Goal: Information Seeking & Learning: Learn about a topic

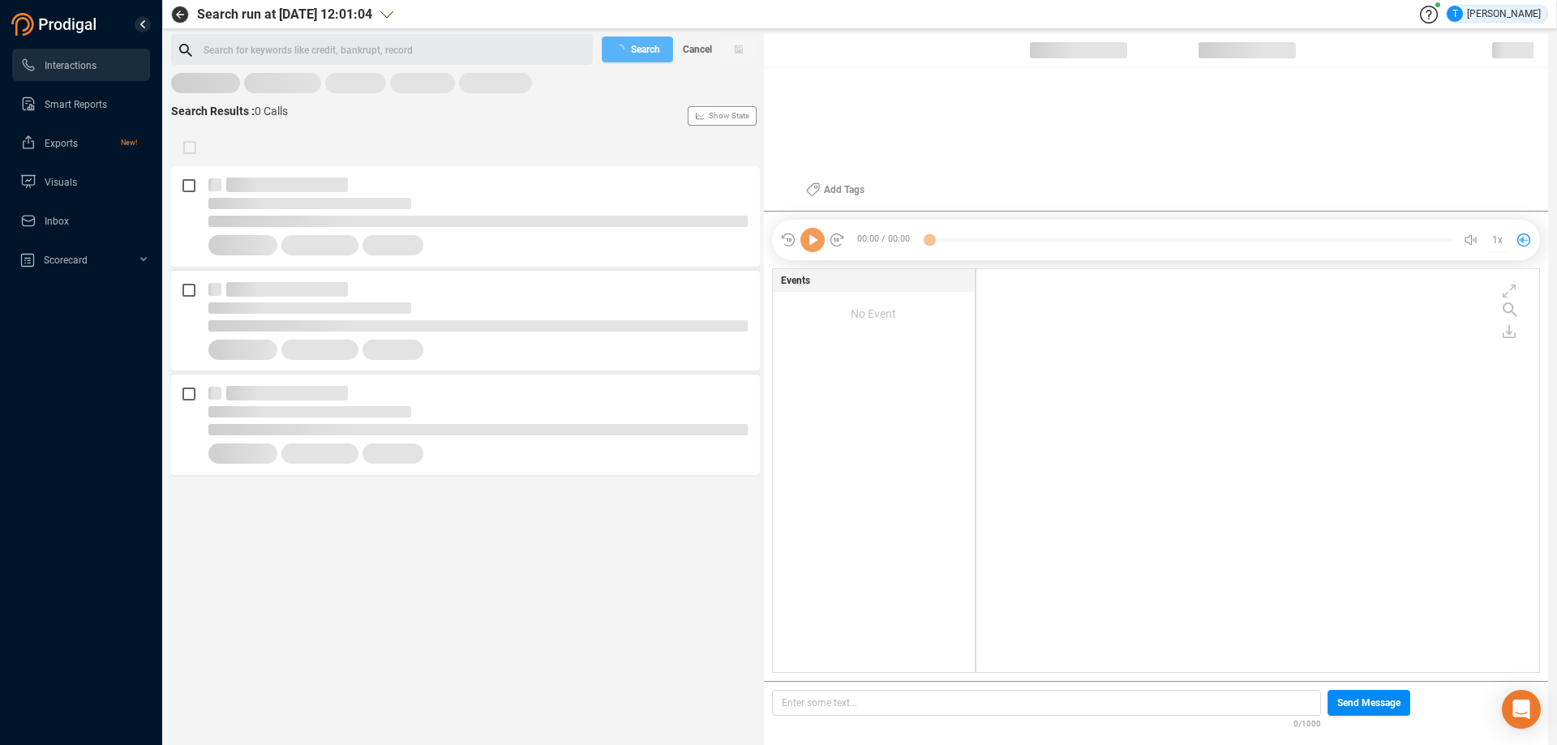
scroll to position [399, 555]
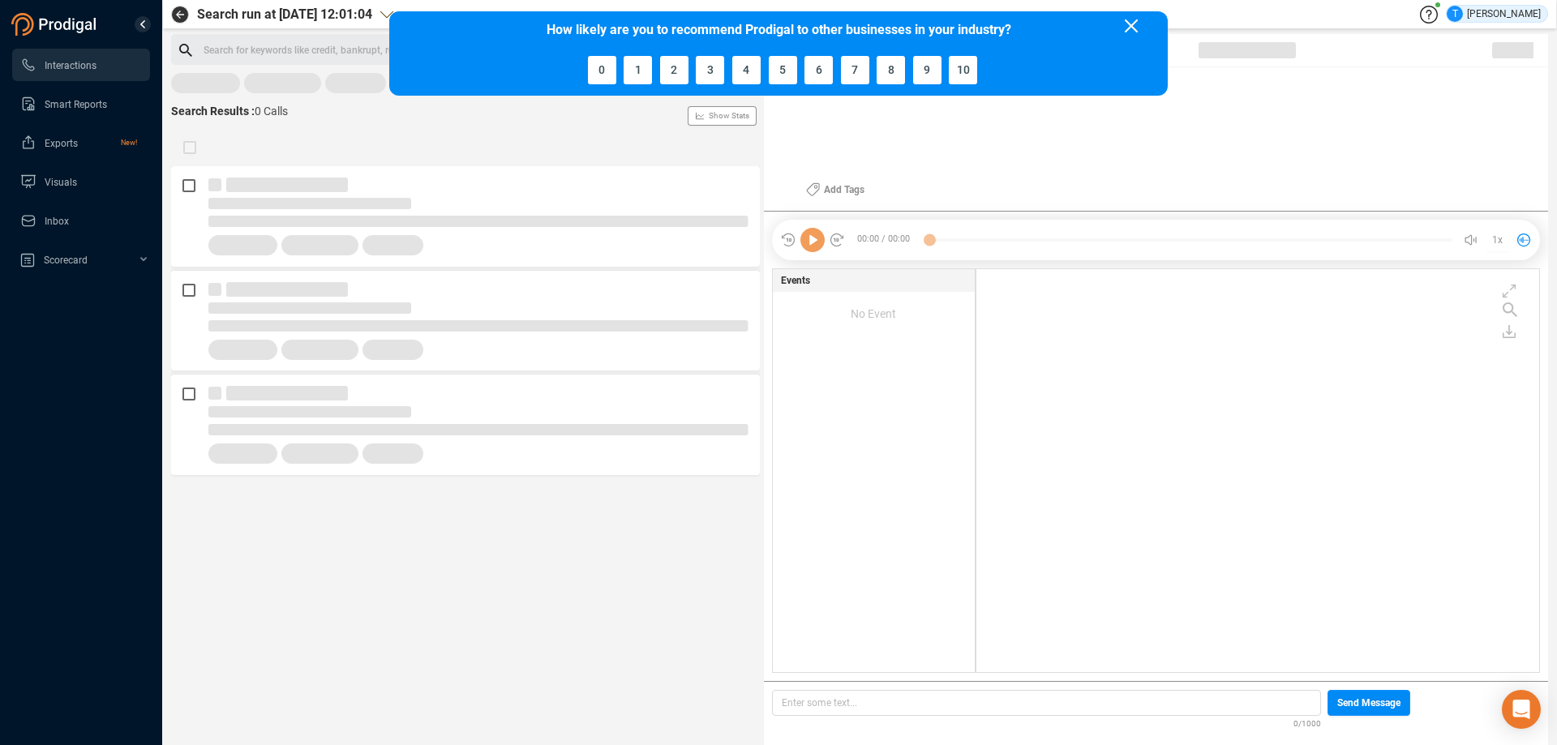
click at [1132, 24] on icon at bounding box center [1131, 25] width 13 height 13
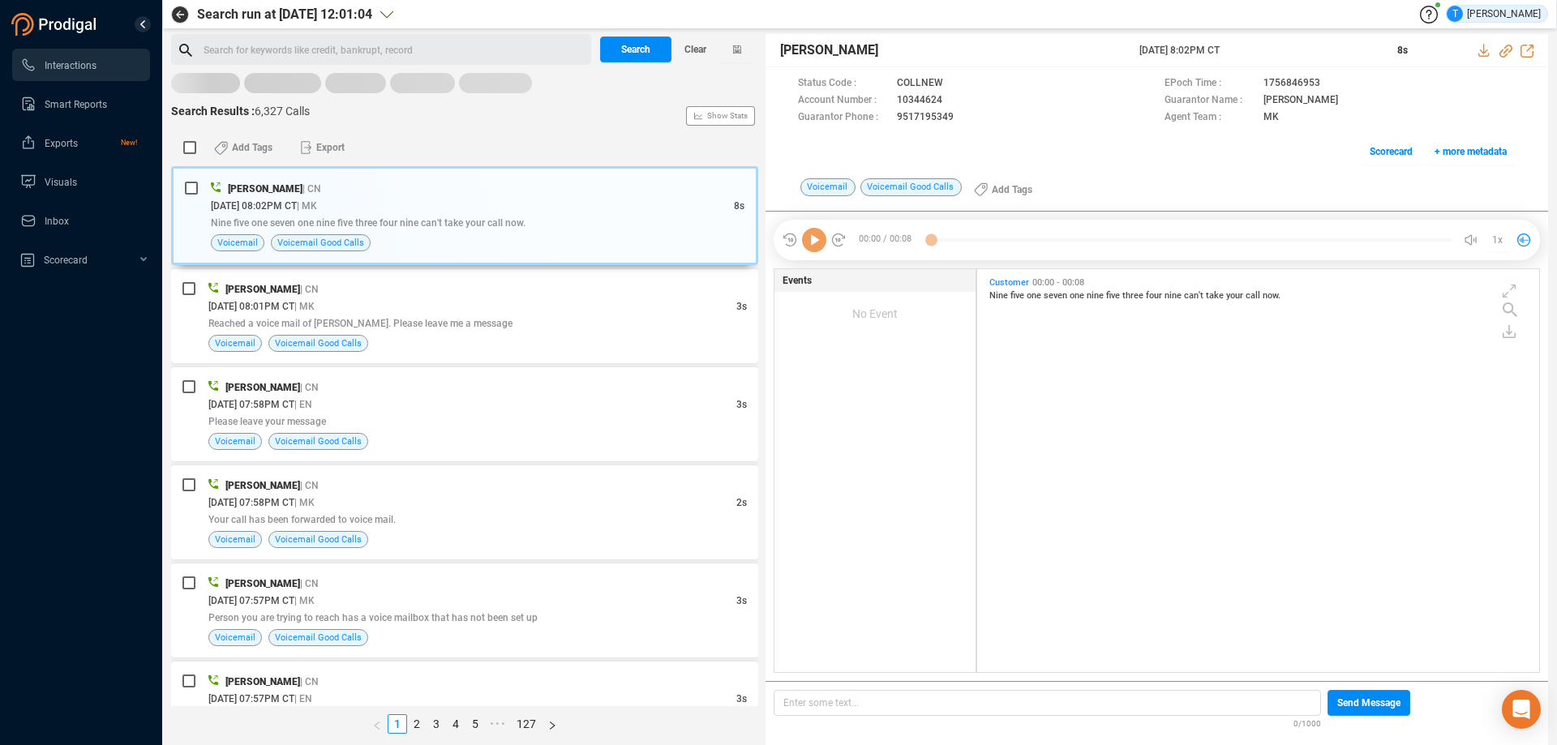
scroll to position [399, 554]
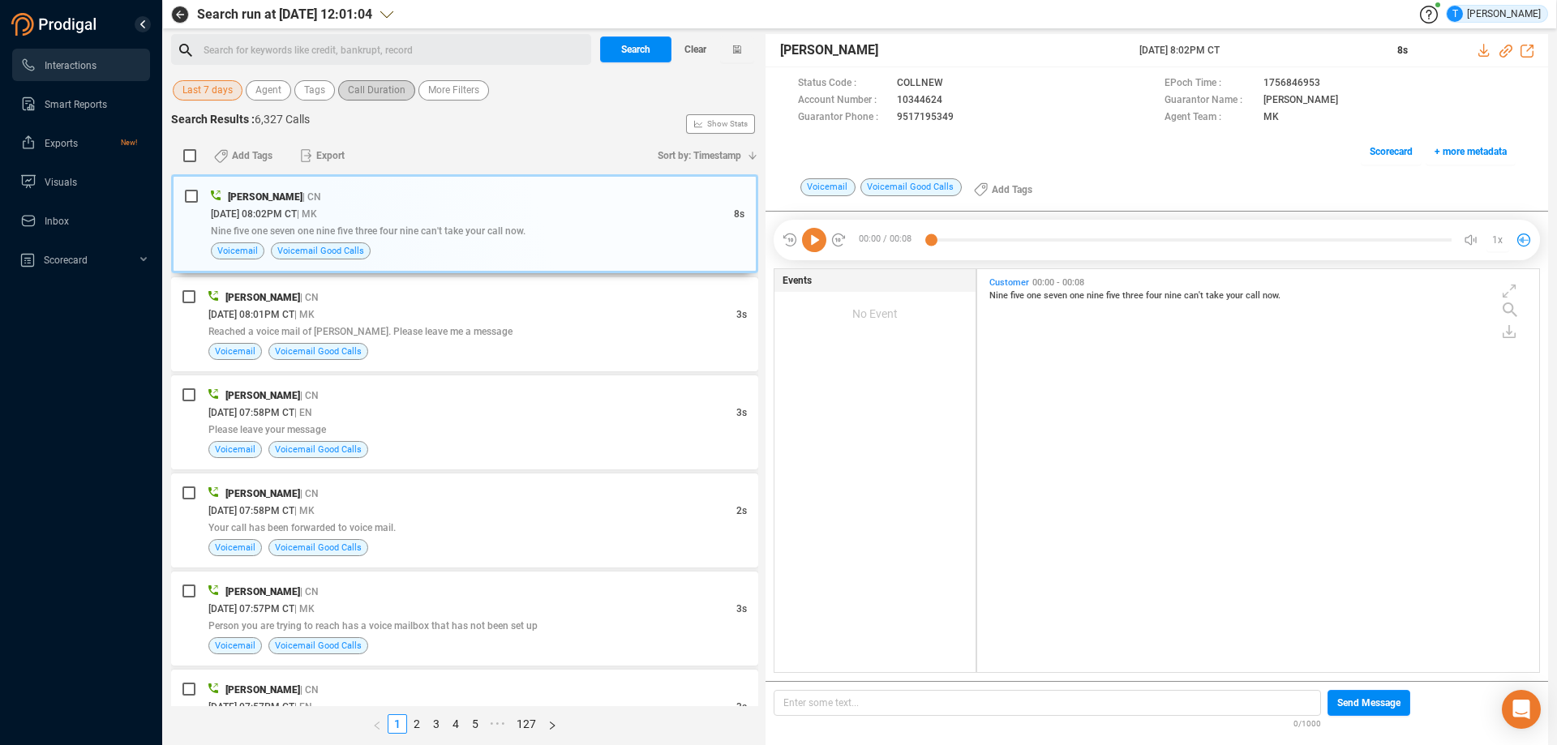
click at [356, 88] on span "Call Duration" at bounding box center [377, 90] width 58 height 20
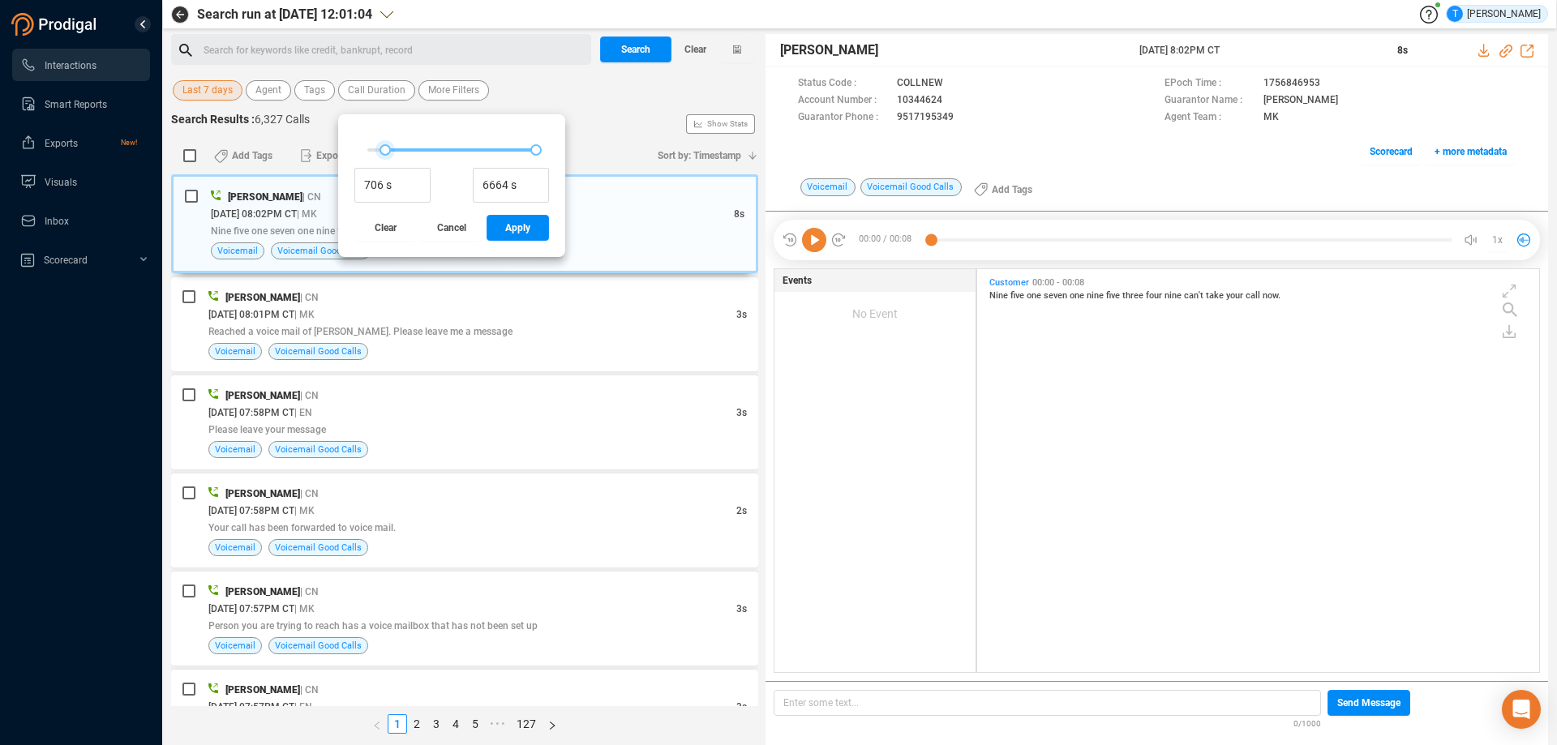
drag, startPoint x: 366, startPoint y: 149, endPoint x: 384, endPoint y: 149, distance: 17.8
click at [384, 149] on div at bounding box center [385, 149] width 11 height 11
click at [376, 149] on div at bounding box center [377, 149] width 11 height 11
type input "289 s"
click at [371, 149] on div at bounding box center [374, 149] width 11 height 11
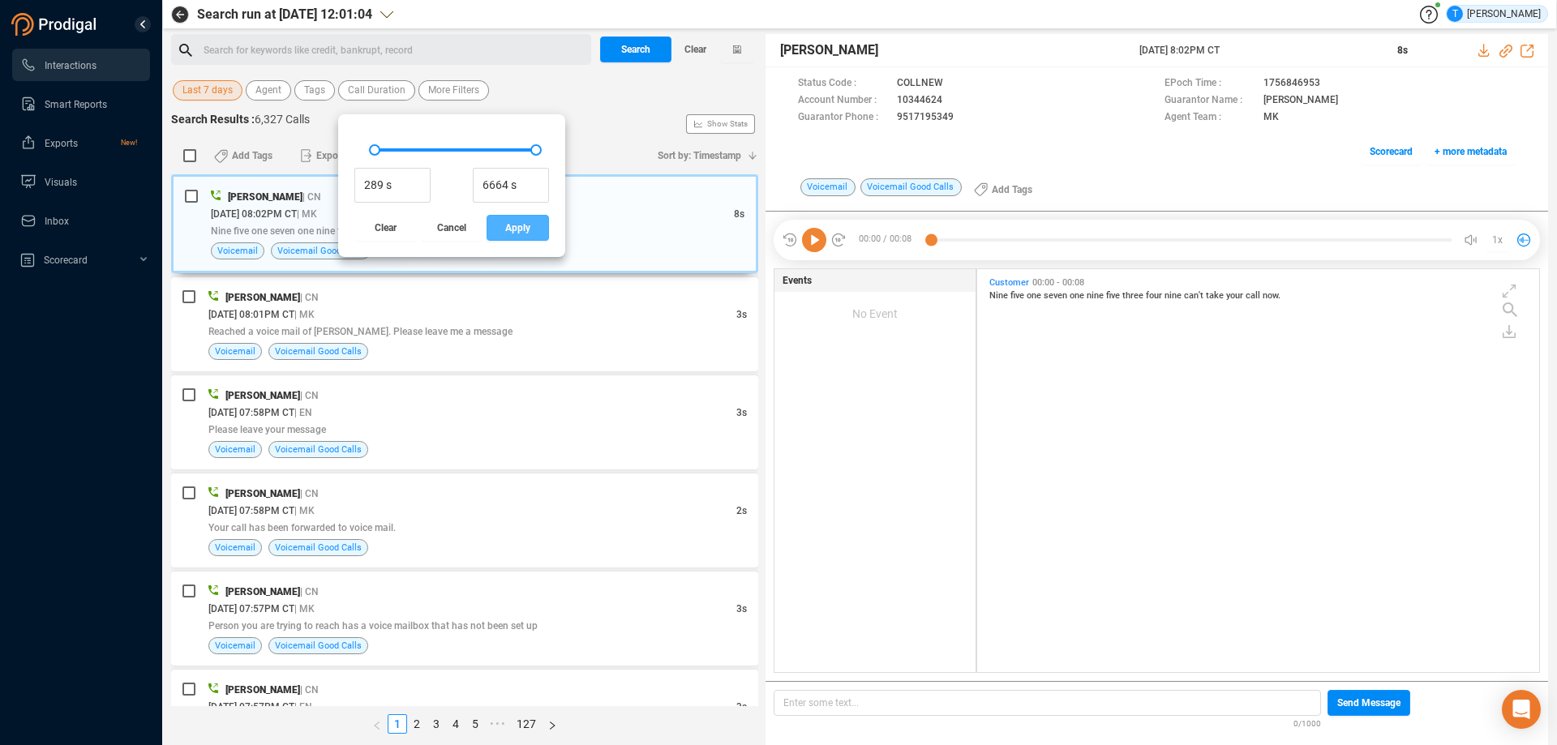
click at [512, 230] on span "Apply" at bounding box center [517, 228] width 25 height 26
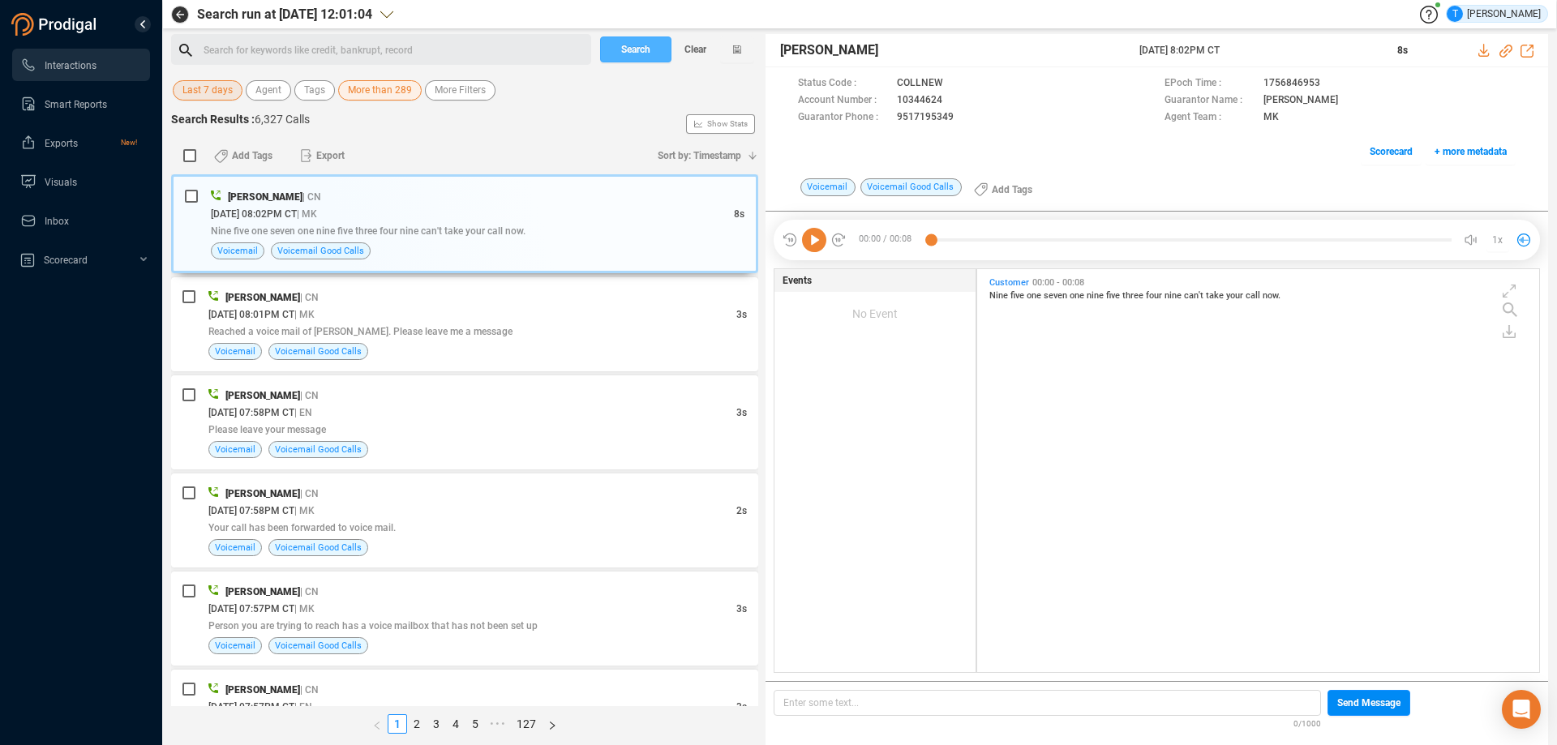
click at [626, 49] on span "Search" at bounding box center [635, 49] width 29 height 26
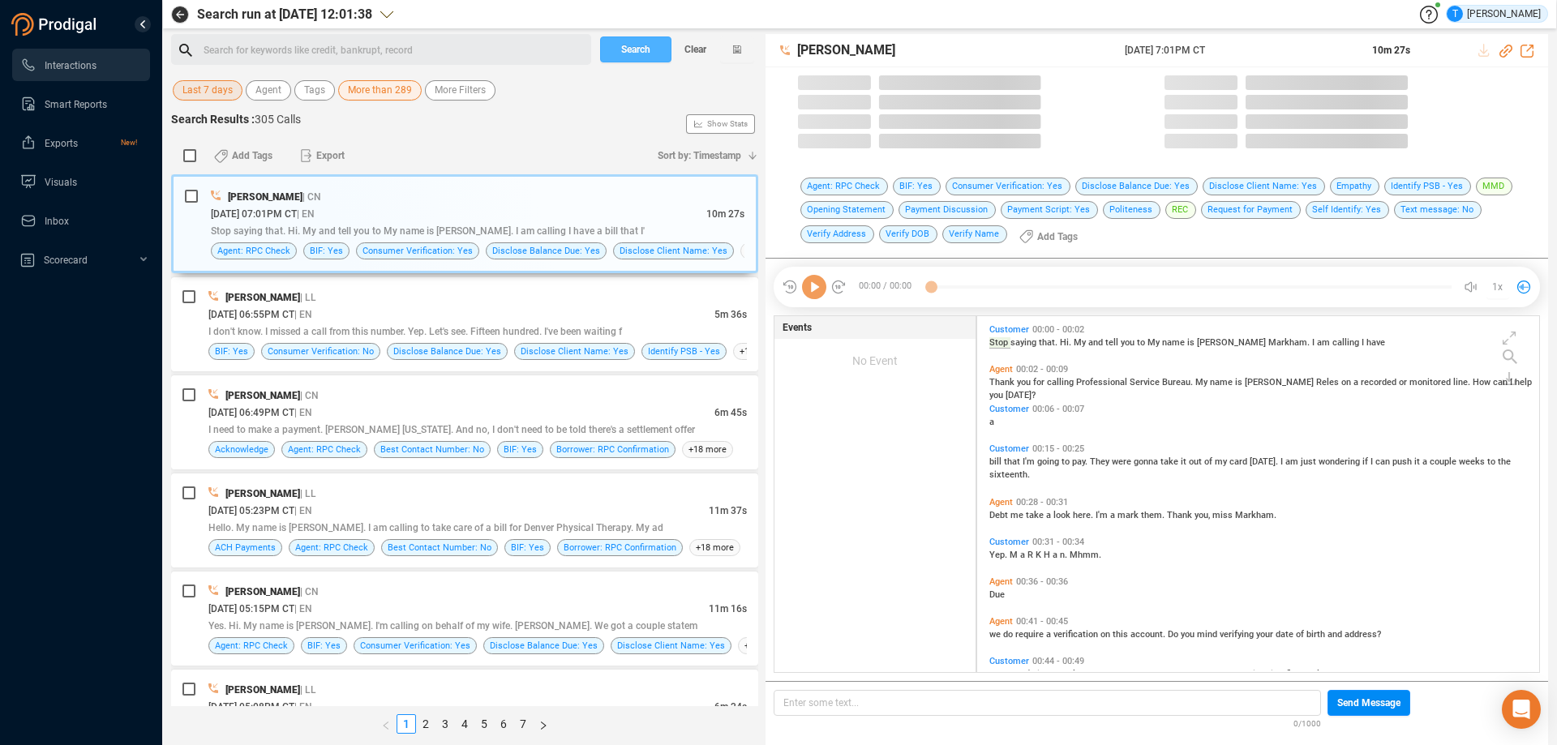
scroll to position [352, 554]
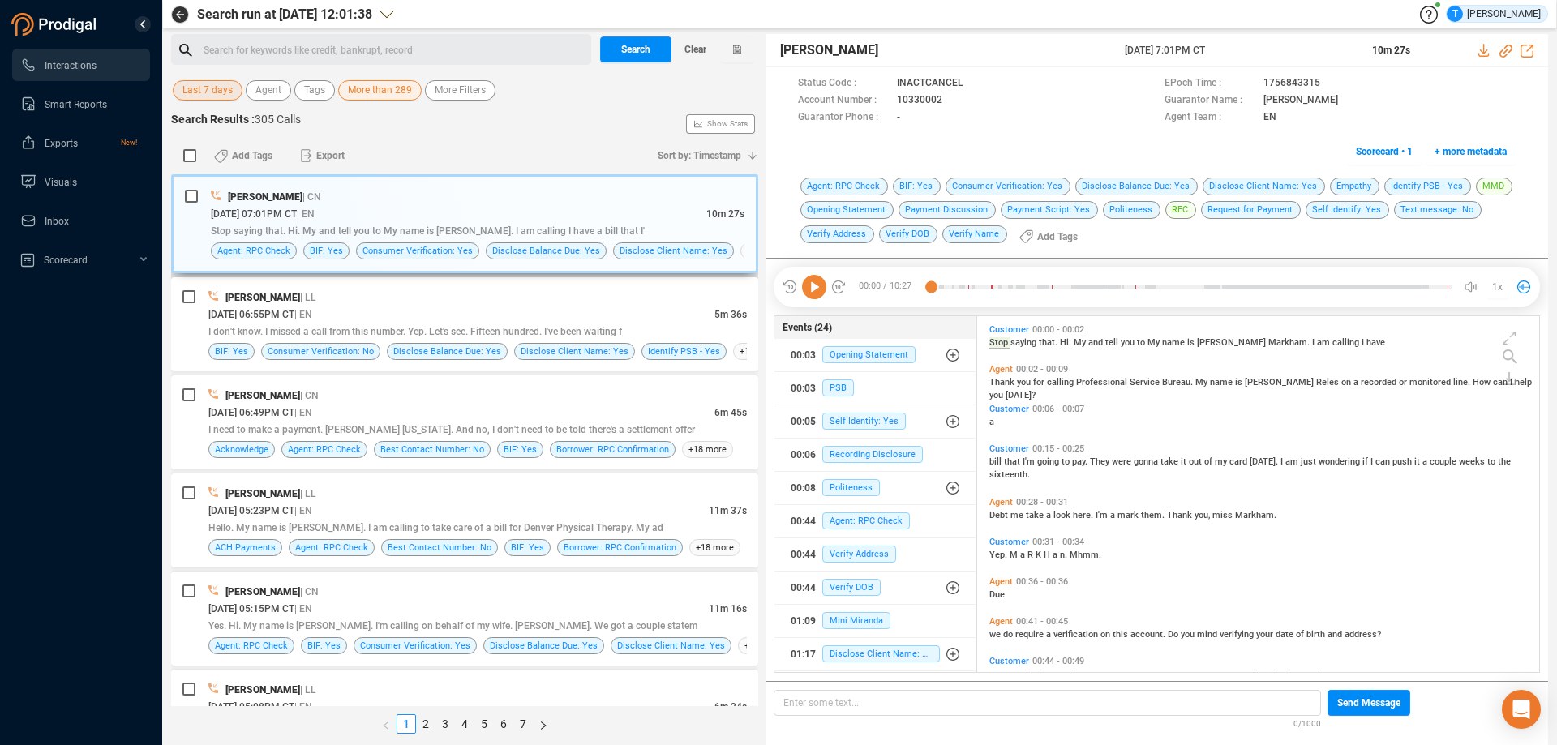
click at [539, 199] on div "[PERSON_NAME] | CN" at bounding box center [478, 196] width 534 height 17
click at [951, 100] on icon at bounding box center [956, 101] width 13 height 13
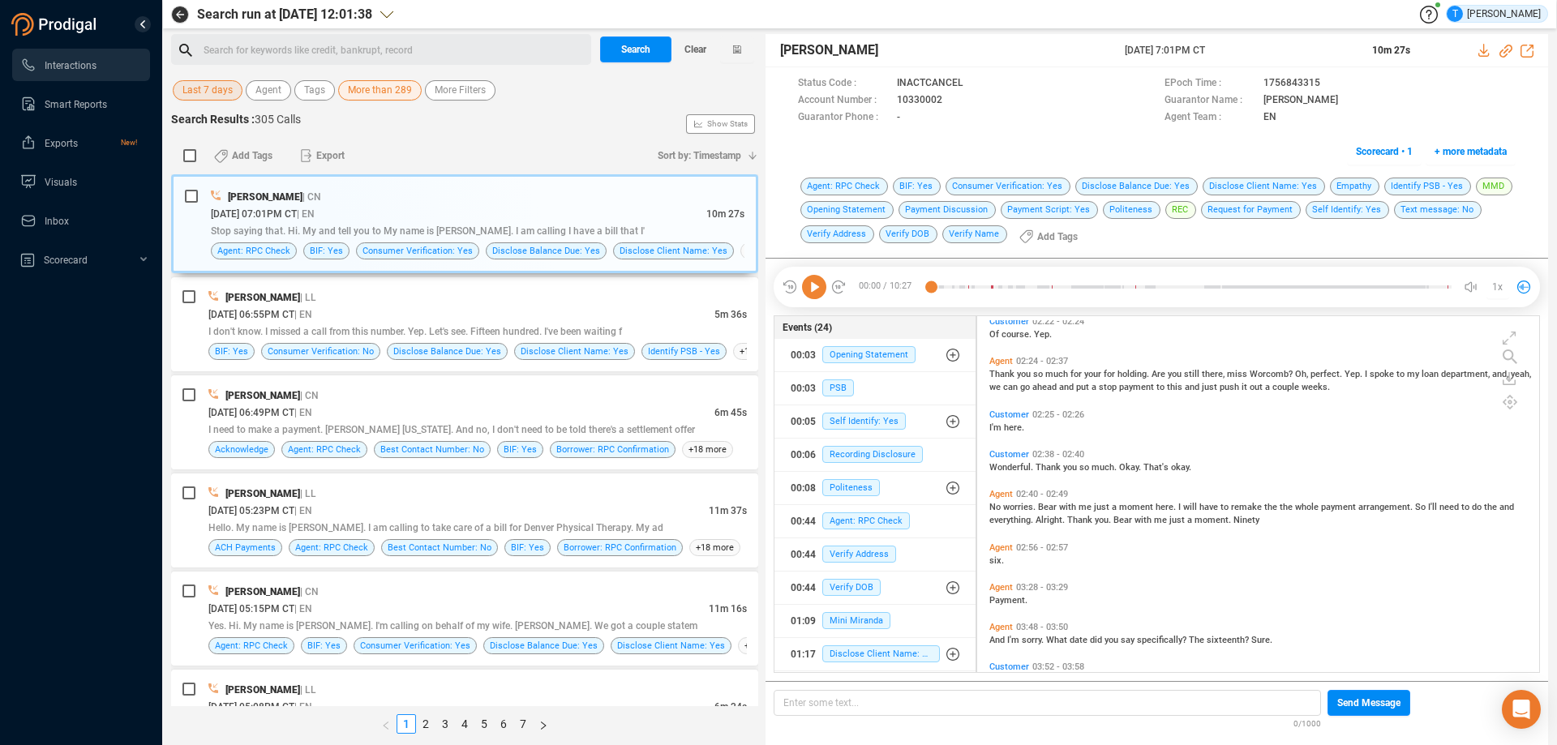
scroll to position [1379, 0]
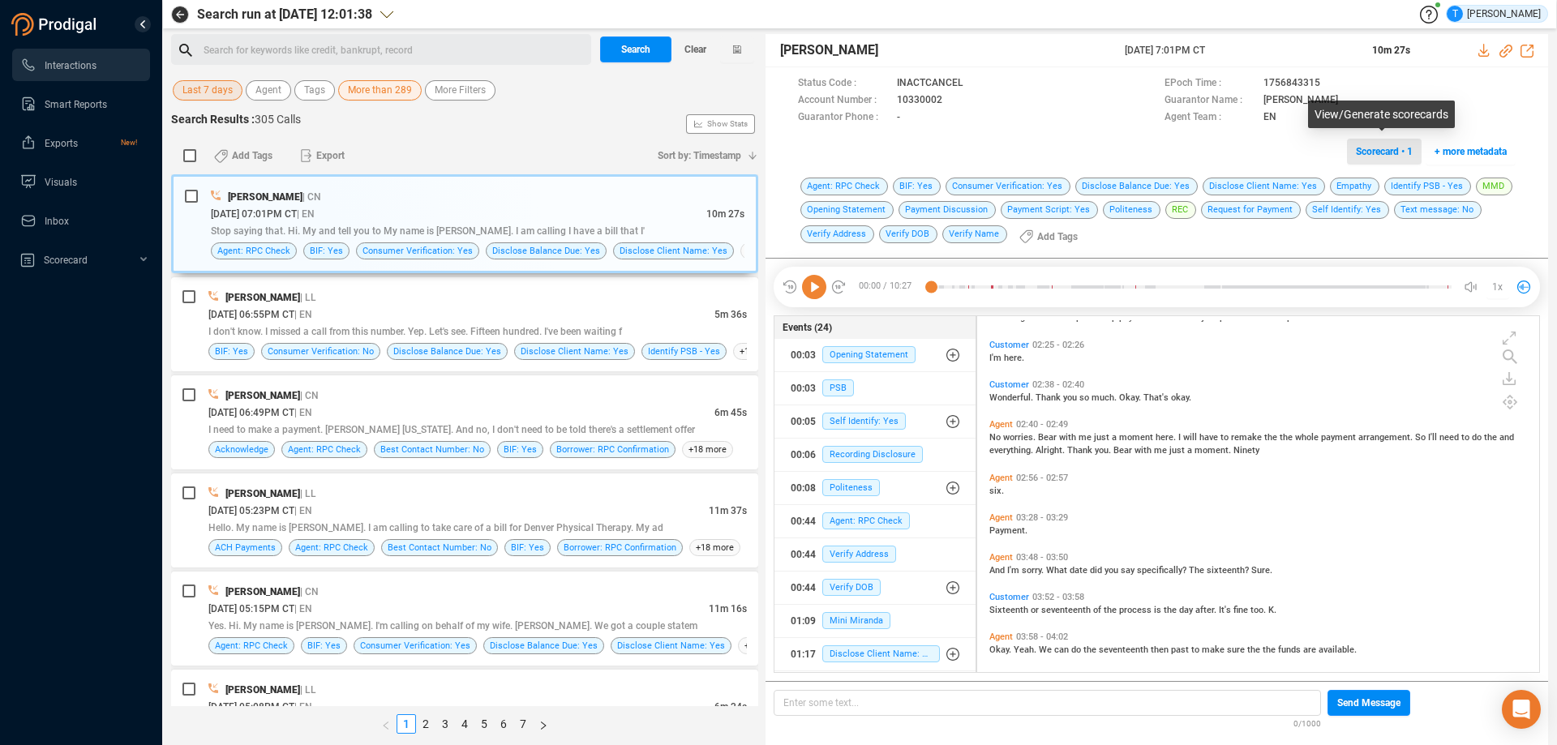
click at [1376, 153] on span "Scorecard • 1" at bounding box center [1384, 152] width 57 height 26
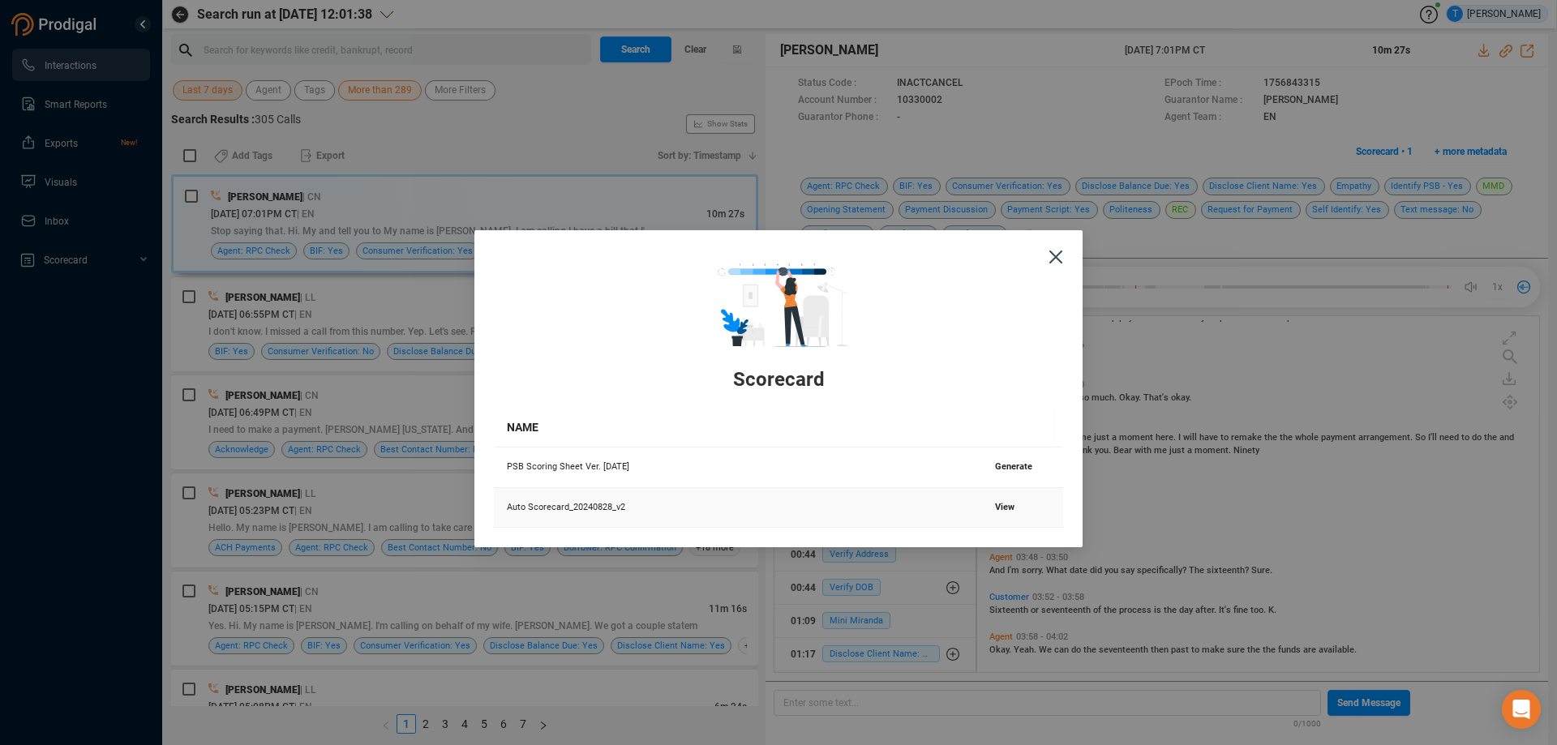
click at [995, 507] on span "View" at bounding box center [1004, 507] width 19 height 11
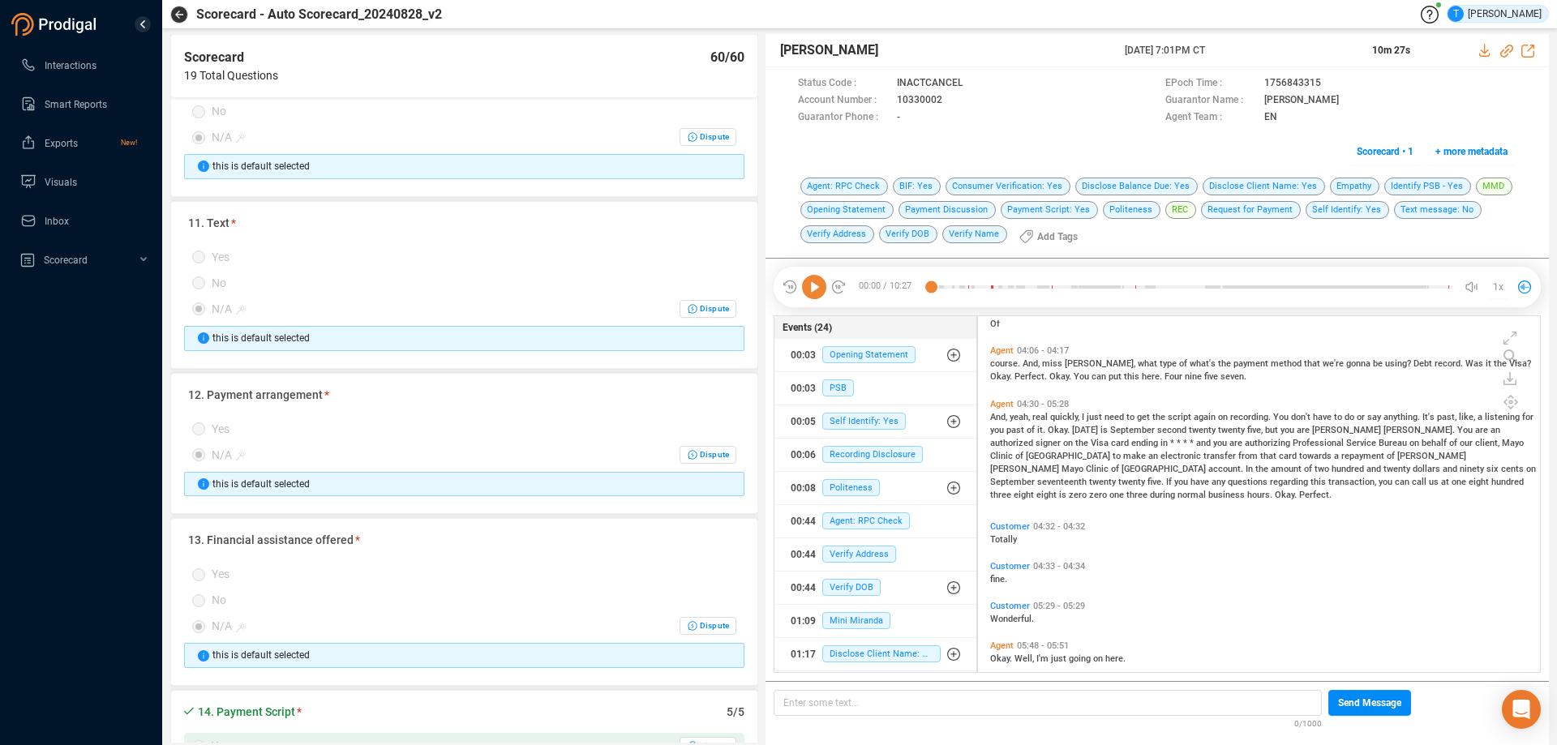
scroll to position [1784, 0]
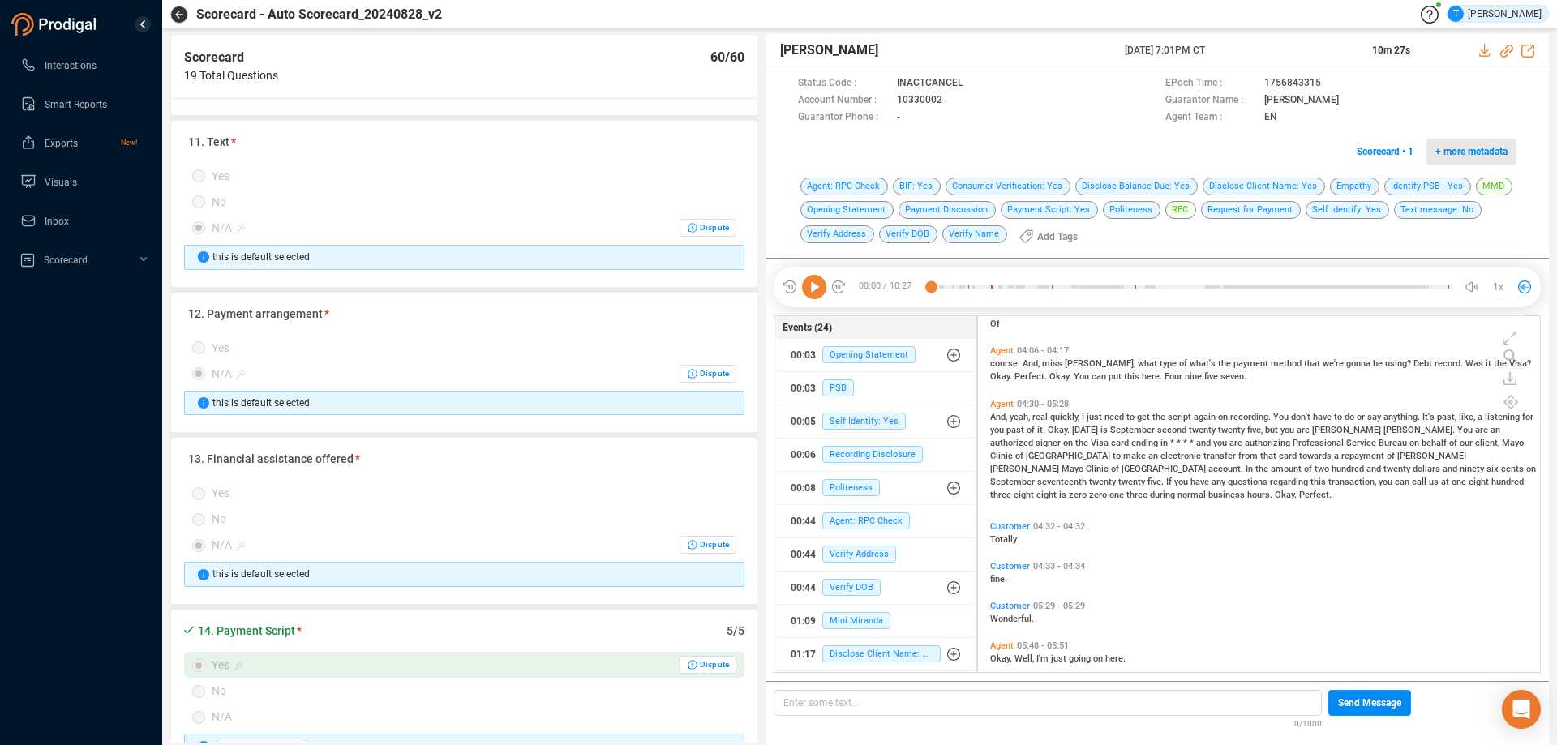
click at [1454, 150] on span "+ more metadata" at bounding box center [1472, 152] width 72 height 26
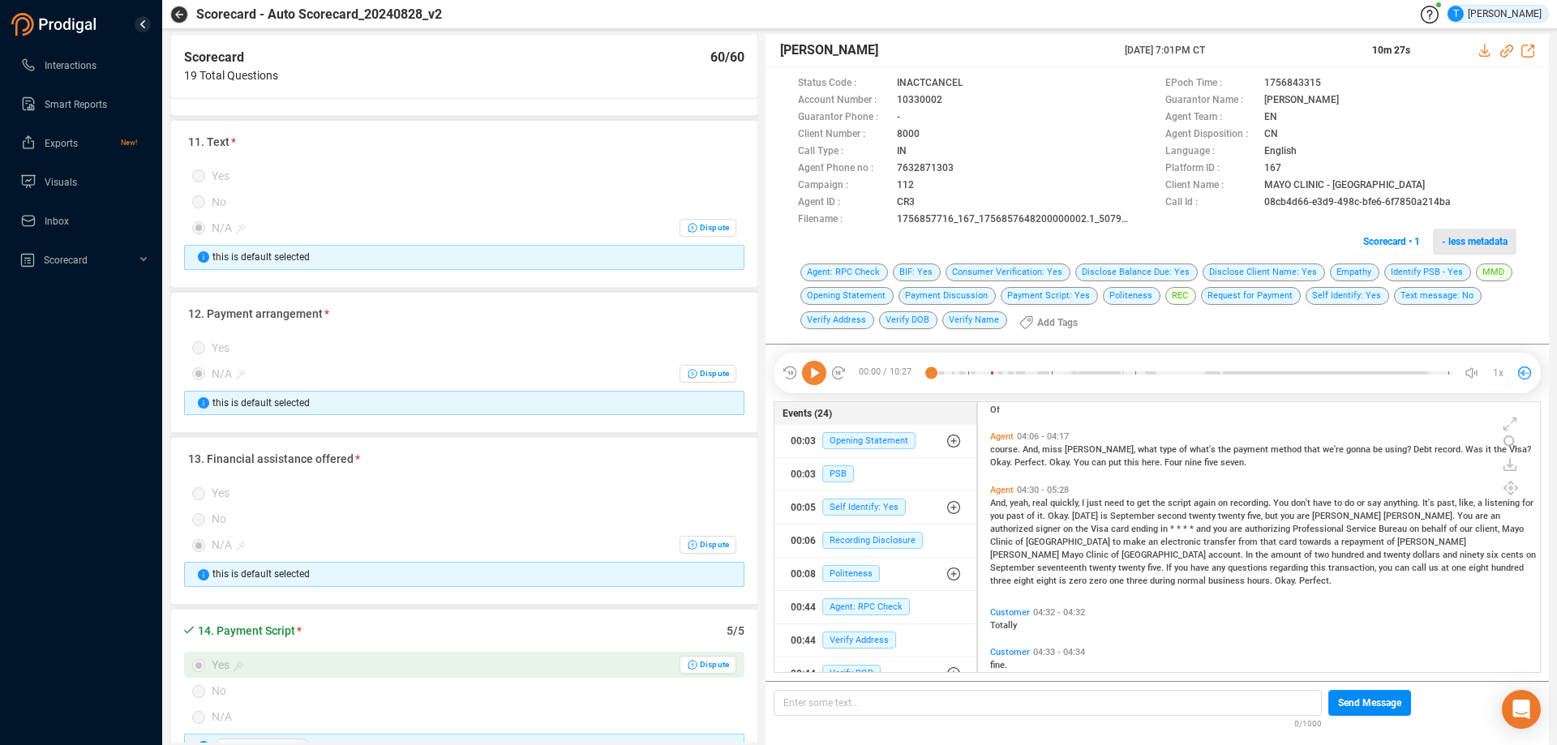
scroll to position [266, 554]
click at [1459, 204] on icon at bounding box center [1464, 203] width 13 height 13
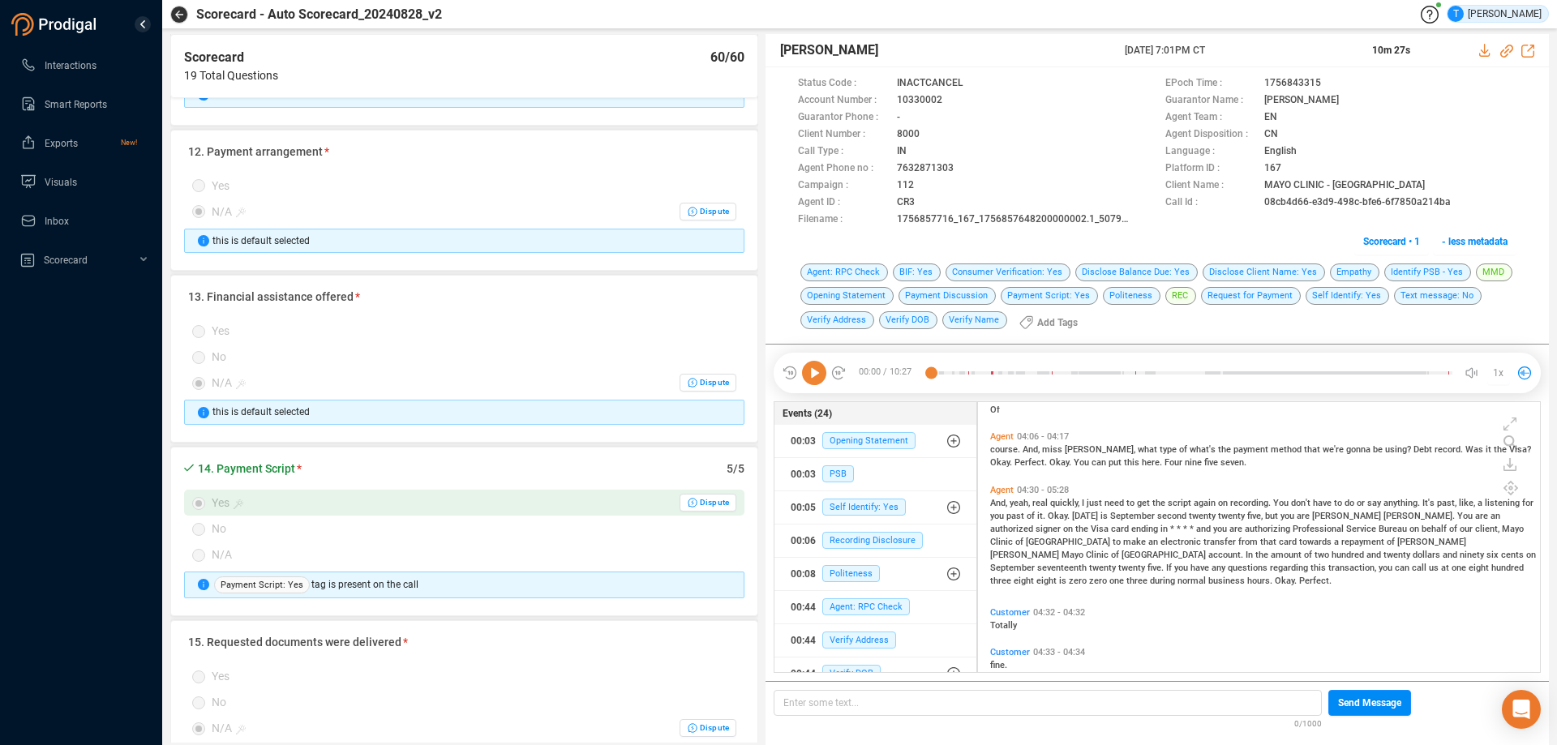
scroll to position [1865, 0]
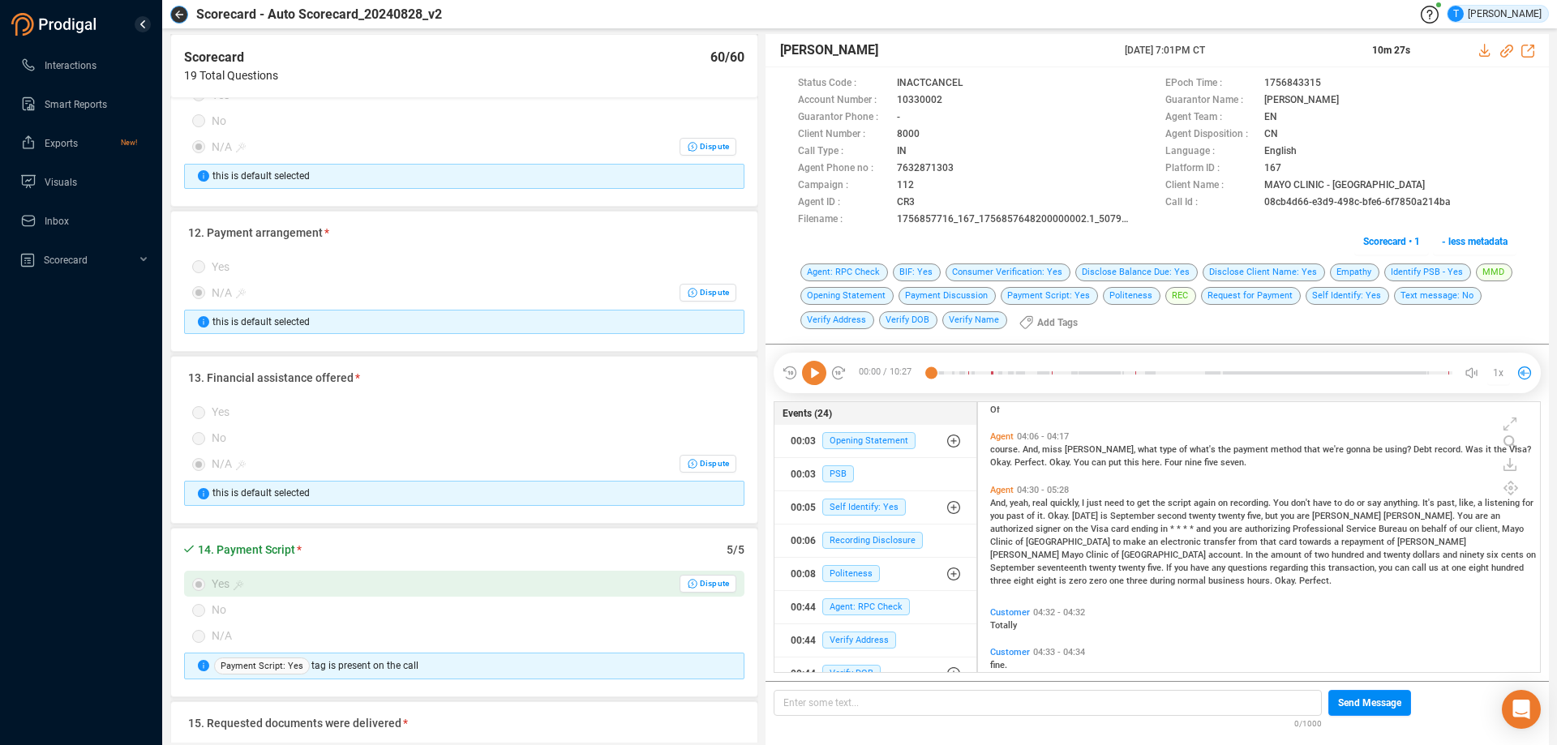
click at [178, 15] on icon "button" at bounding box center [179, 15] width 8 height 8
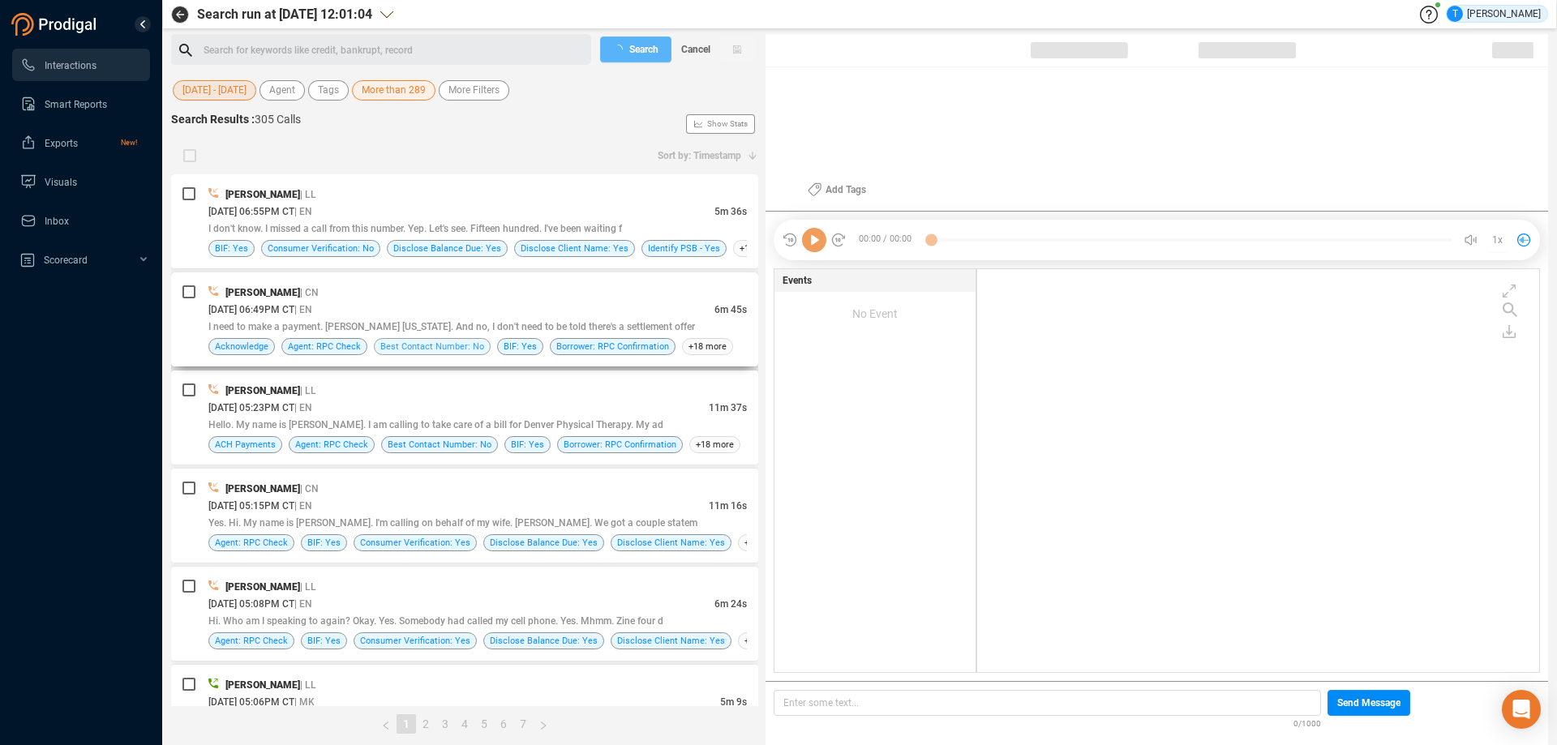
scroll to position [162, 0]
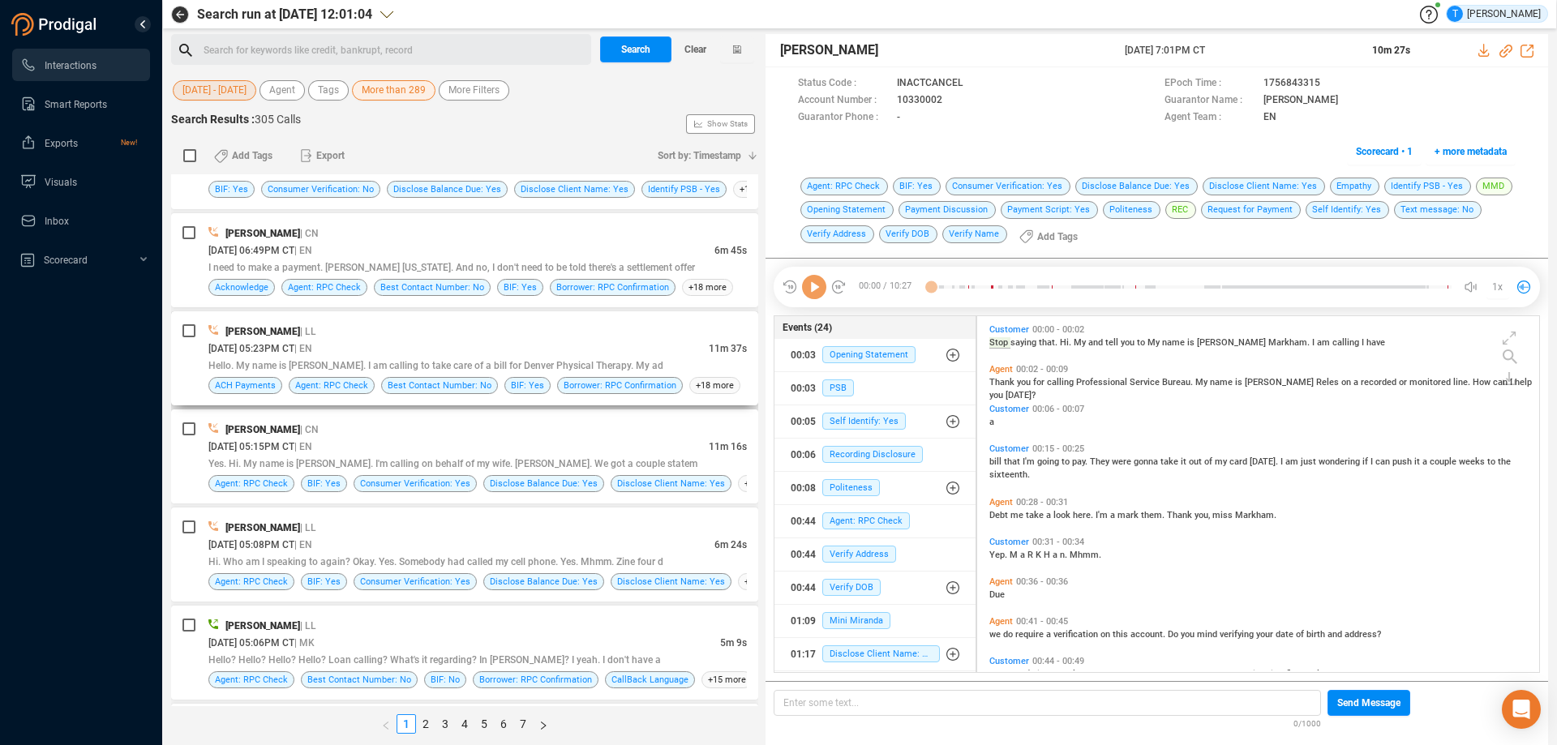
click at [478, 340] on div "[DATE] 05:23PM CT | EN" at bounding box center [458, 348] width 500 height 17
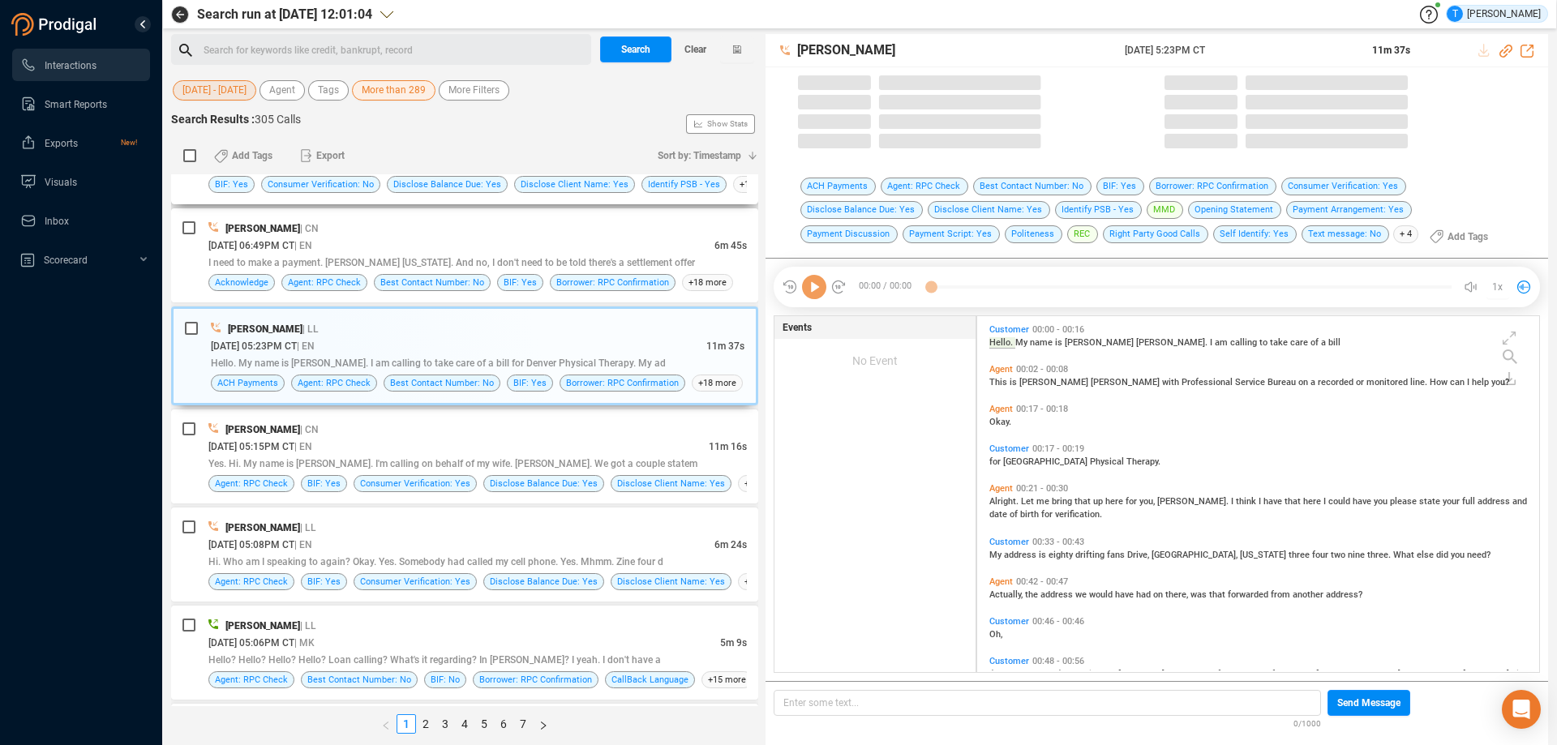
scroll to position [352, 554]
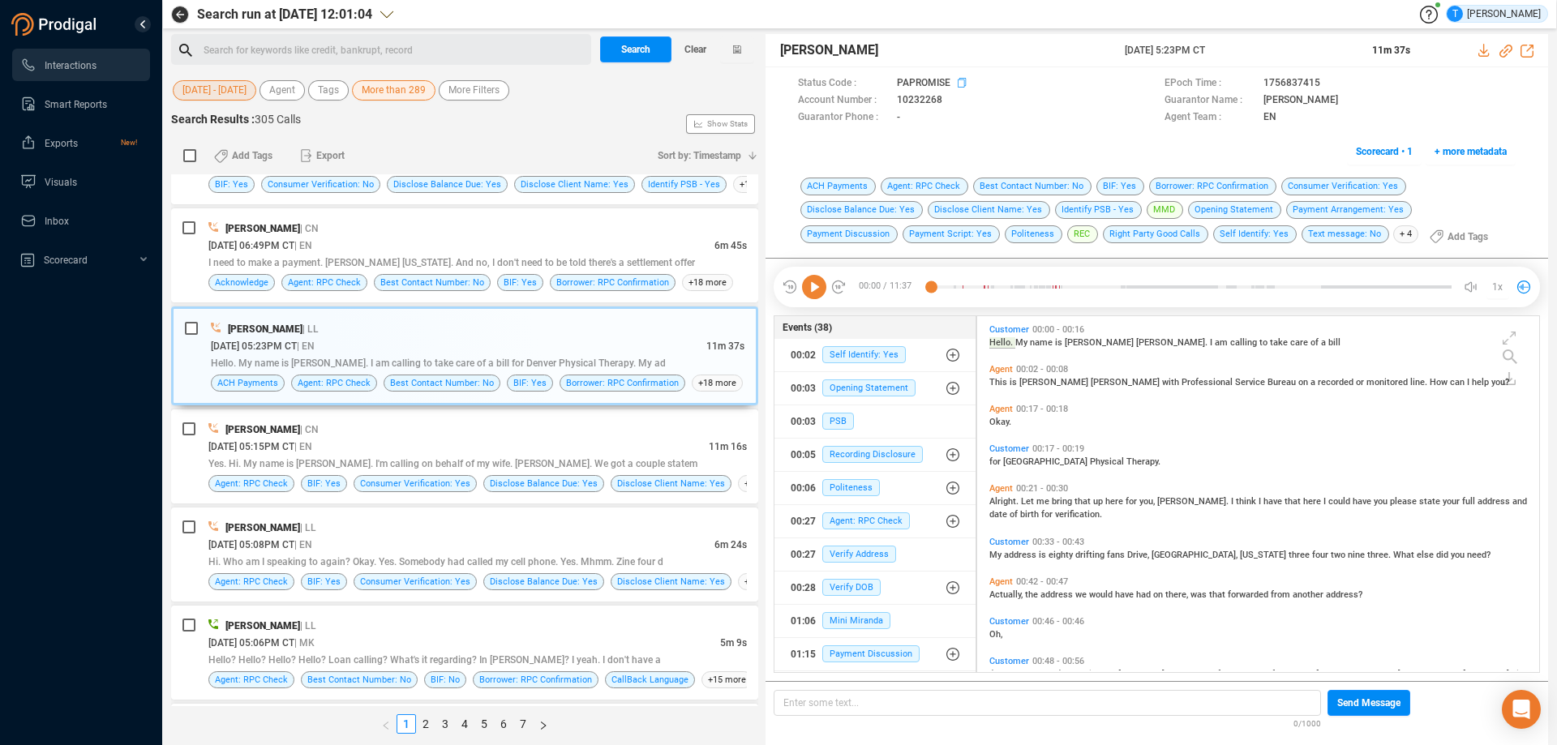
click at [964, 84] on icon at bounding box center [964, 84] width 13 height 13
click at [954, 99] on icon at bounding box center [956, 101] width 13 height 13
click at [1372, 152] on span "Scorecard • 1" at bounding box center [1384, 152] width 57 height 26
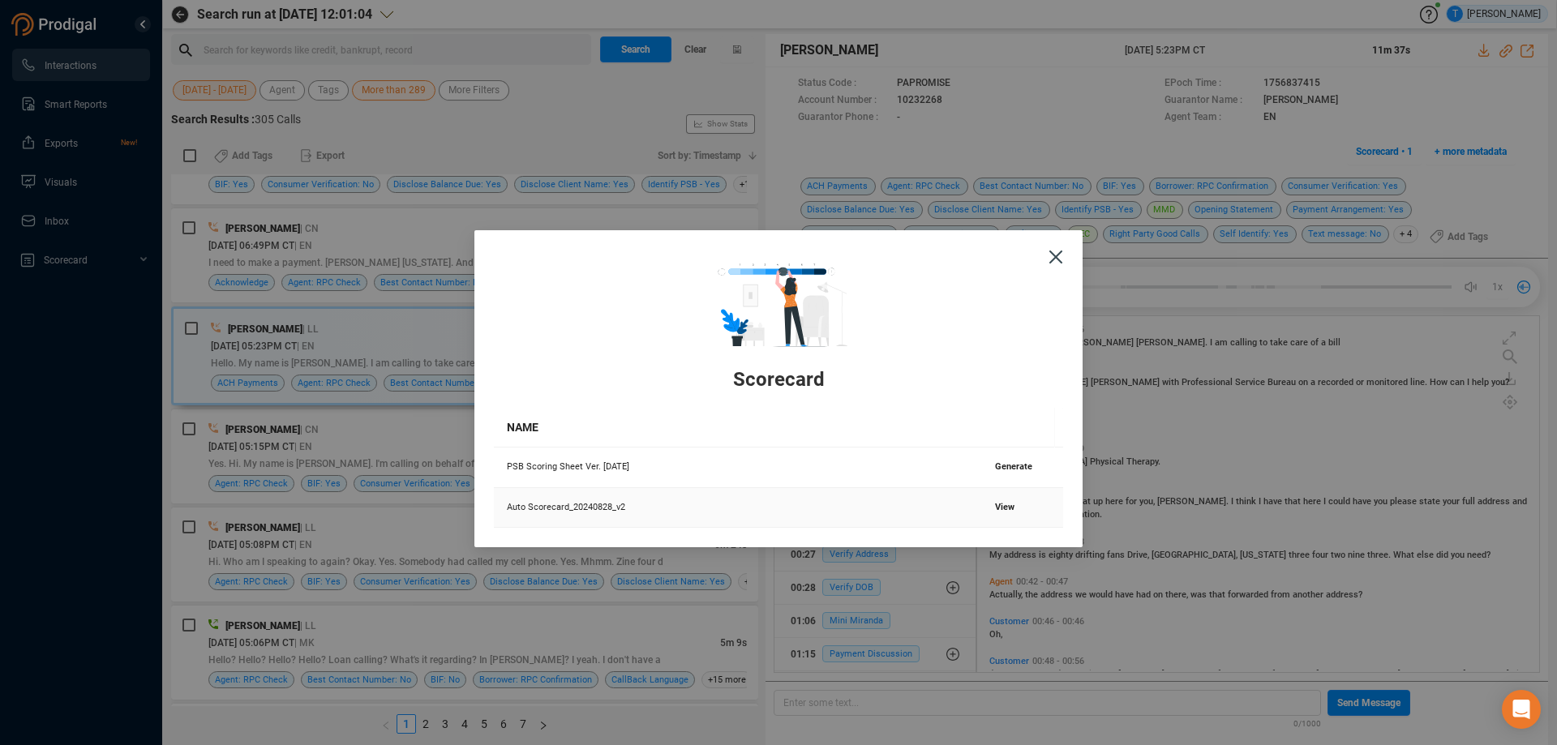
click at [995, 506] on span "View" at bounding box center [1004, 507] width 19 height 11
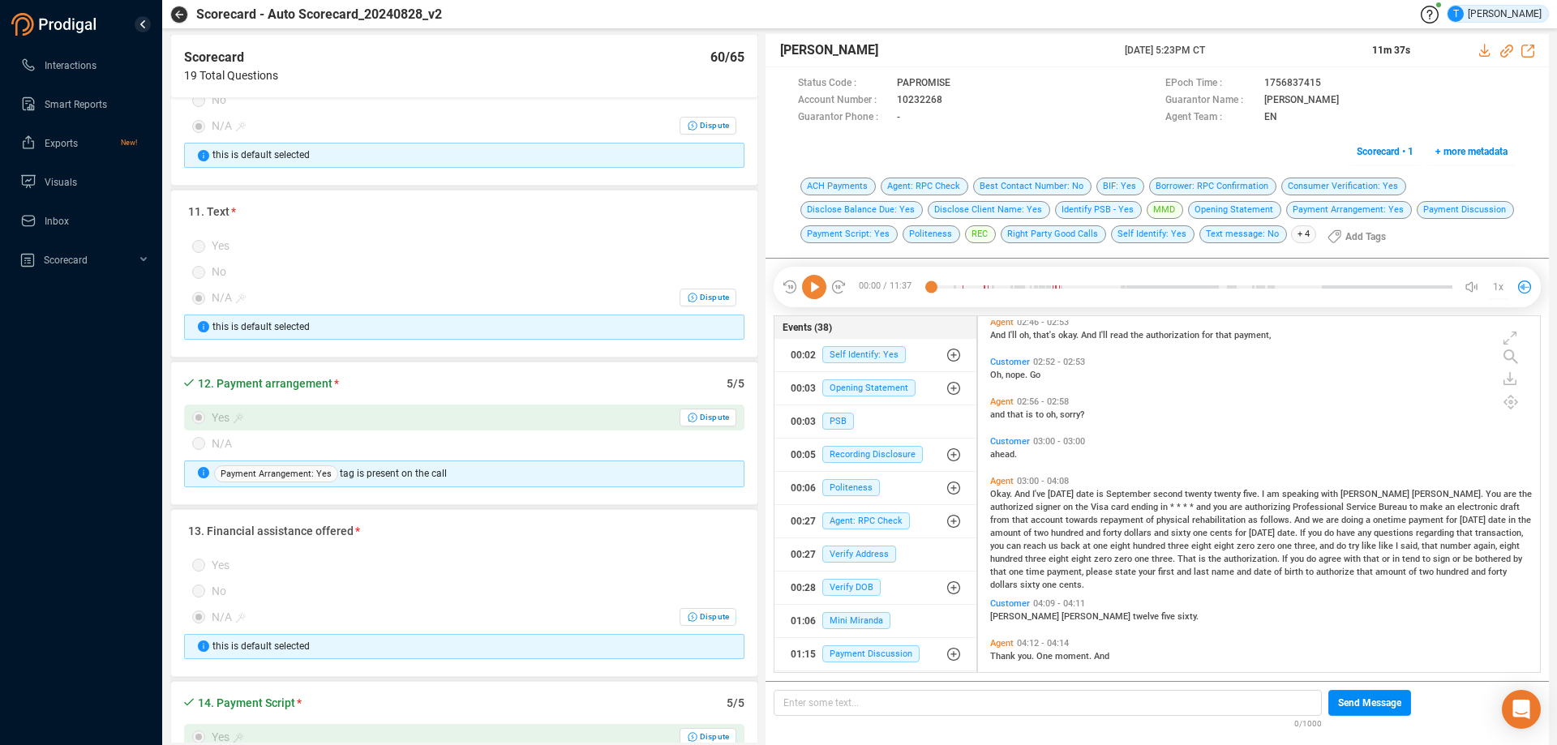
scroll to position [1703, 0]
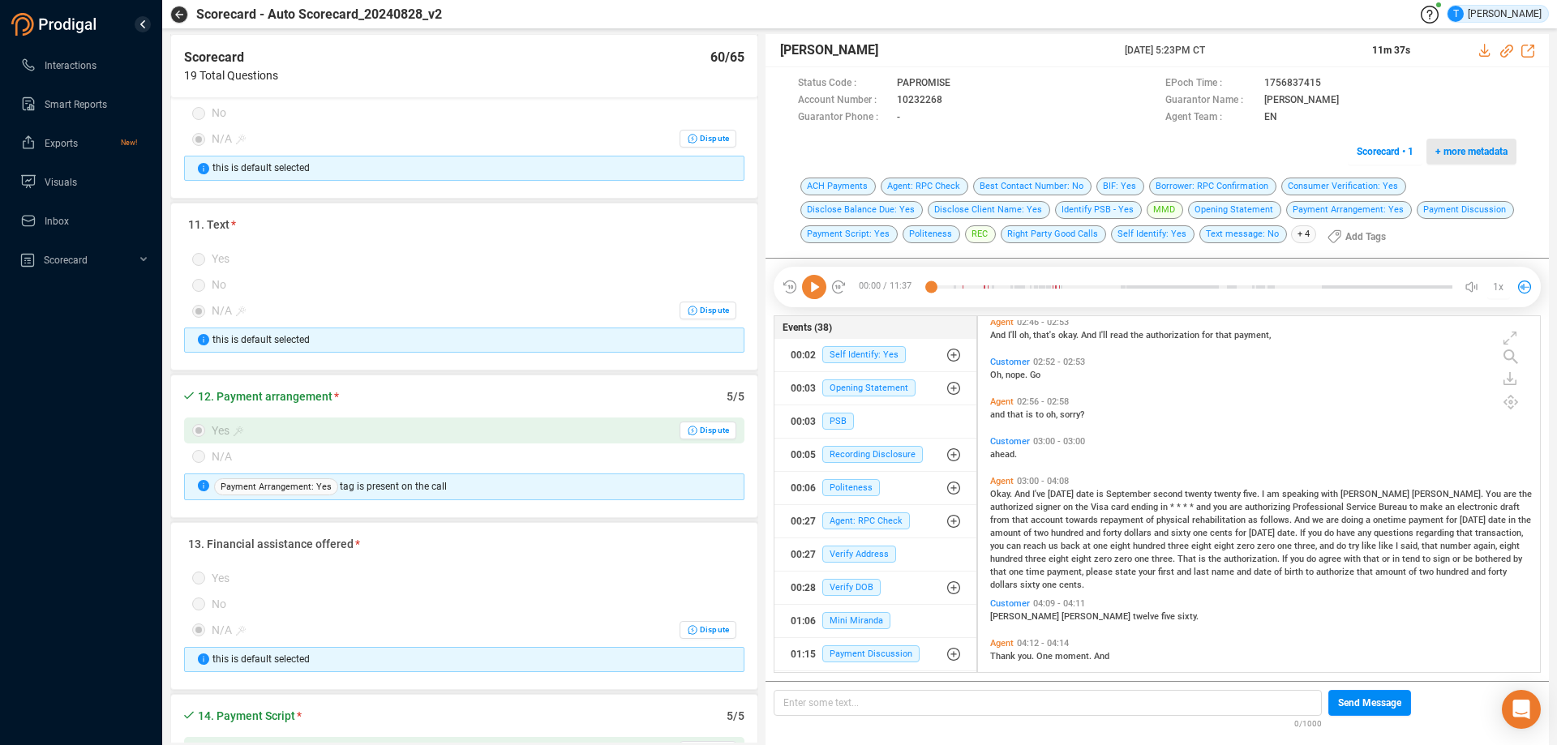
click at [1465, 148] on span "+ more metadata" at bounding box center [1472, 152] width 72 height 26
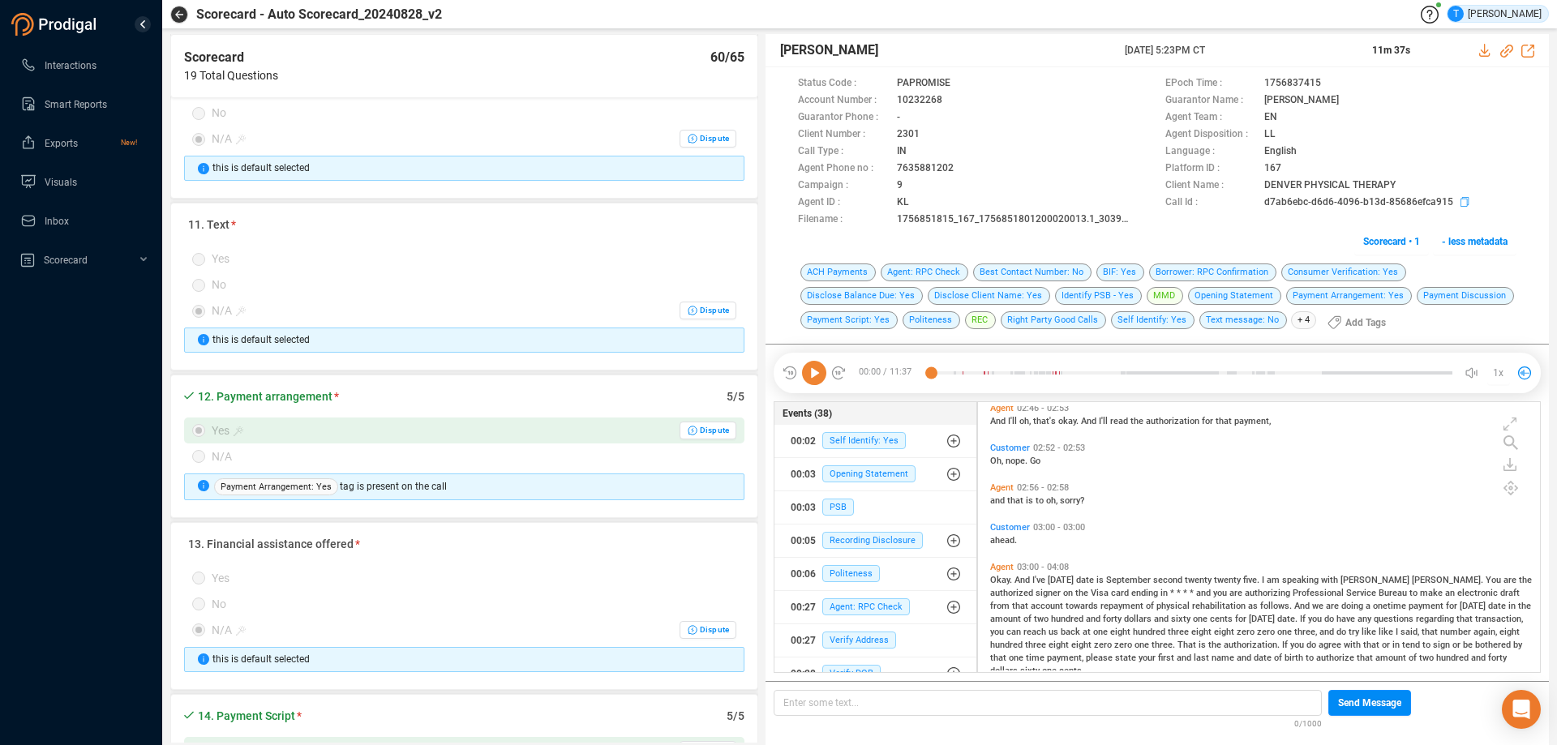
click at [1461, 201] on icon at bounding box center [1467, 203] width 13 height 13
click at [179, 11] on icon "button" at bounding box center [179, 15] width 8 height 8
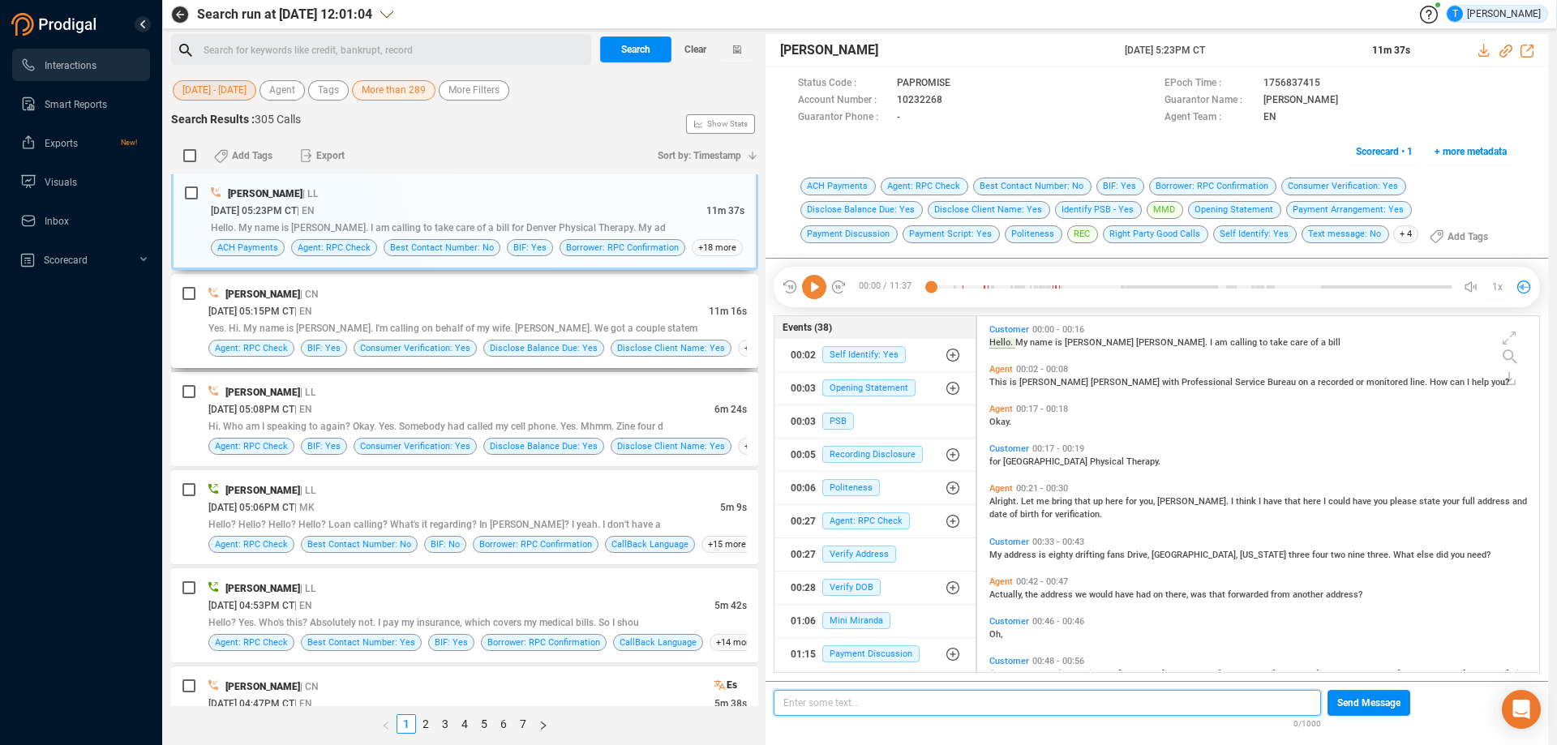
scroll to position [324, 0]
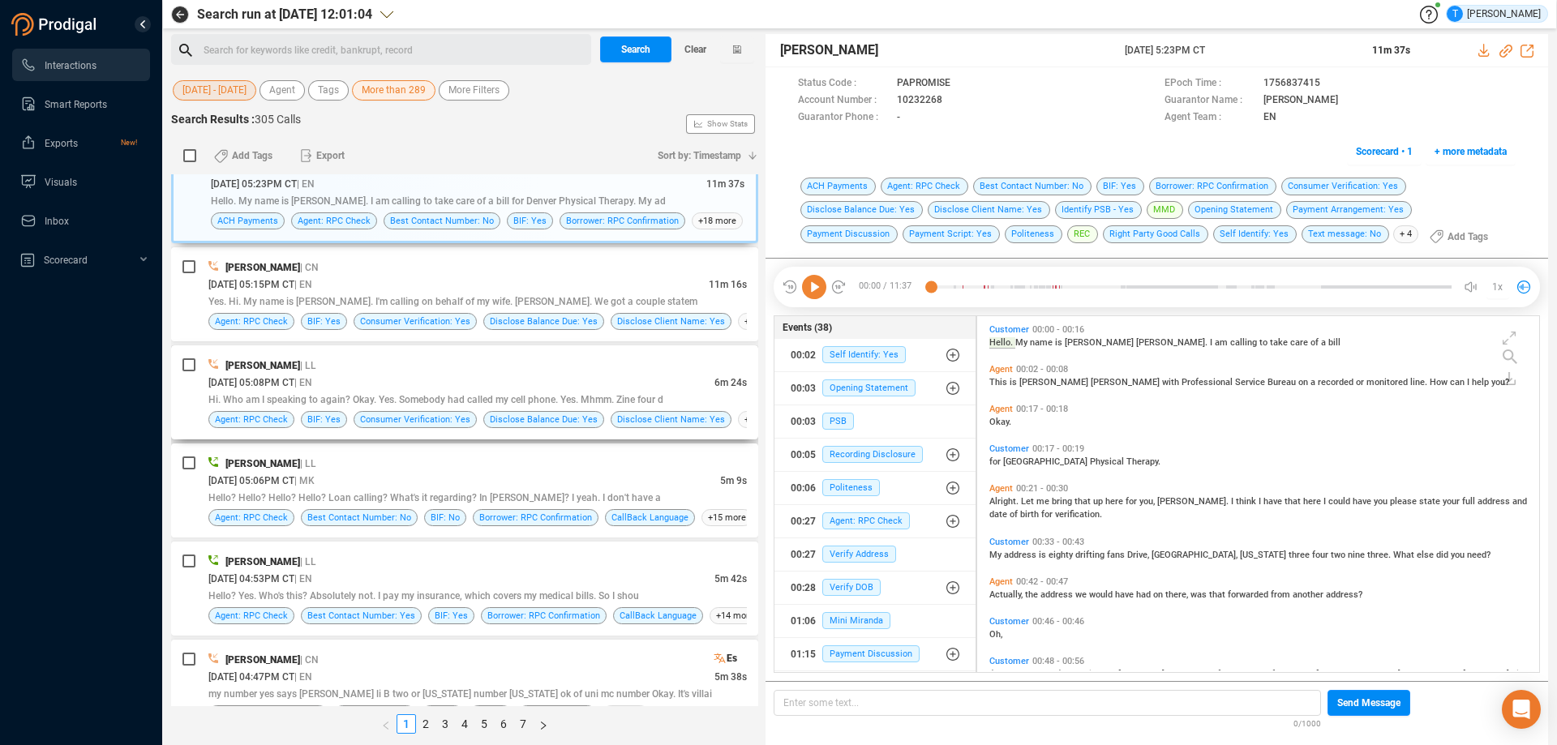
click at [433, 371] on div "[PERSON_NAME] | LL" at bounding box center [477, 365] width 539 height 17
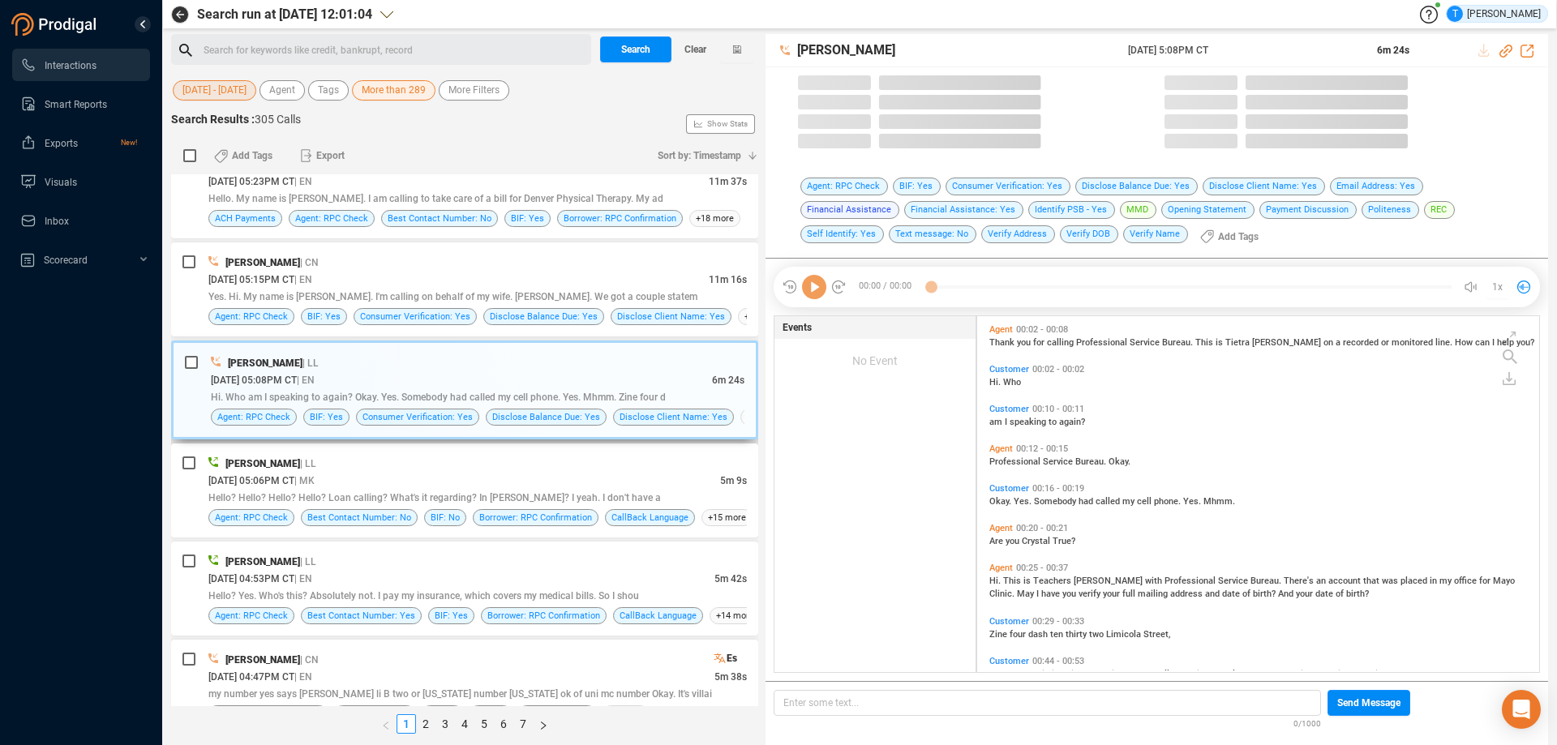
scroll to position [352, 554]
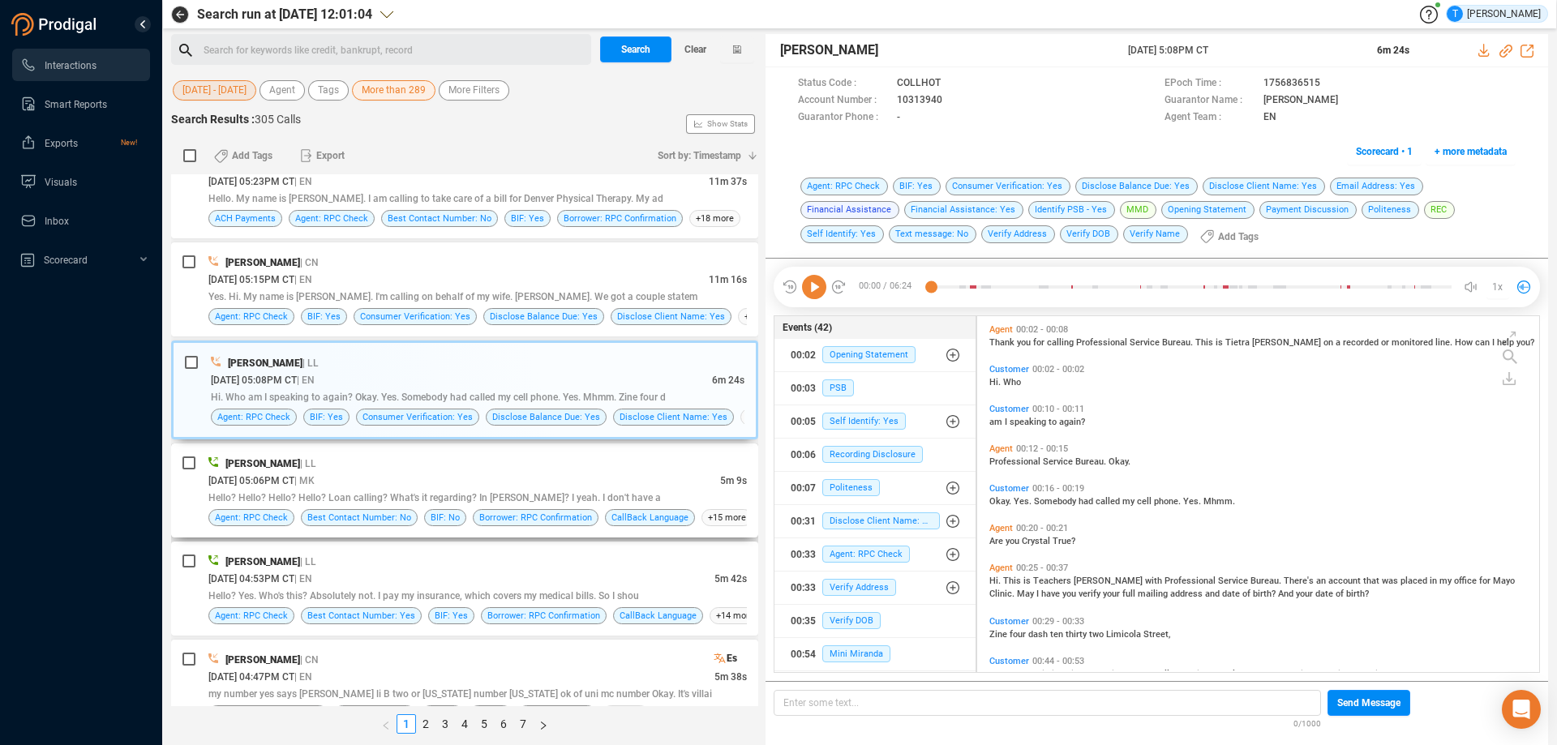
click at [513, 471] on div "[PERSON_NAME] | LL" at bounding box center [477, 463] width 539 height 17
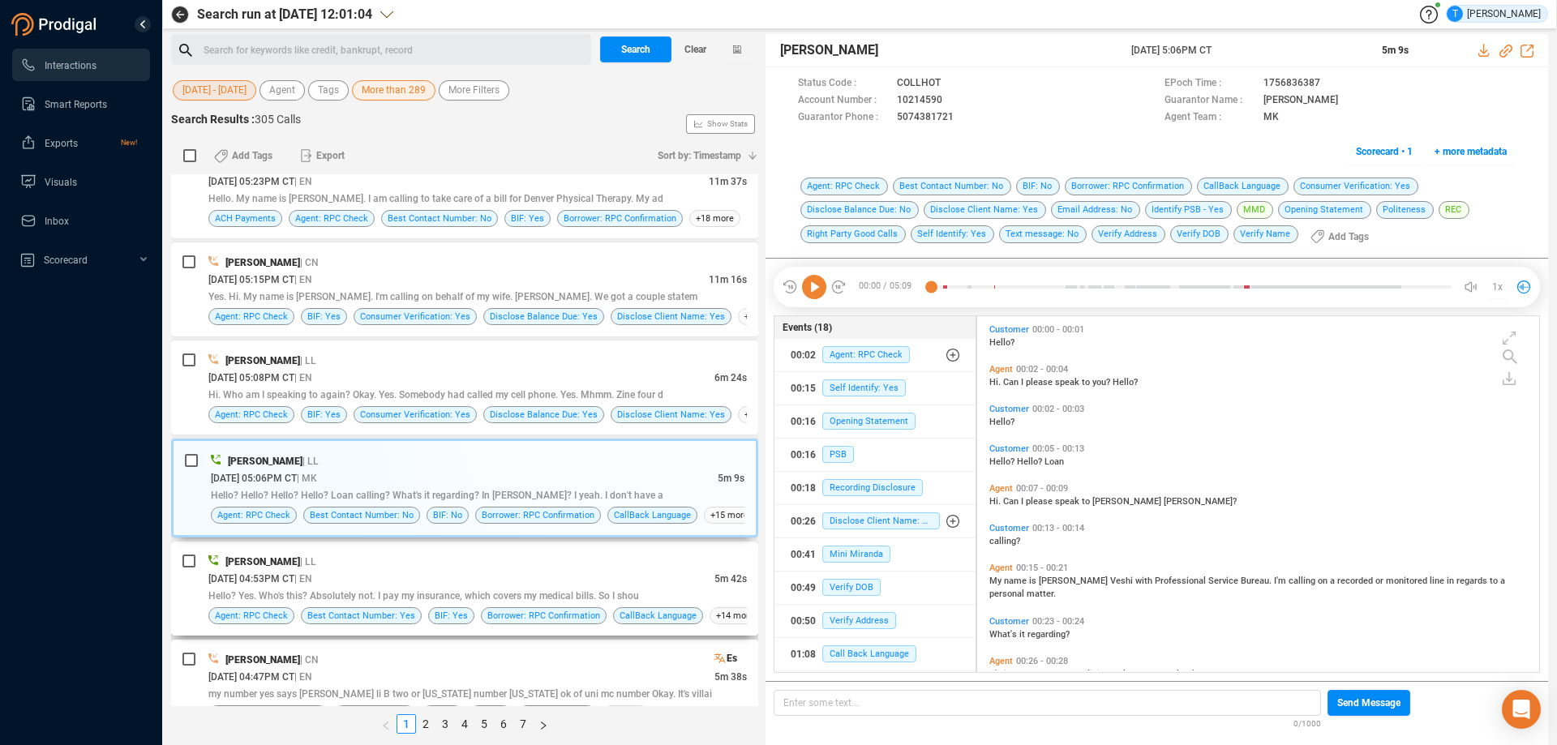
click at [540, 566] on div "[PERSON_NAME] | LL" at bounding box center [477, 561] width 539 height 17
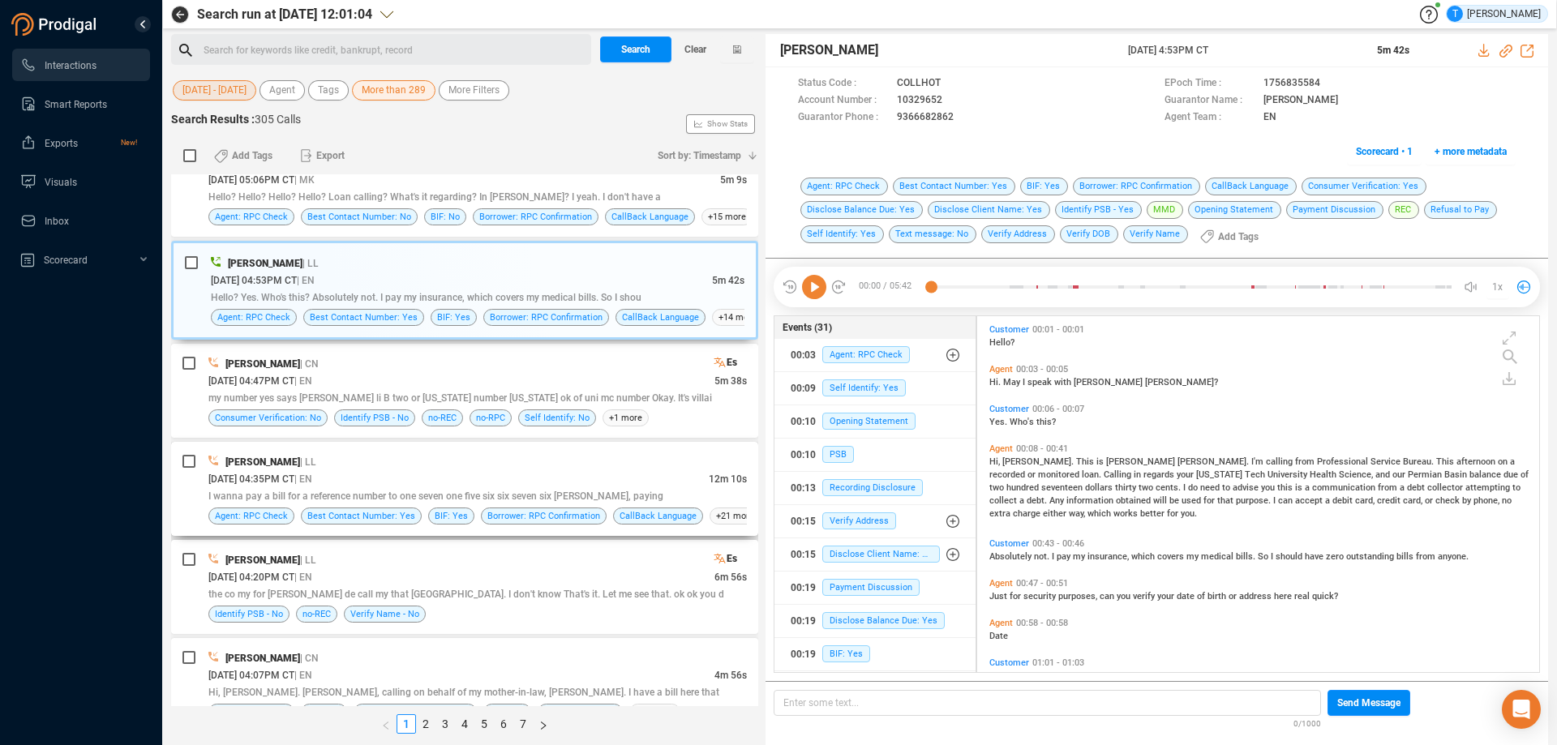
scroll to position [649, 0]
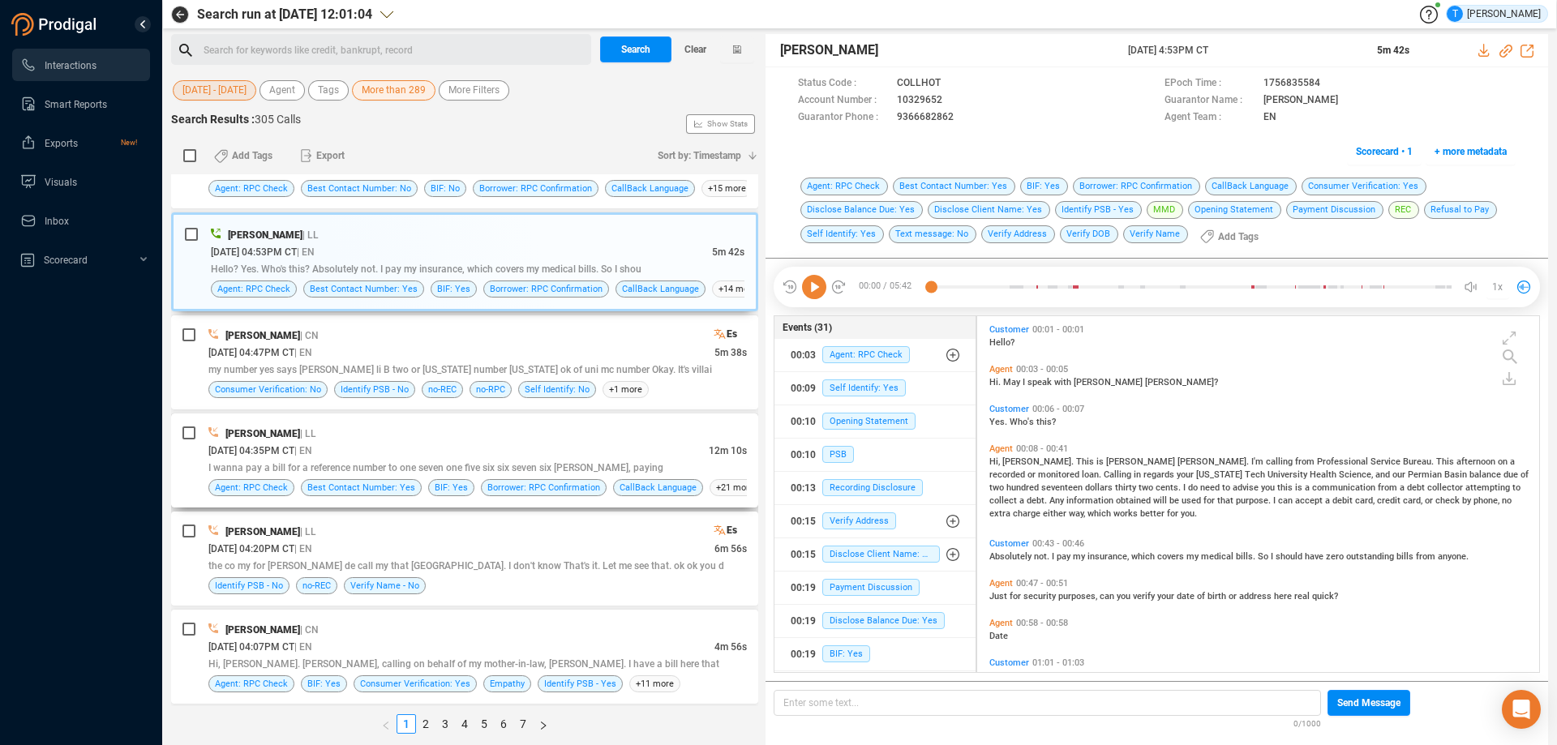
click at [523, 434] on div "[PERSON_NAME] | LL" at bounding box center [477, 433] width 539 height 17
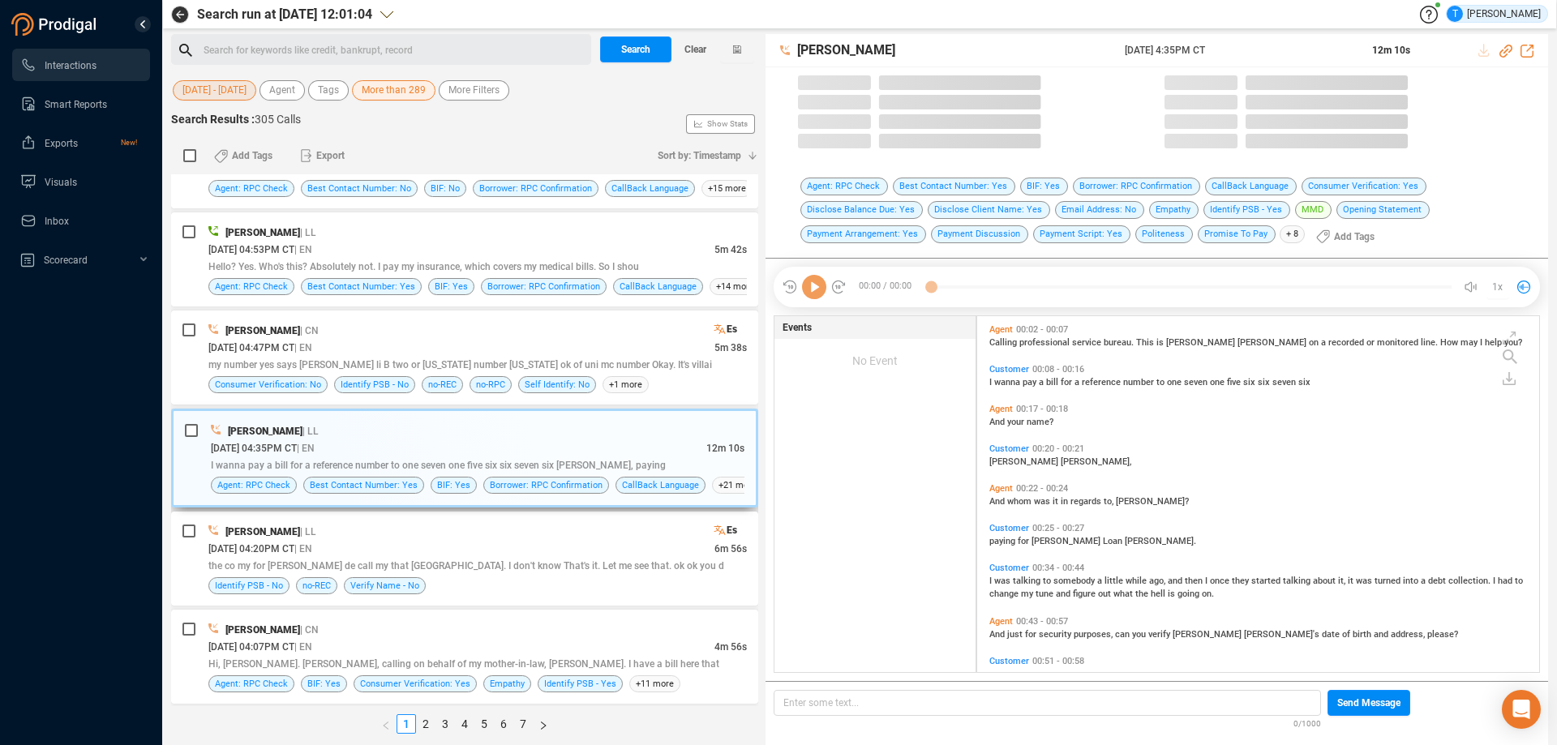
scroll to position [352, 554]
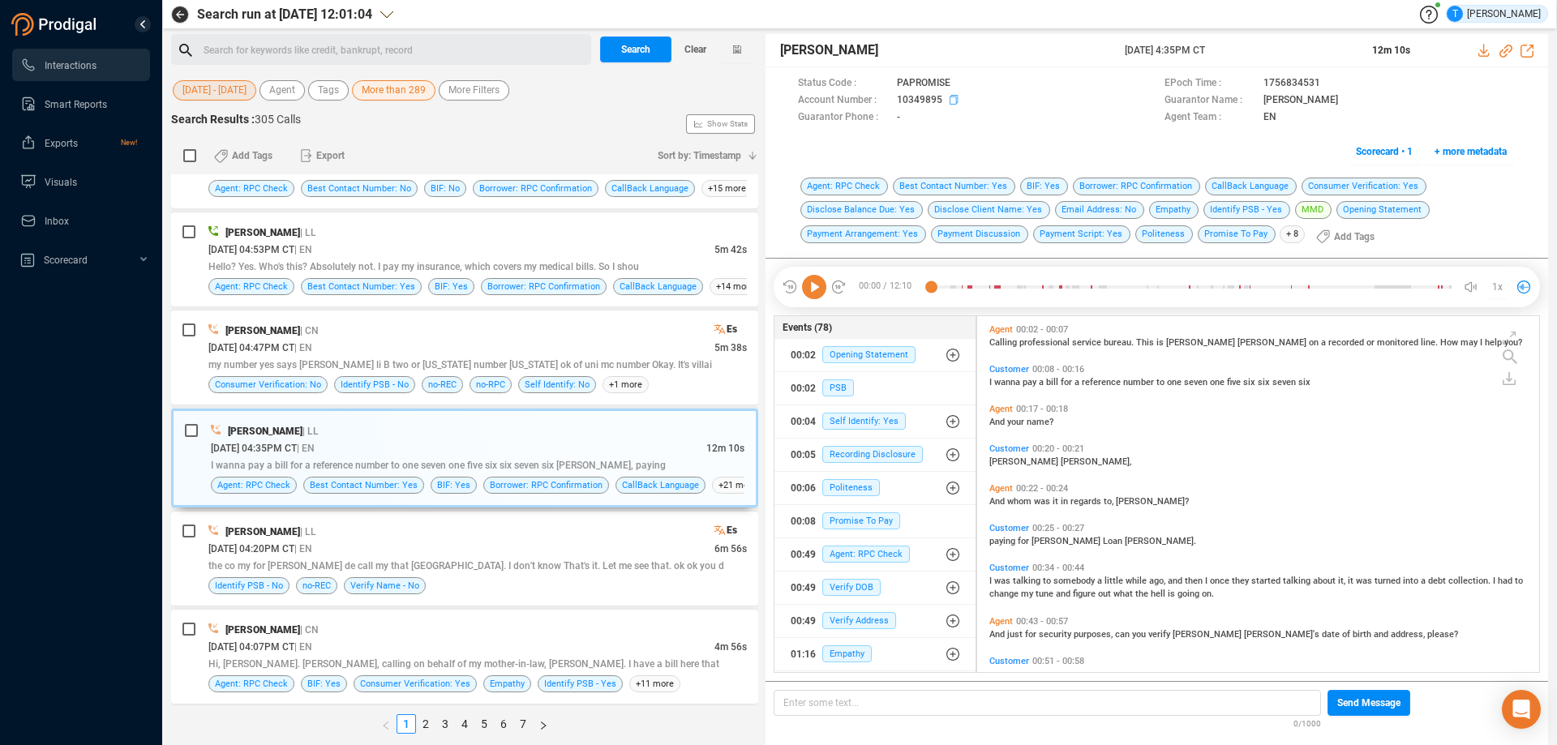
click at [954, 98] on icon at bounding box center [956, 101] width 13 height 13
click at [1379, 148] on span "Scorecard • 1" at bounding box center [1384, 152] width 57 height 26
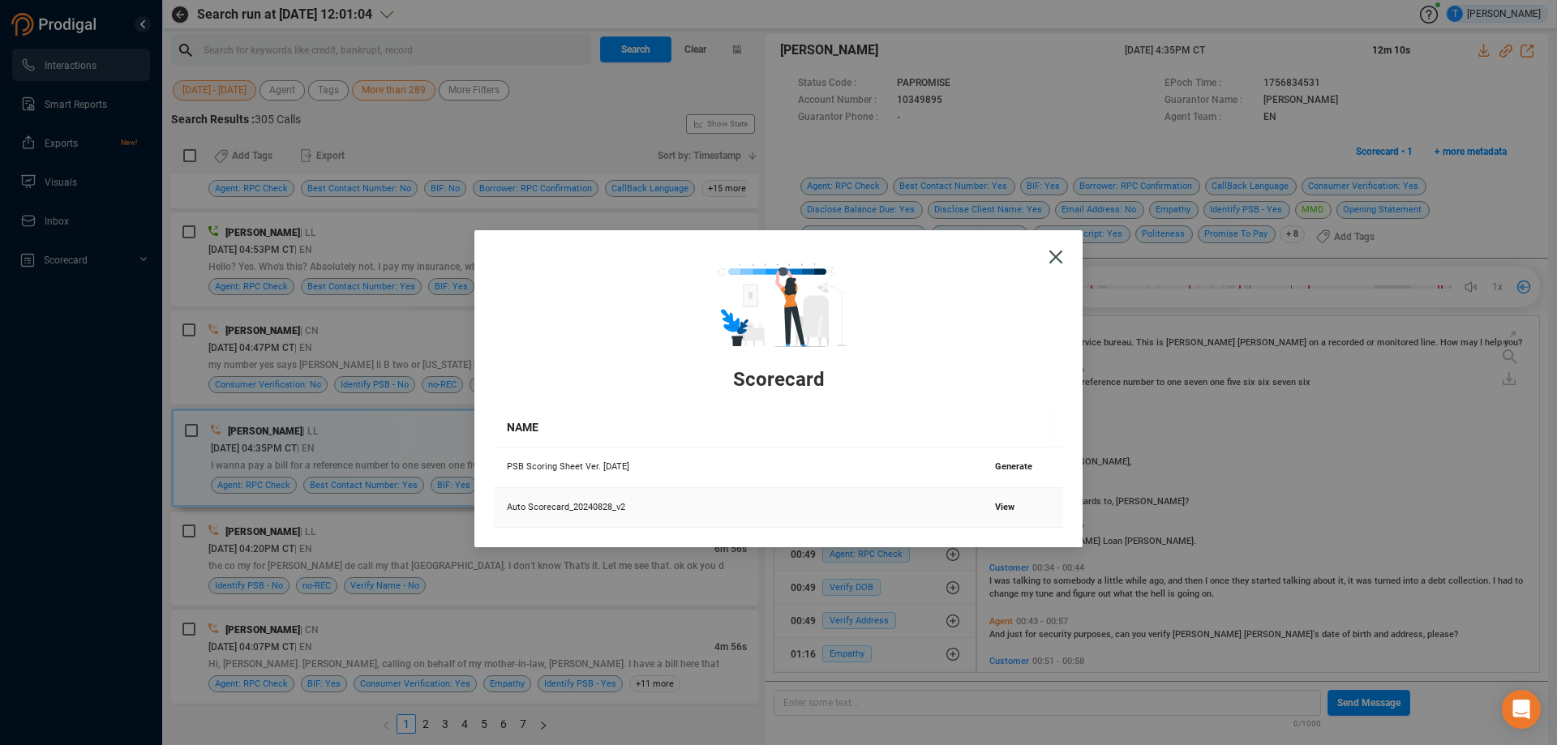
click at [998, 506] on span "View" at bounding box center [1004, 507] width 19 height 11
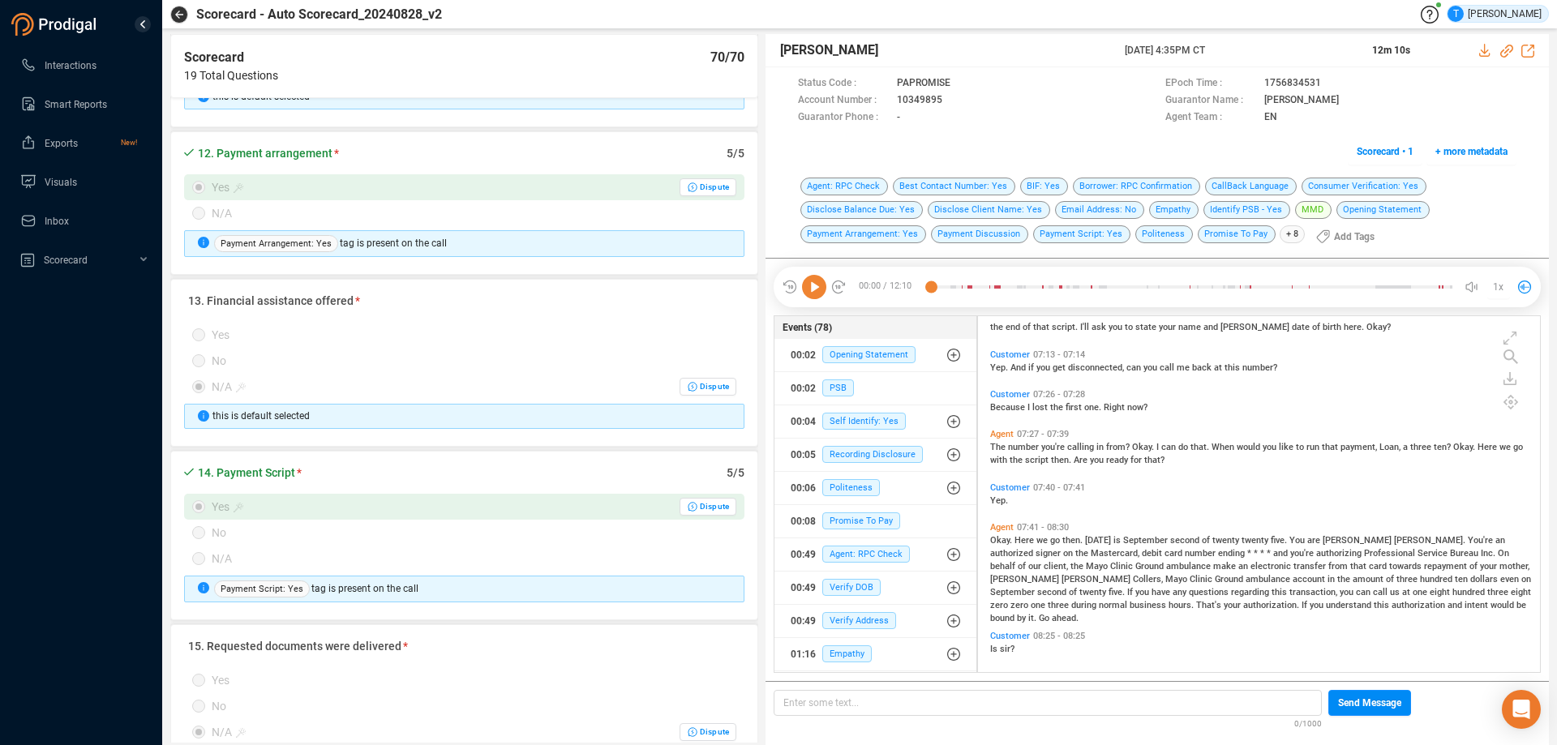
scroll to position [2595, 0]
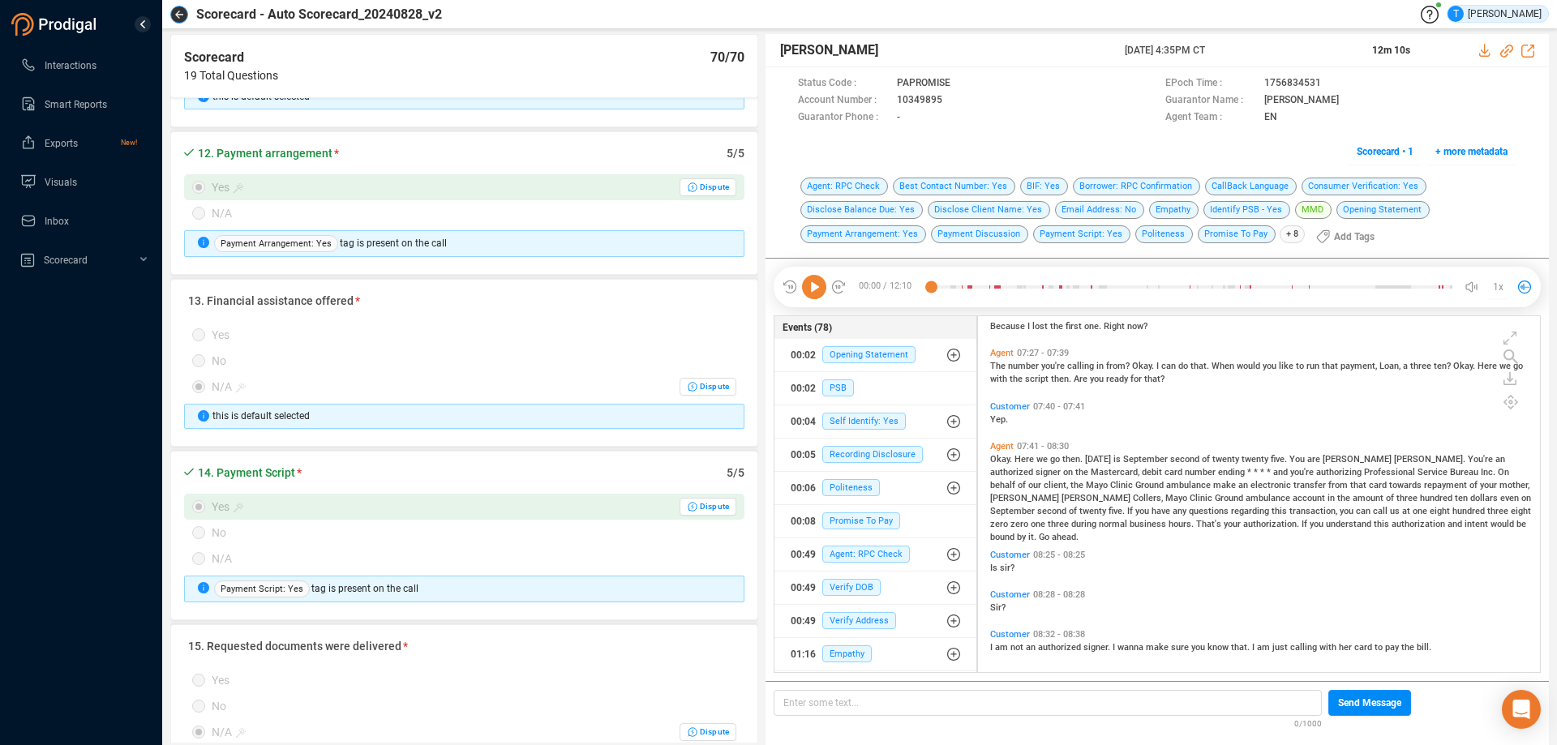
click at [176, 12] on icon "button" at bounding box center [179, 15] width 8 height 8
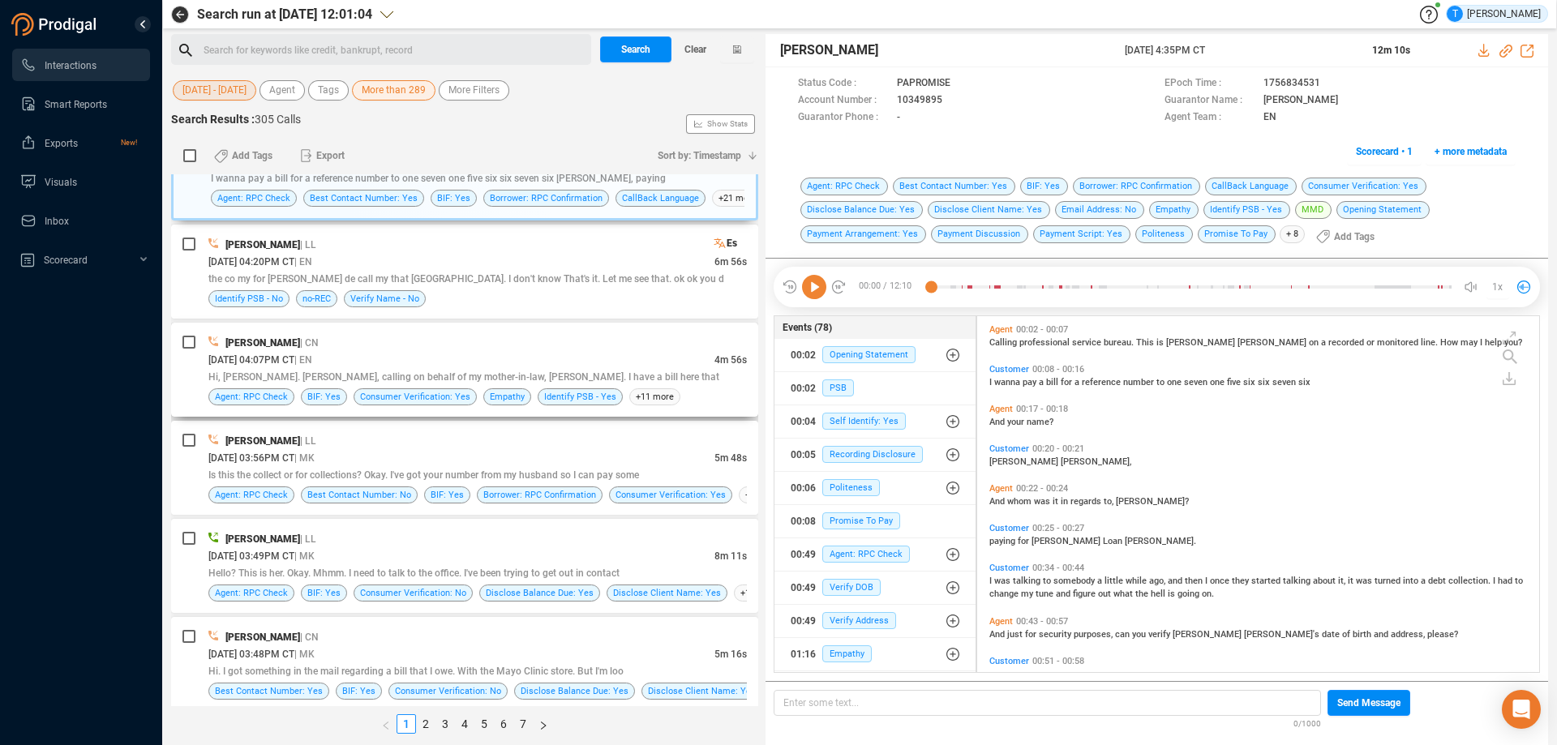
scroll to position [973, 0]
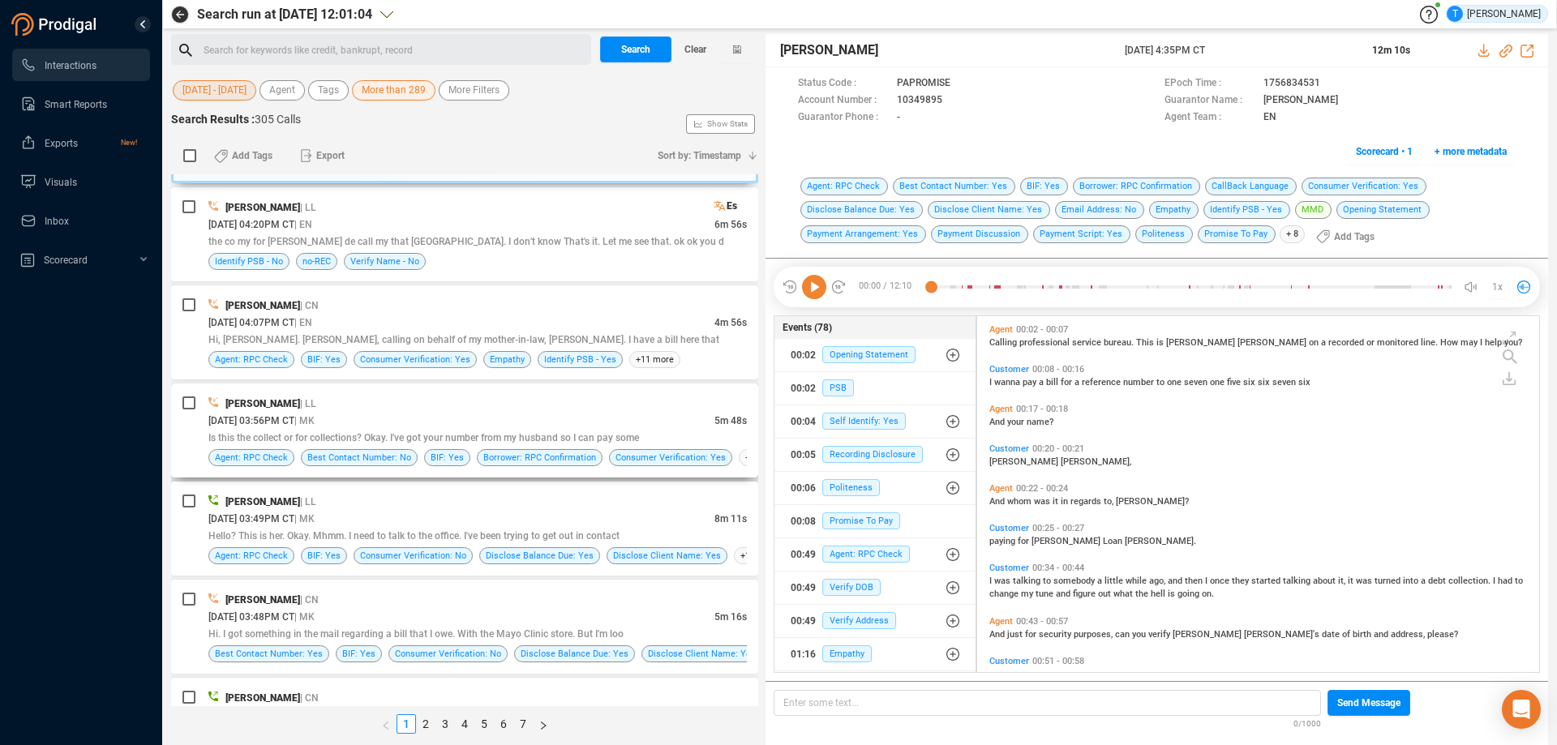
click at [502, 411] on div "[PERSON_NAME] | LL" at bounding box center [477, 403] width 539 height 17
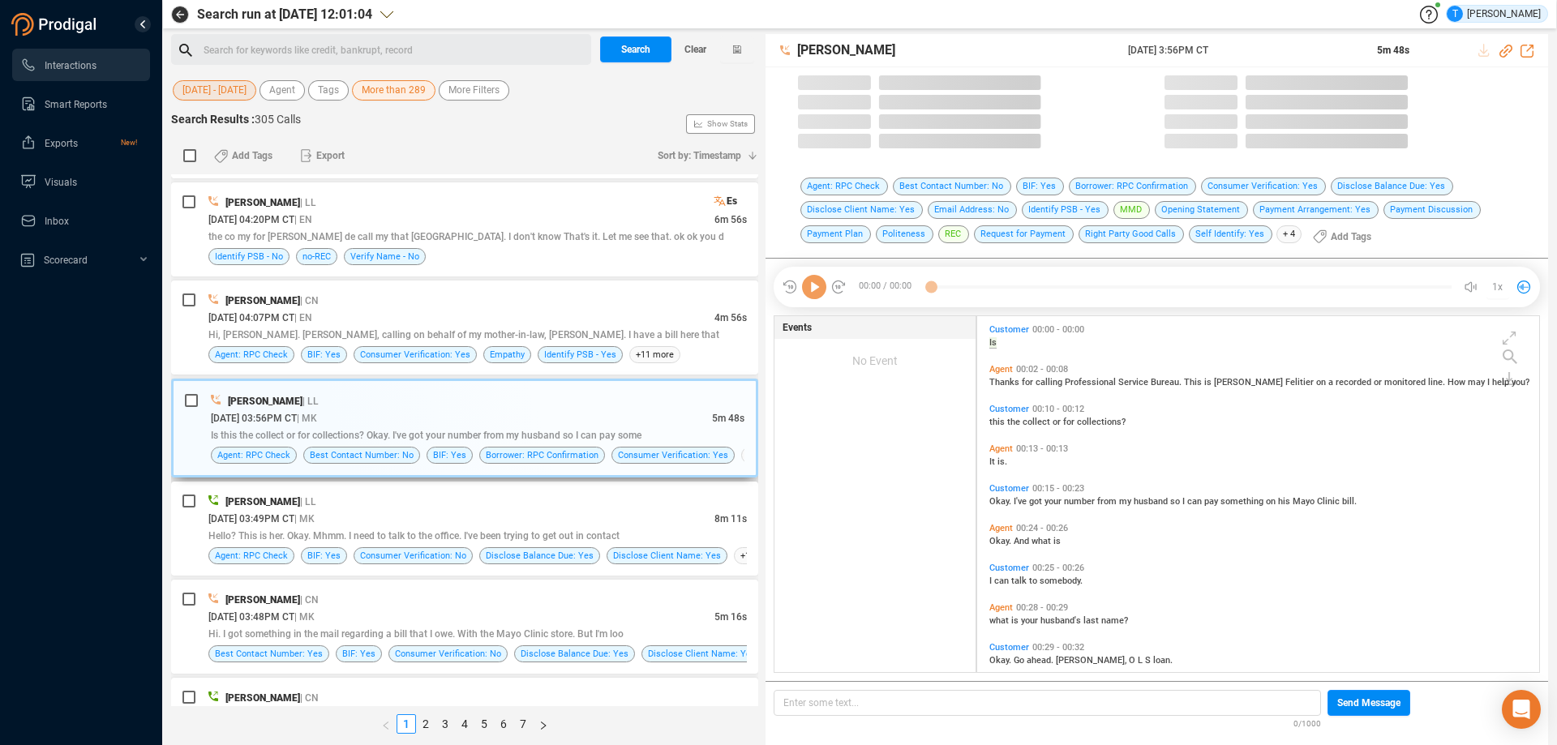
scroll to position [352, 554]
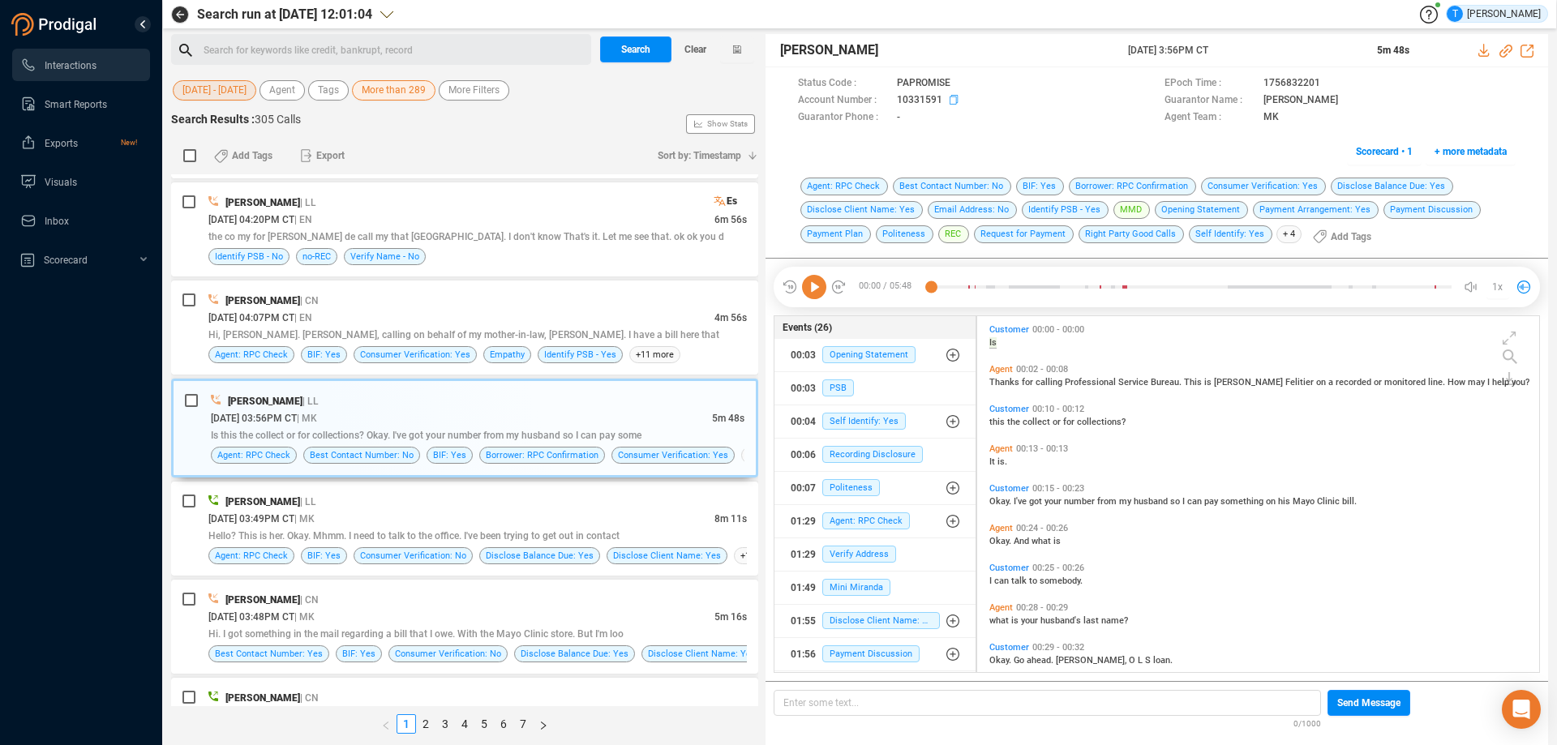
click at [952, 100] on icon at bounding box center [956, 101] width 13 height 13
click at [1371, 151] on span "Scorecard • 1" at bounding box center [1384, 152] width 57 height 26
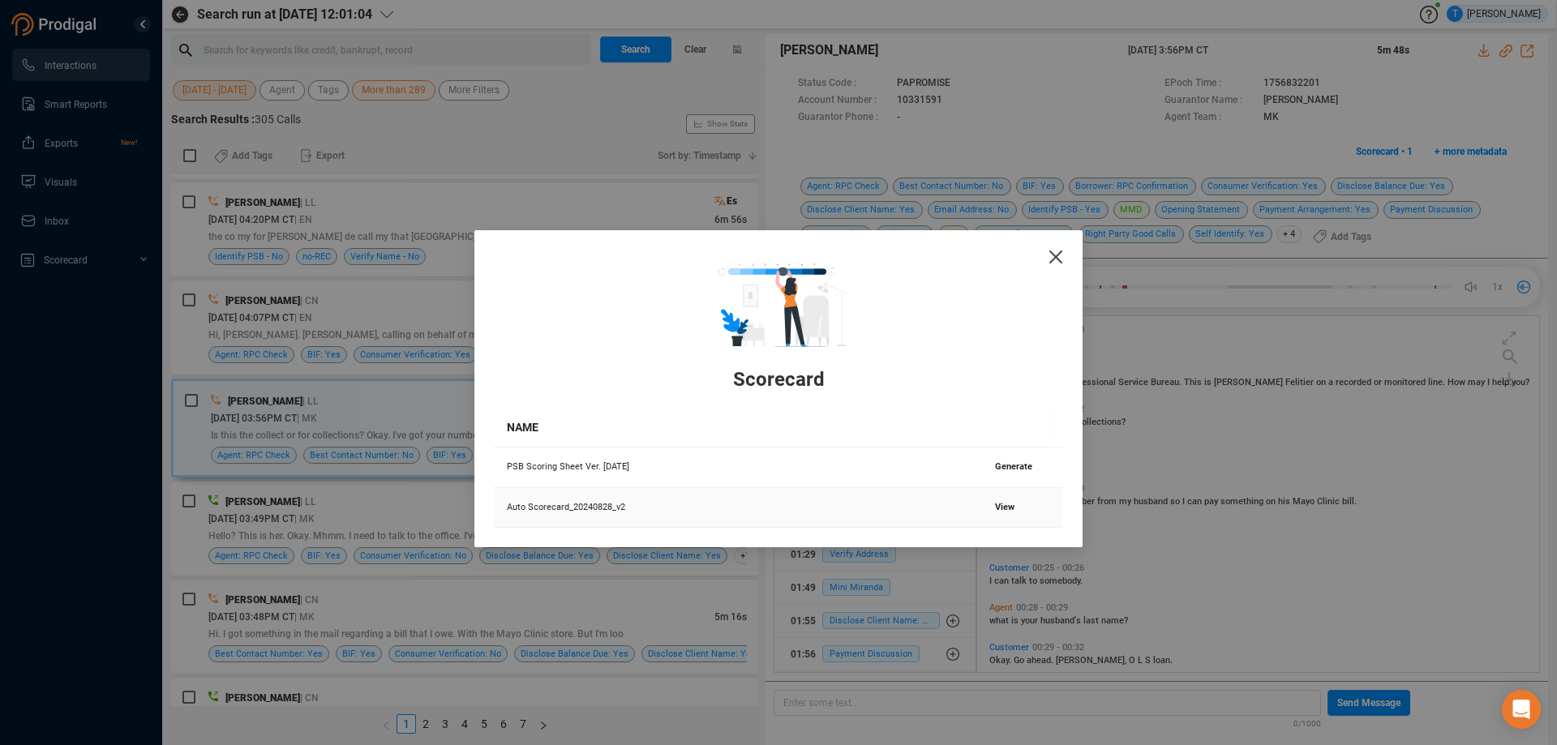
click at [1002, 509] on span "View" at bounding box center [1004, 507] width 19 height 11
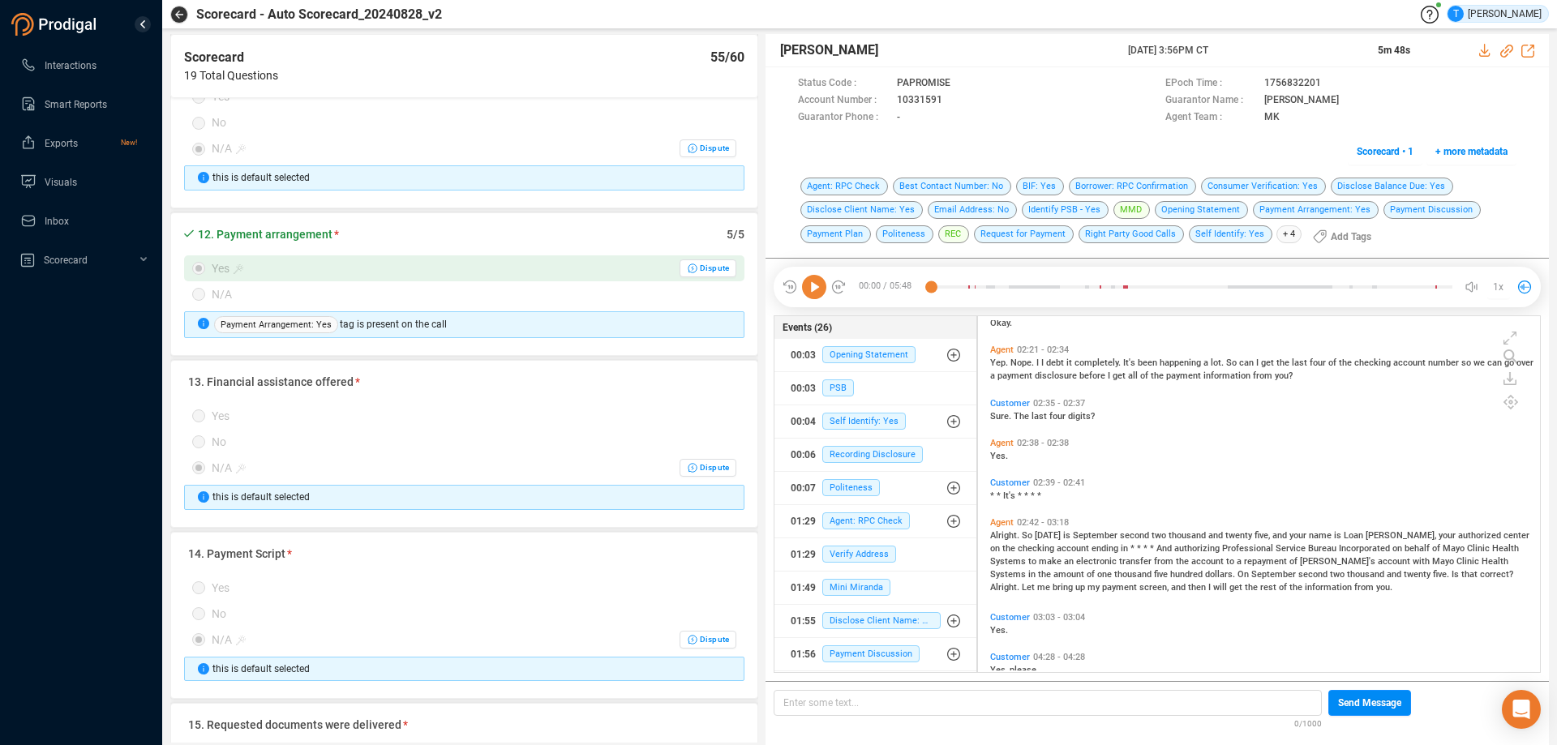
scroll to position [1054, 0]
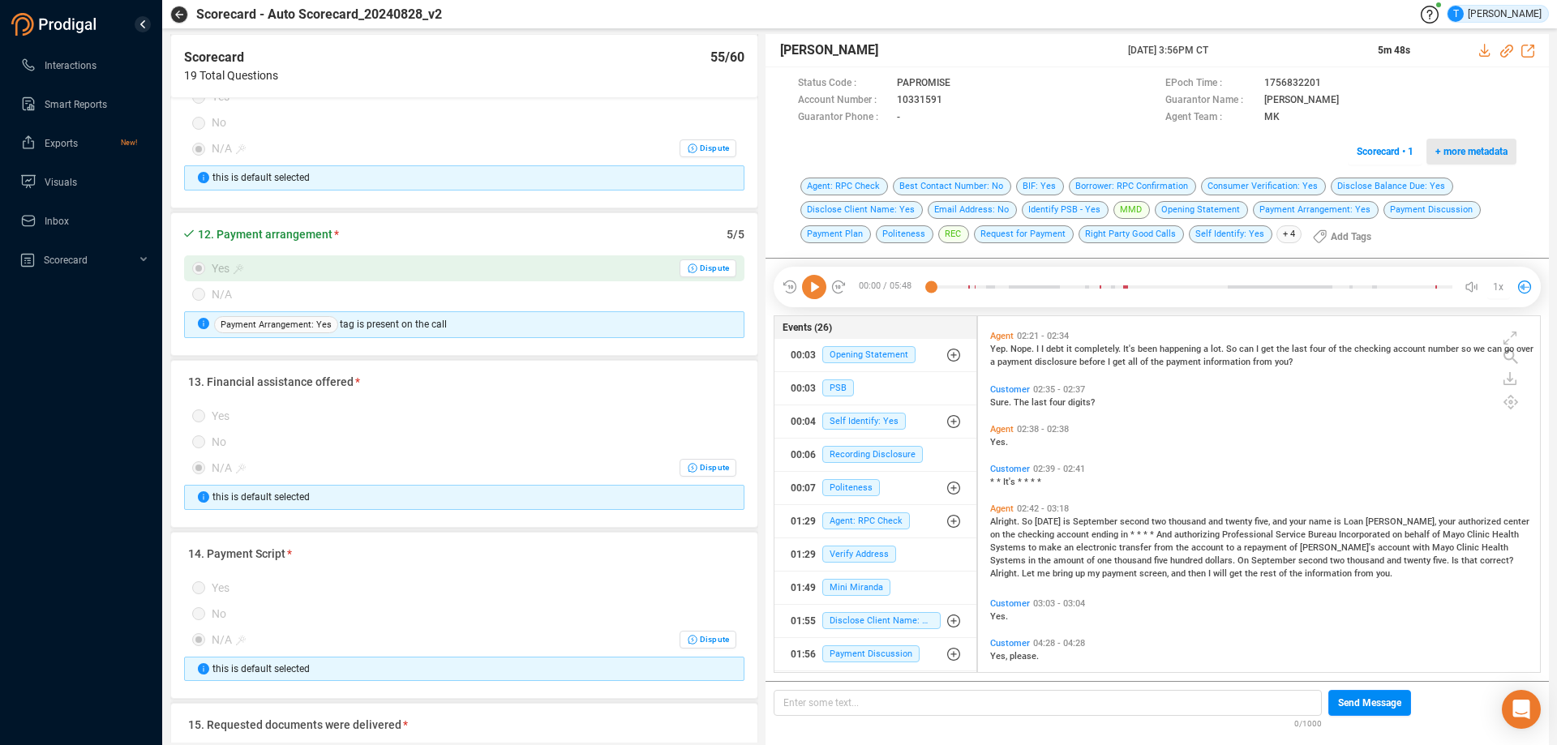
click at [1471, 147] on span "+ more metadata" at bounding box center [1472, 152] width 72 height 26
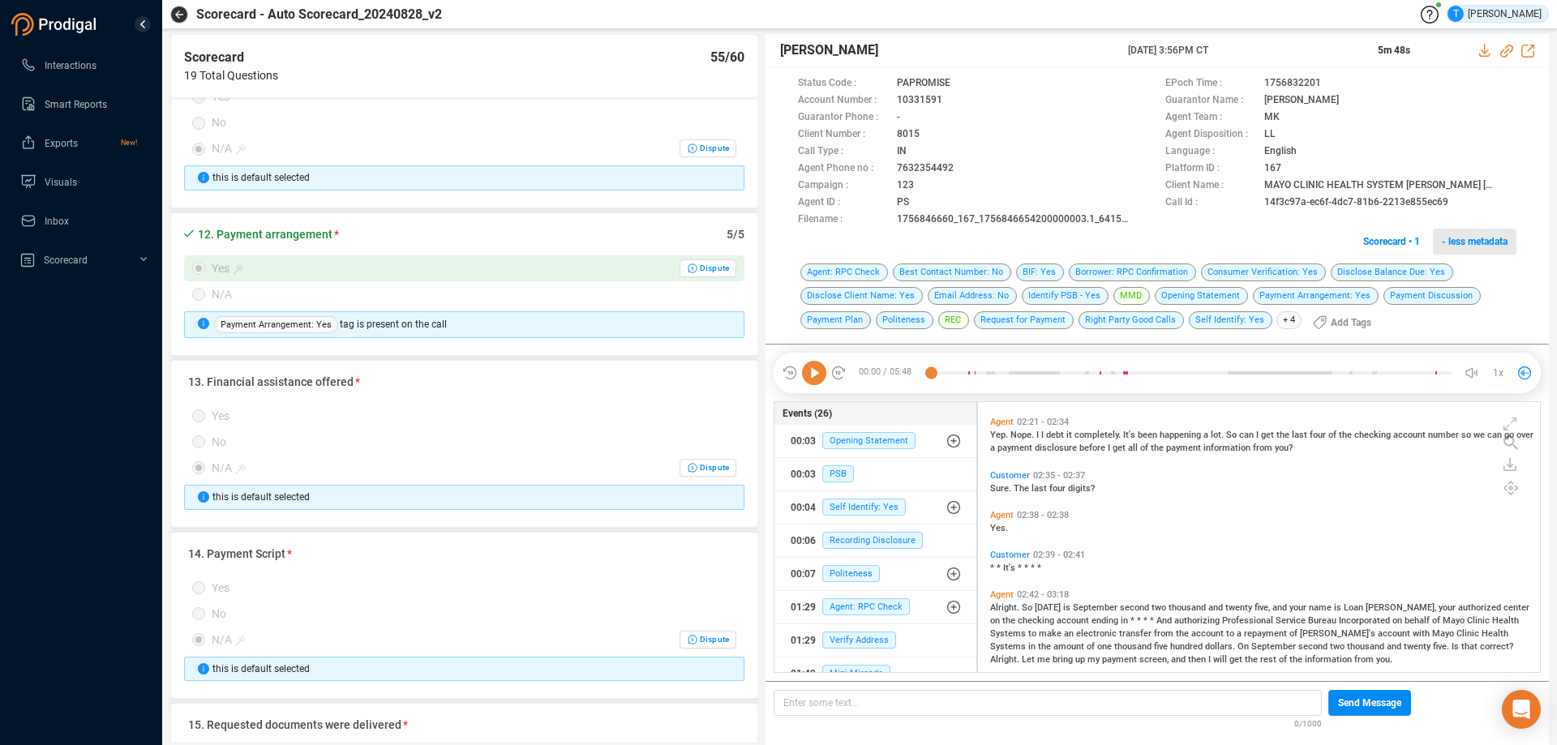
scroll to position [266, 554]
click at [1461, 205] on icon at bounding box center [1460, 202] width 8 height 10
click at [179, 13] on icon "button" at bounding box center [179, 15] width 8 height 8
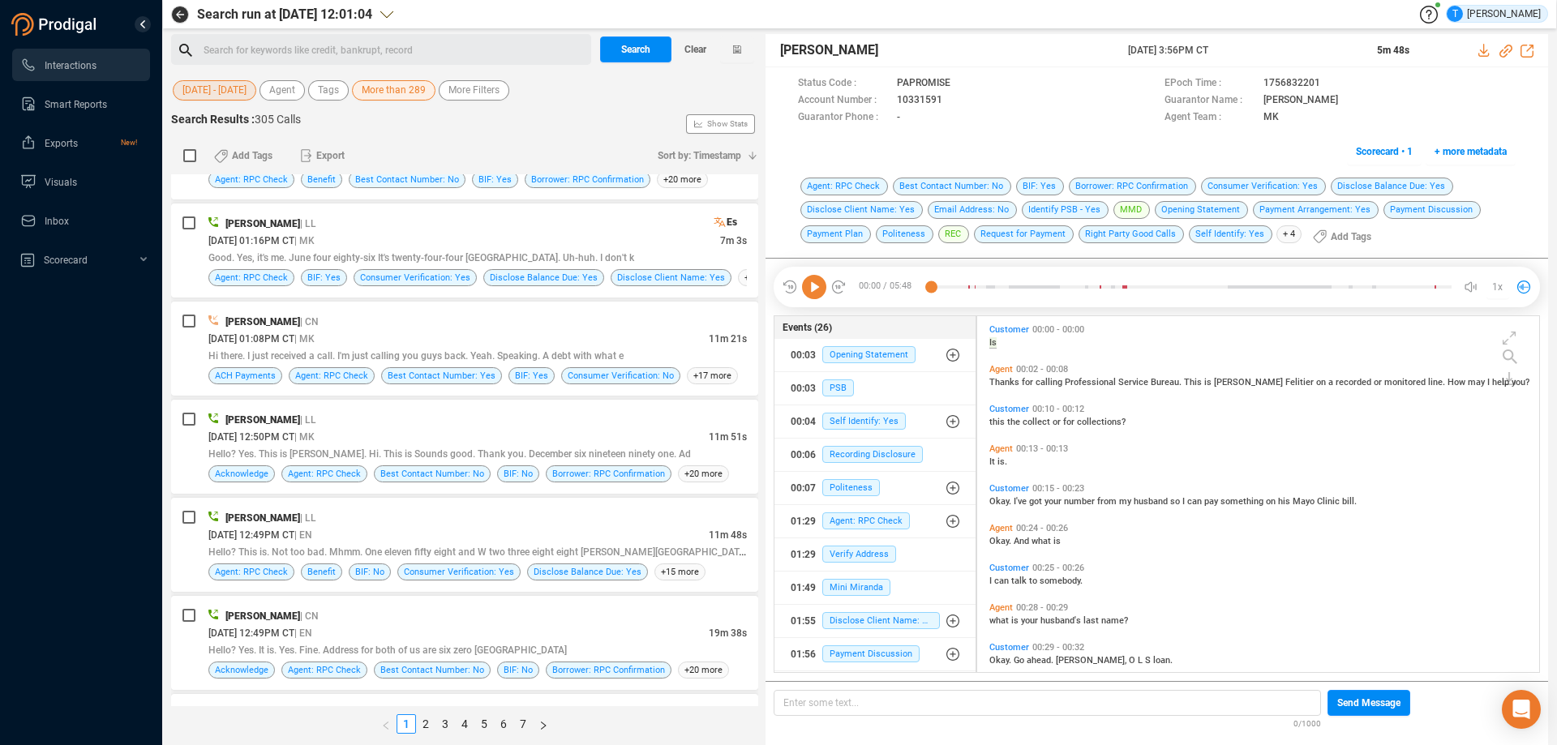
scroll to position [3001, 0]
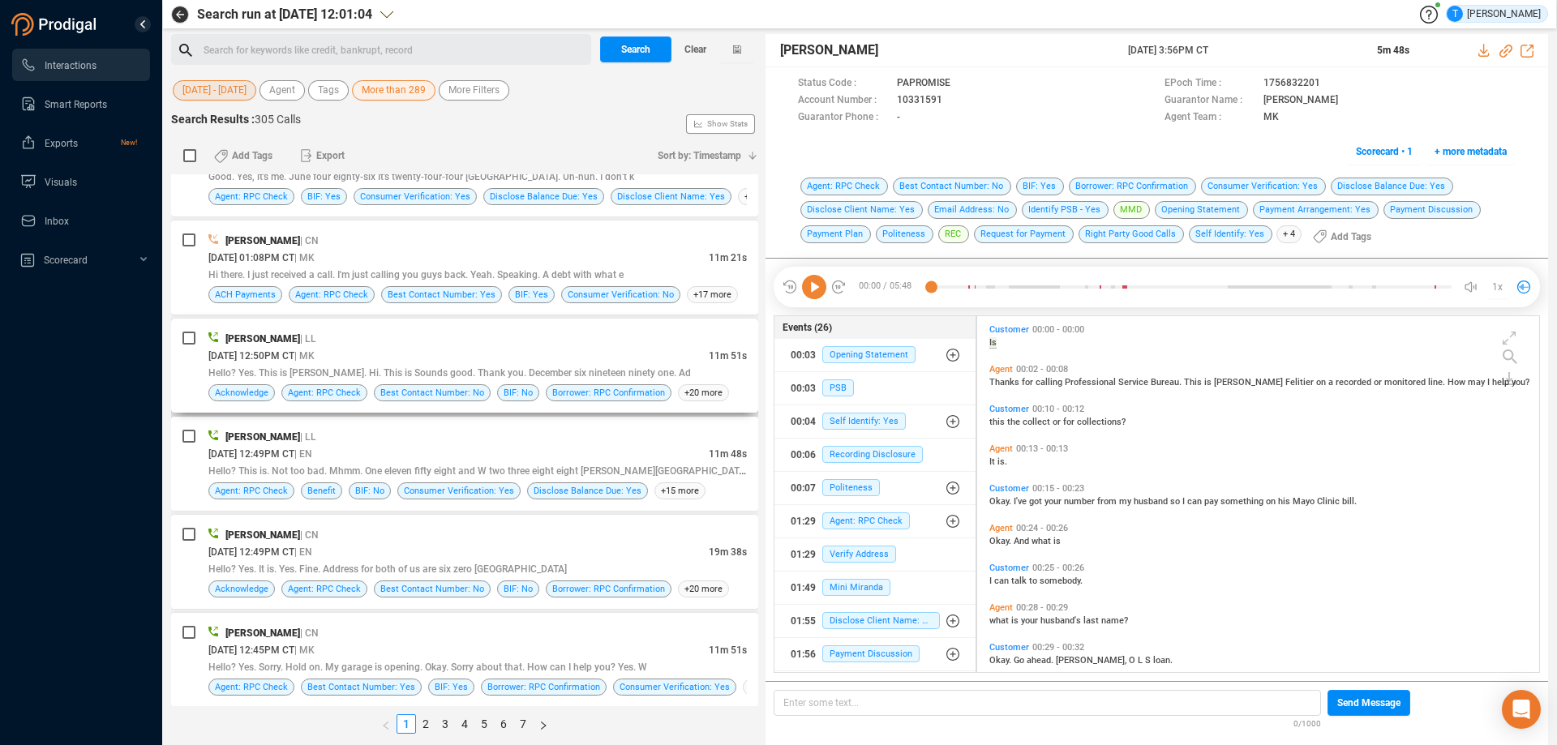
click at [497, 331] on div "[PERSON_NAME] | LL" at bounding box center [477, 338] width 539 height 17
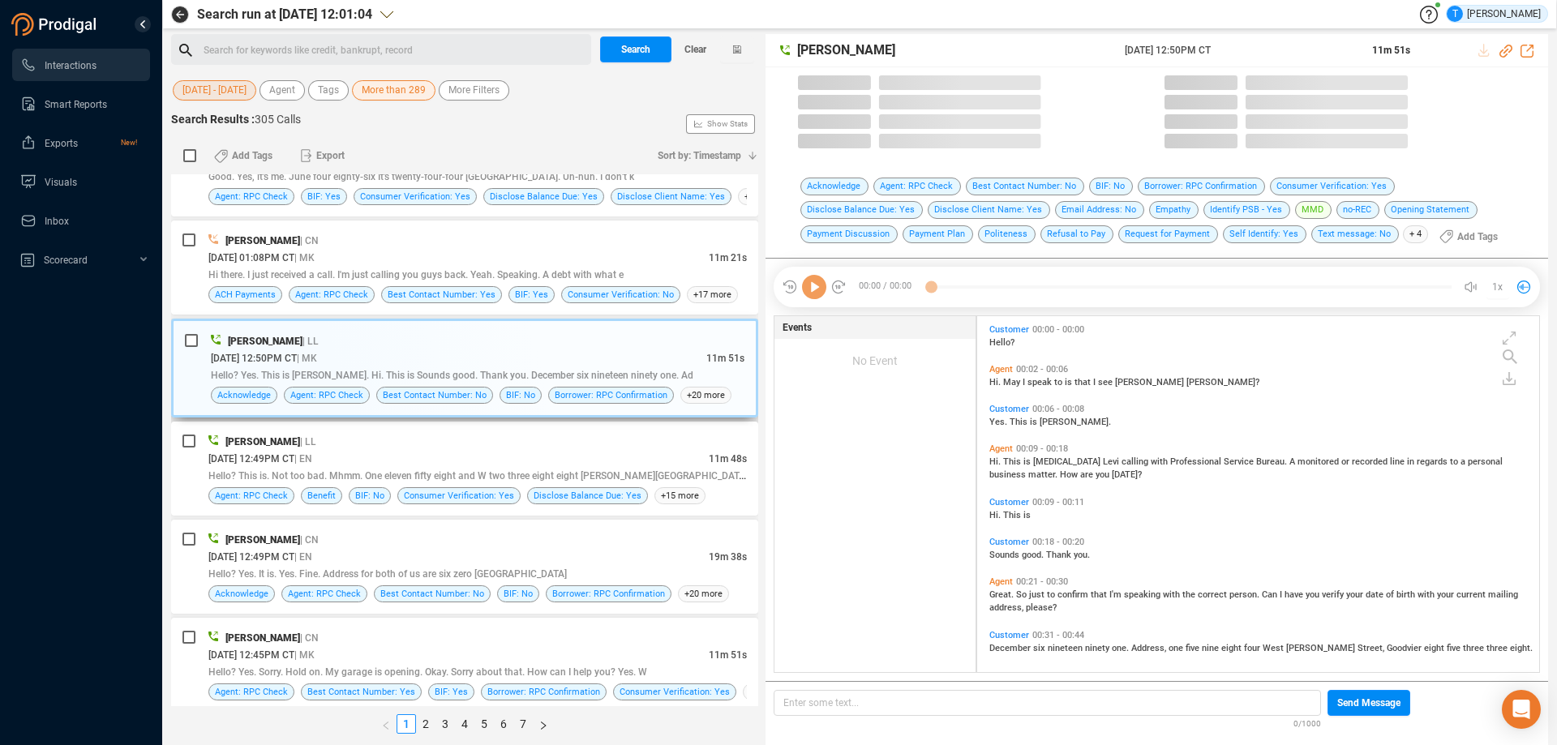
scroll to position [352, 554]
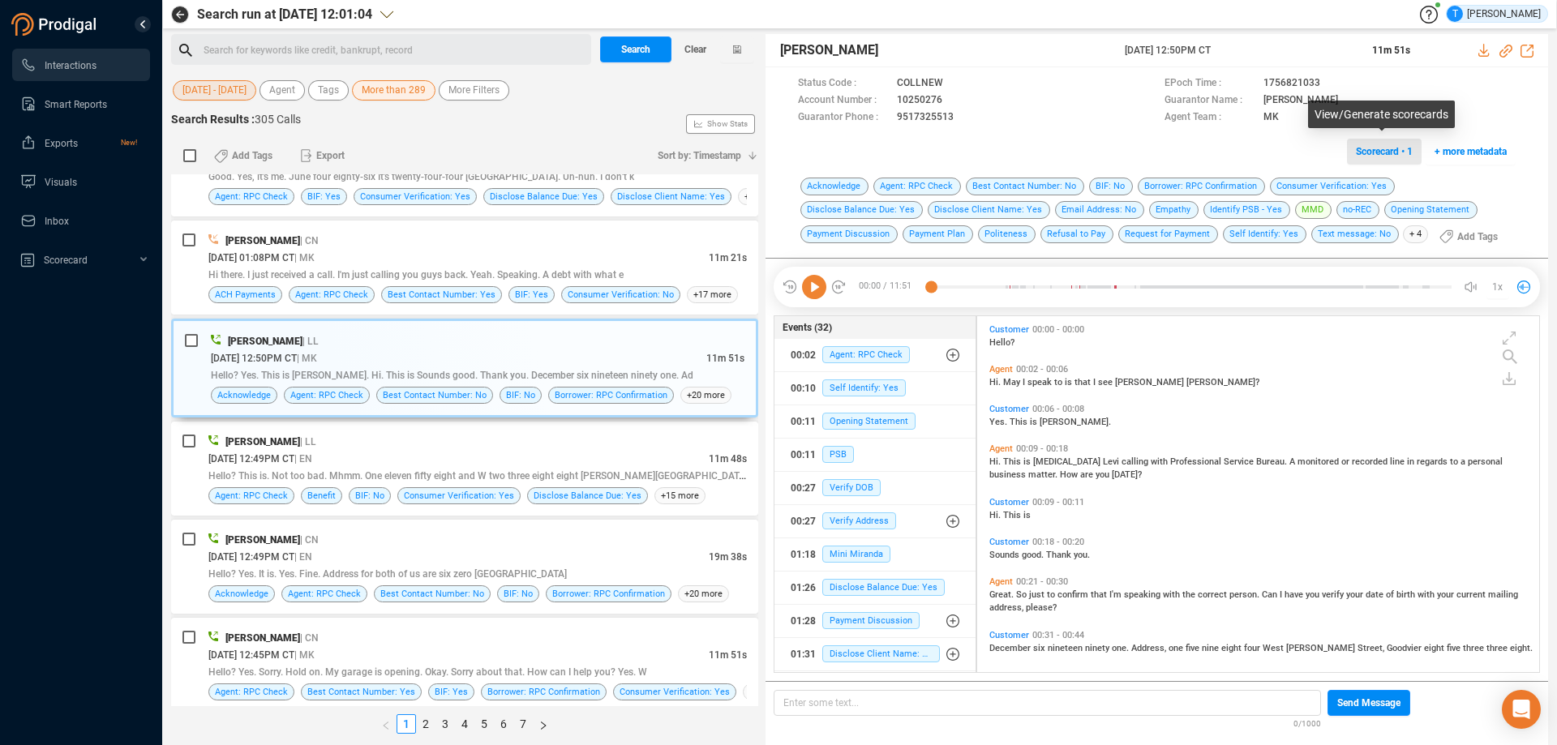
click at [1383, 152] on span "Scorecard • 1" at bounding box center [1384, 152] width 57 height 26
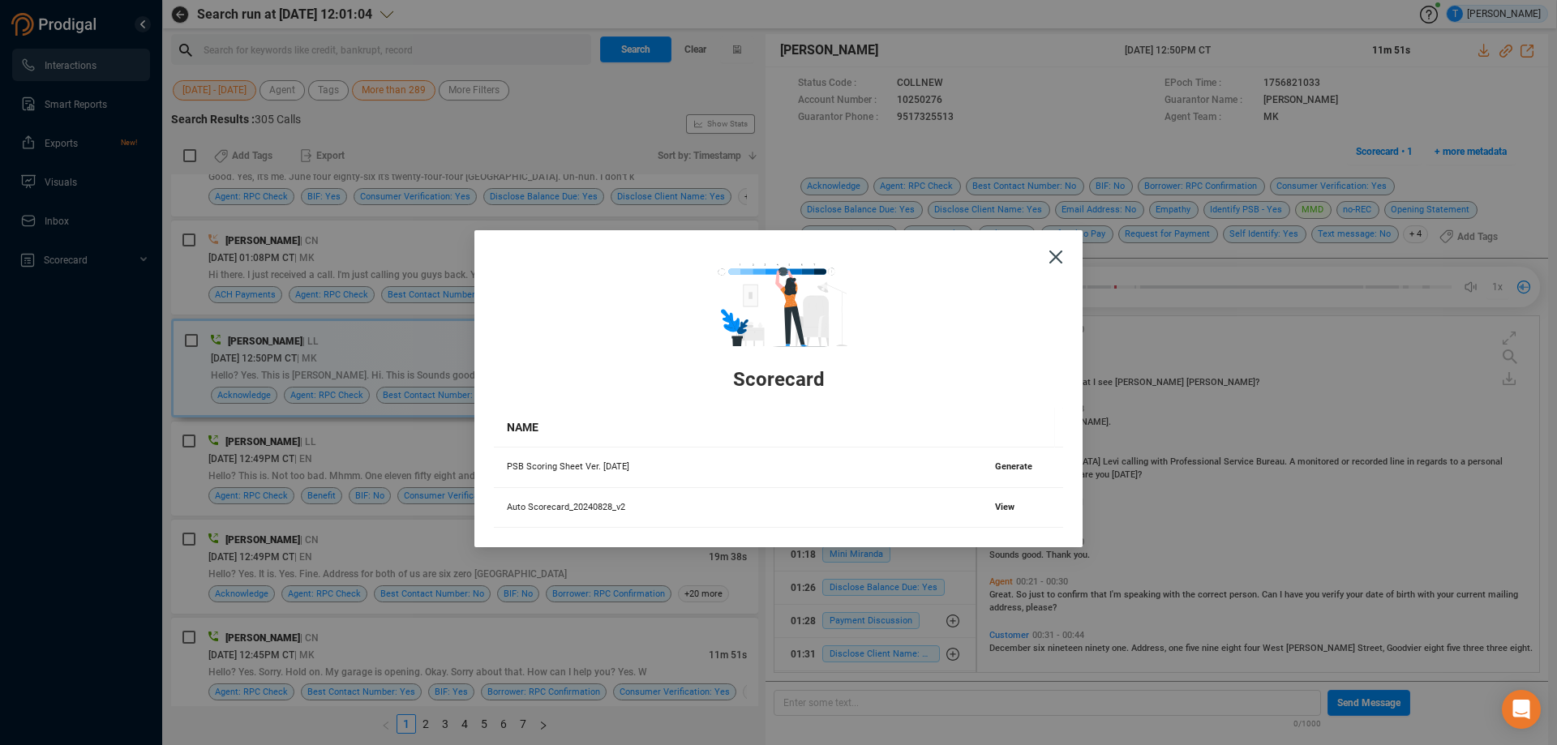
click at [1054, 253] on icon "Close" at bounding box center [1055, 257] width 13 height 13
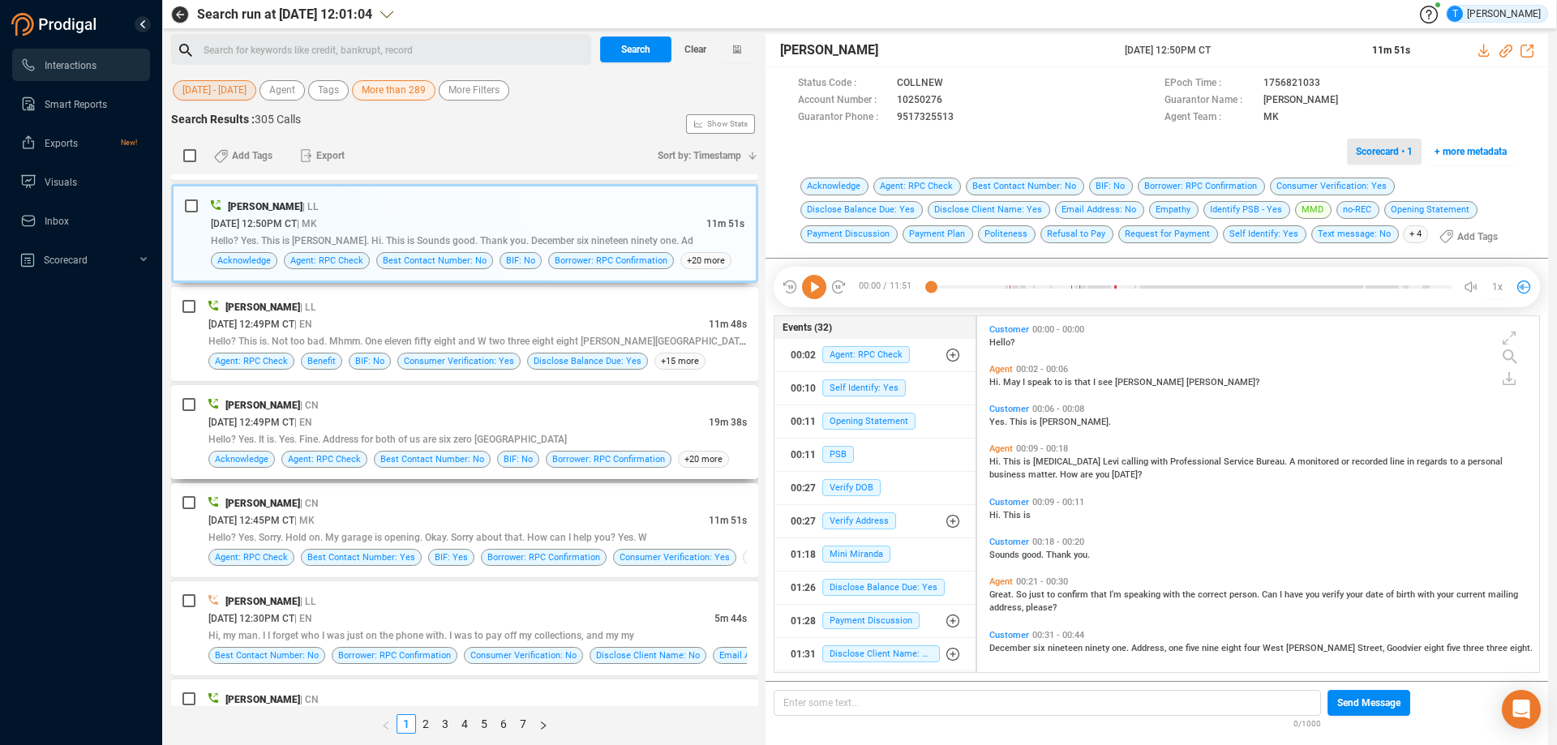
scroll to position [3158, 0]
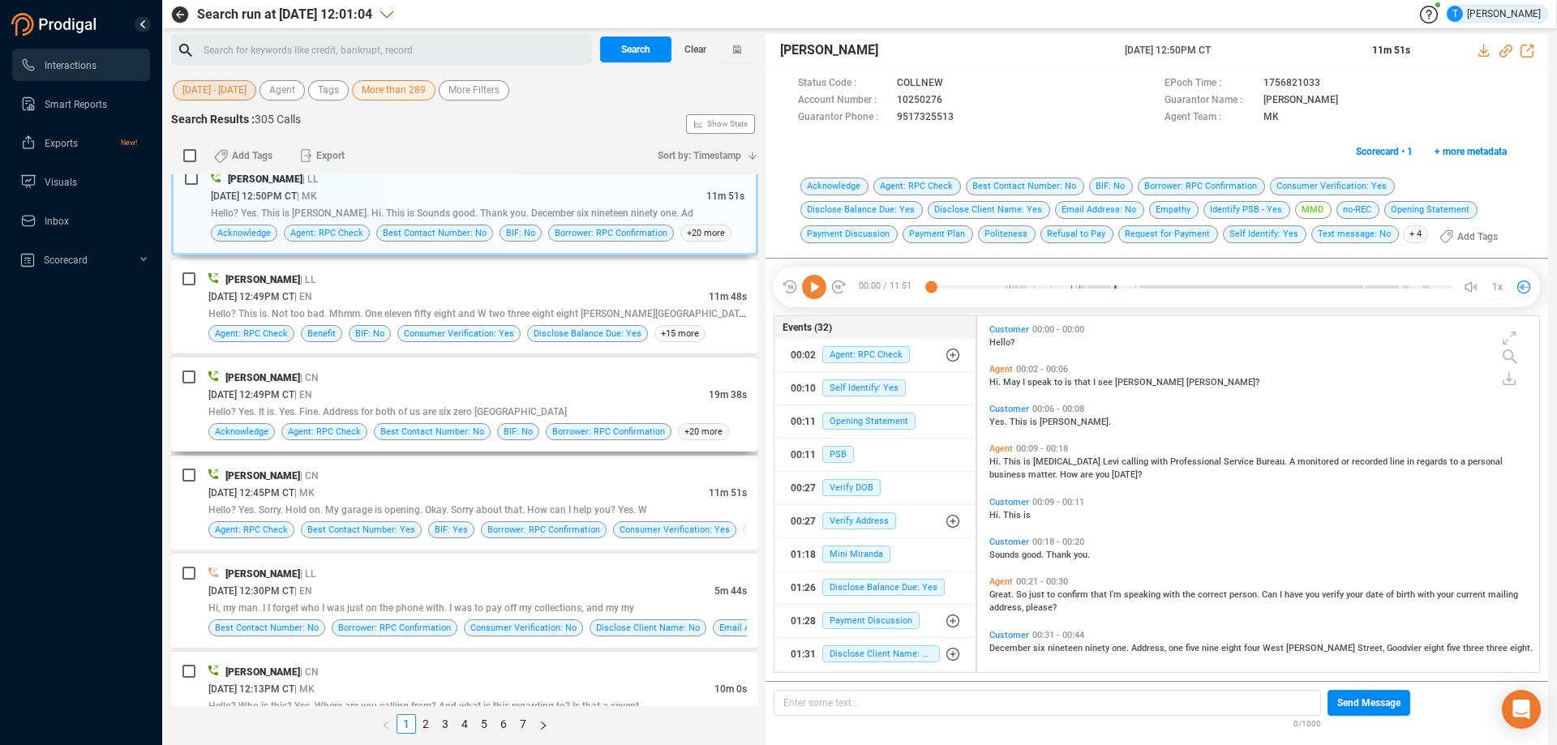
click at [557, 389] on div "[DATE] 12:49PM CT | EN" at bounding box center [458, 394] width 500 height 17
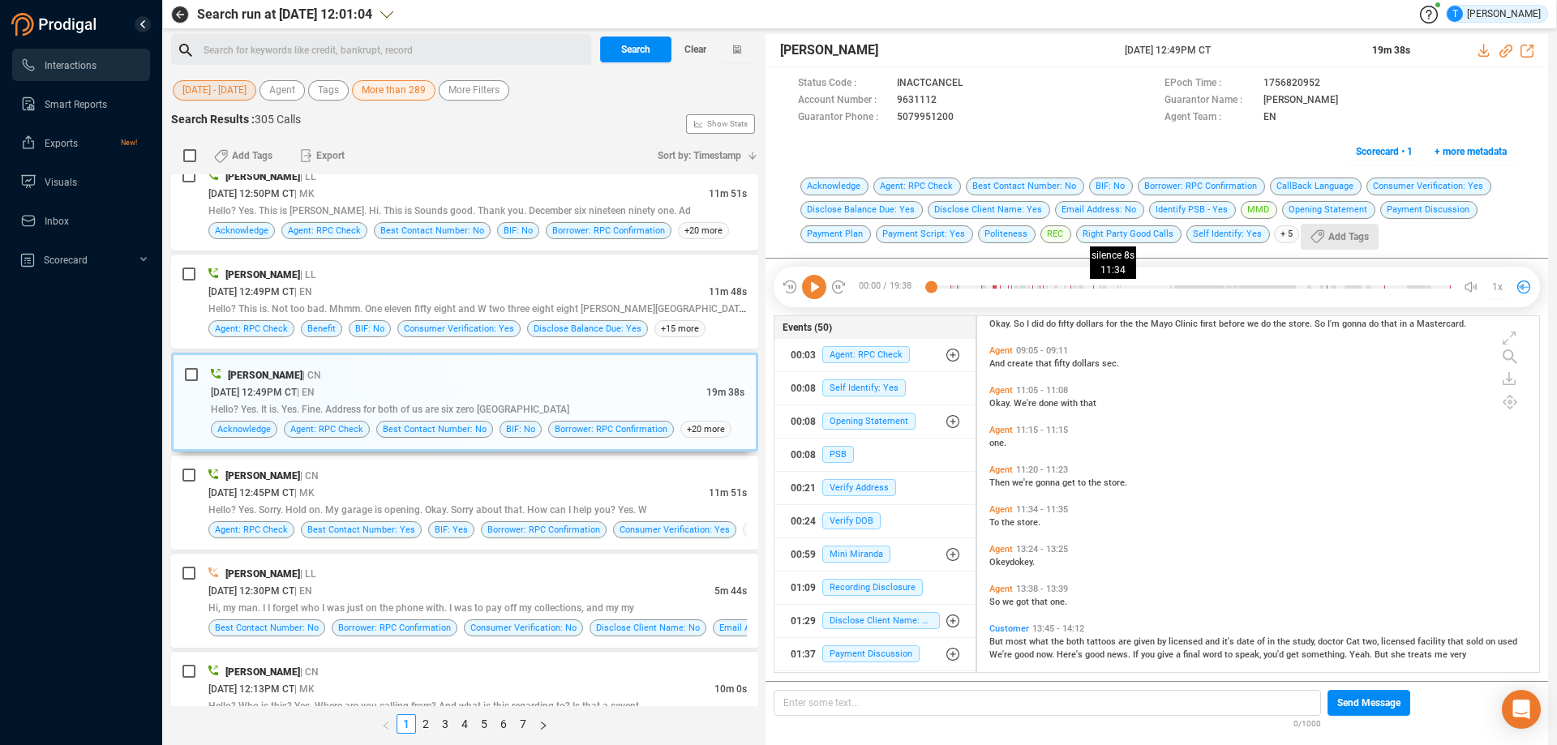
scroll to position [2758, 0]
click at [1387, 152] on span "Scorecard • 1" at bounding box center [1384, 152] width 57 height 26
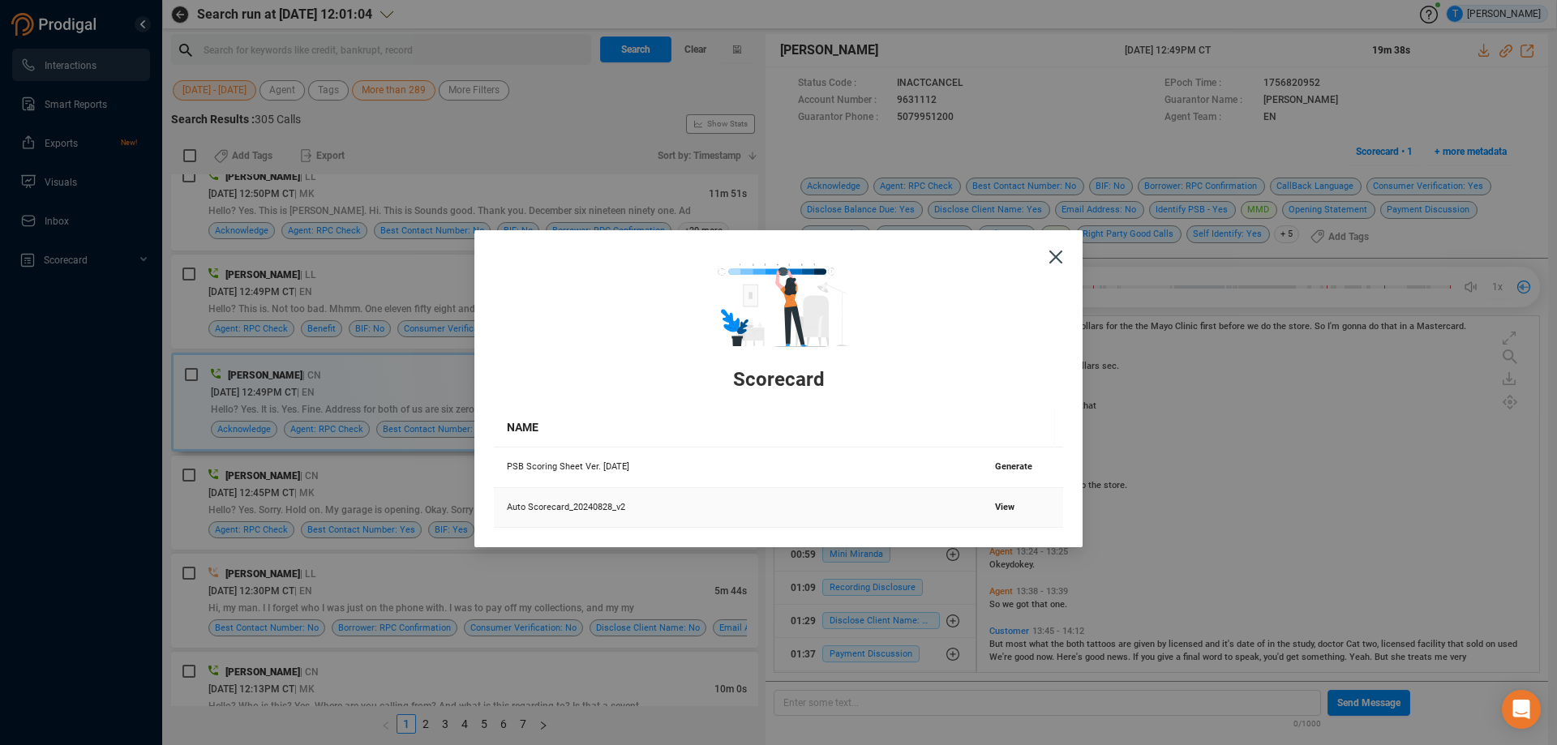
click at [997, 503] on span "View" at bounding box center [1004, 507] width 19 height 11
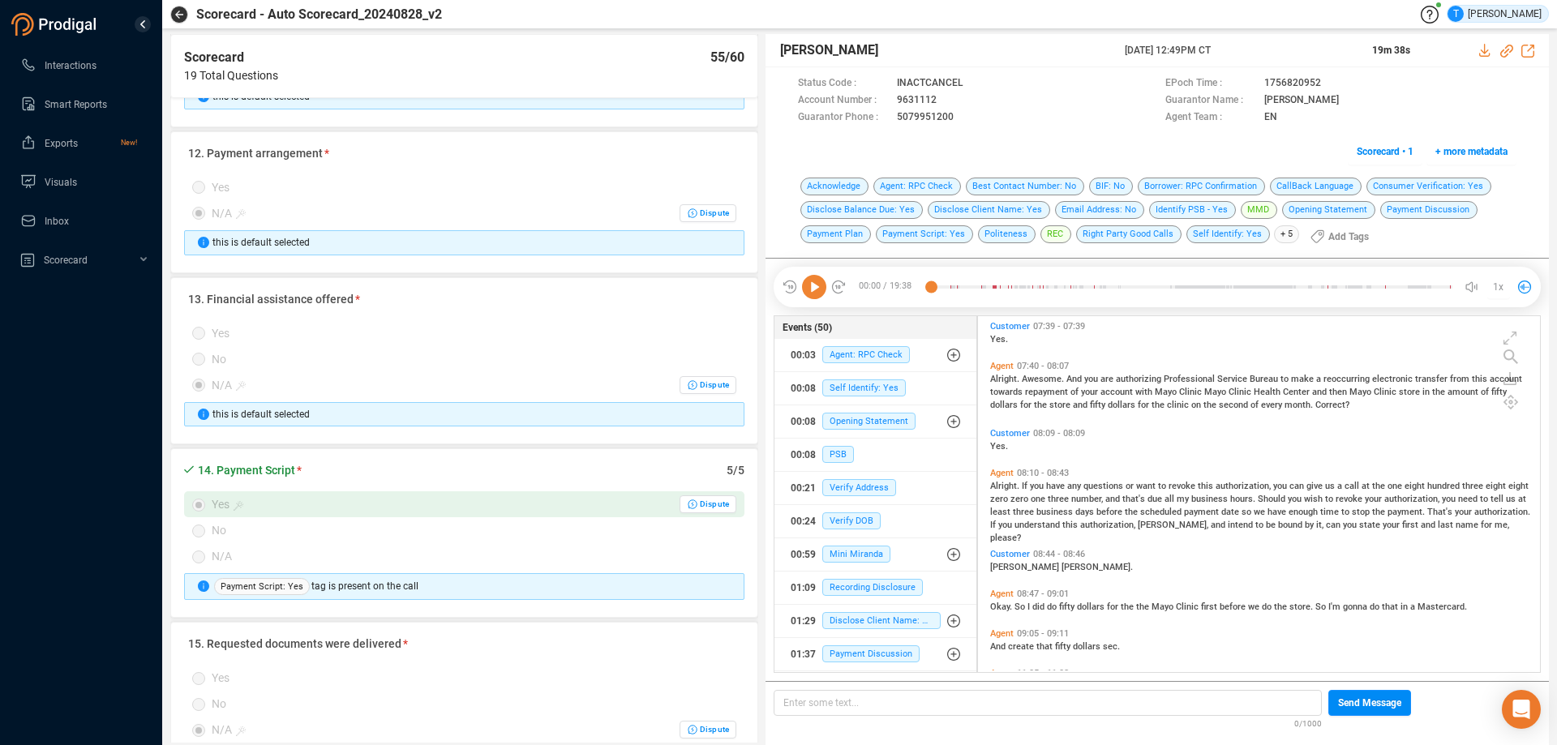
scroll to position [2514, 0]
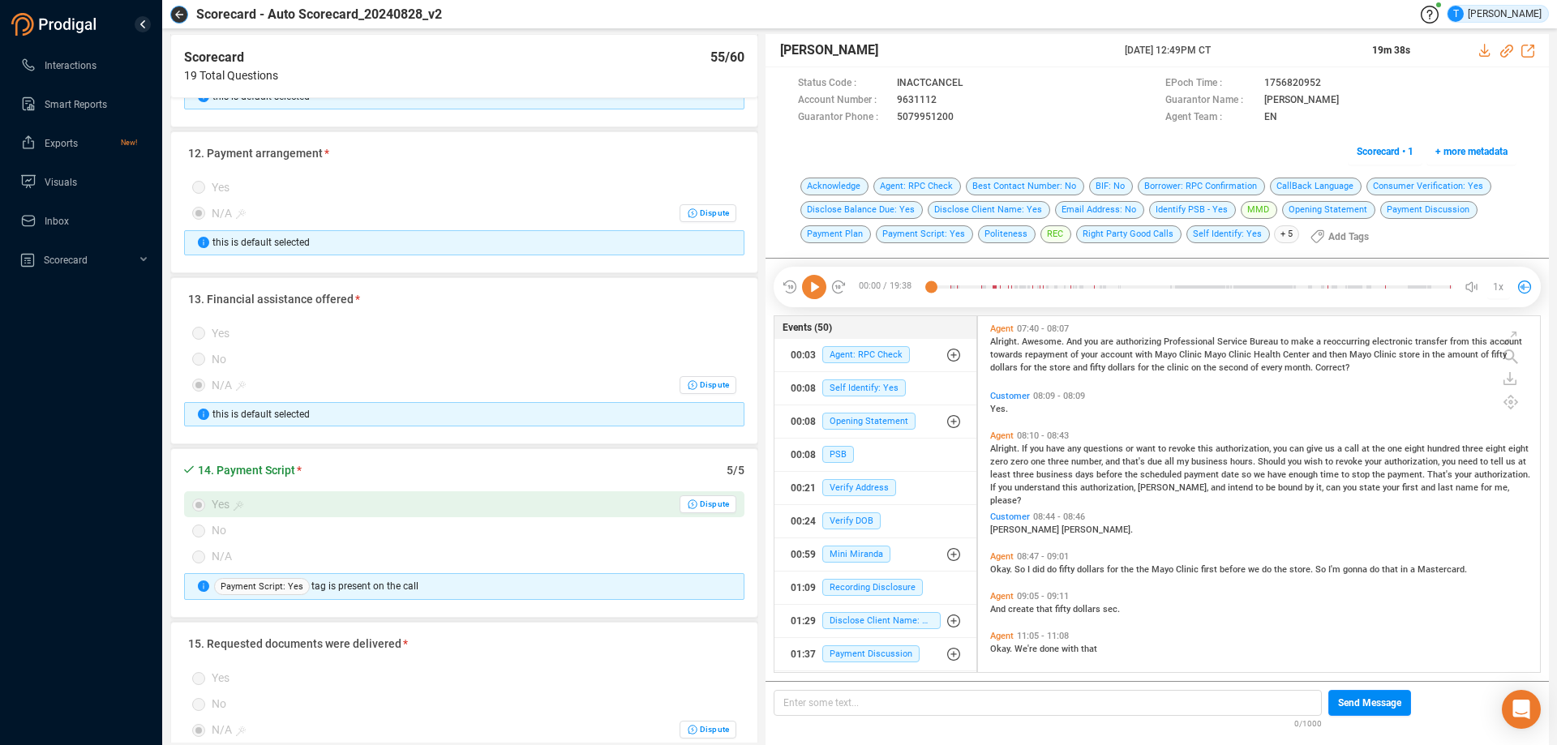
click at [182, 15] on icon "button" at bounding box center [179, 15] width 8 height 8
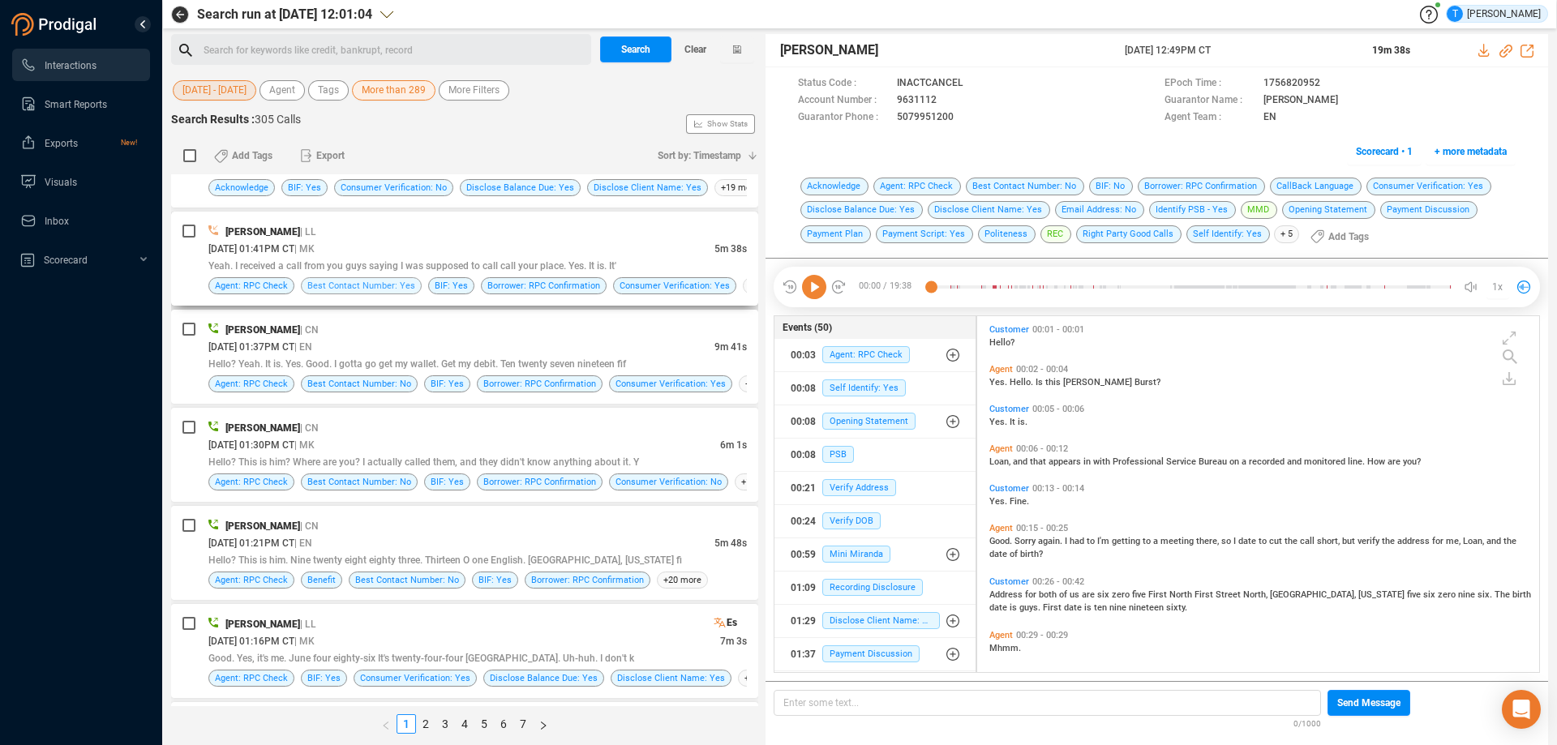
scroll to position [2595, 0]
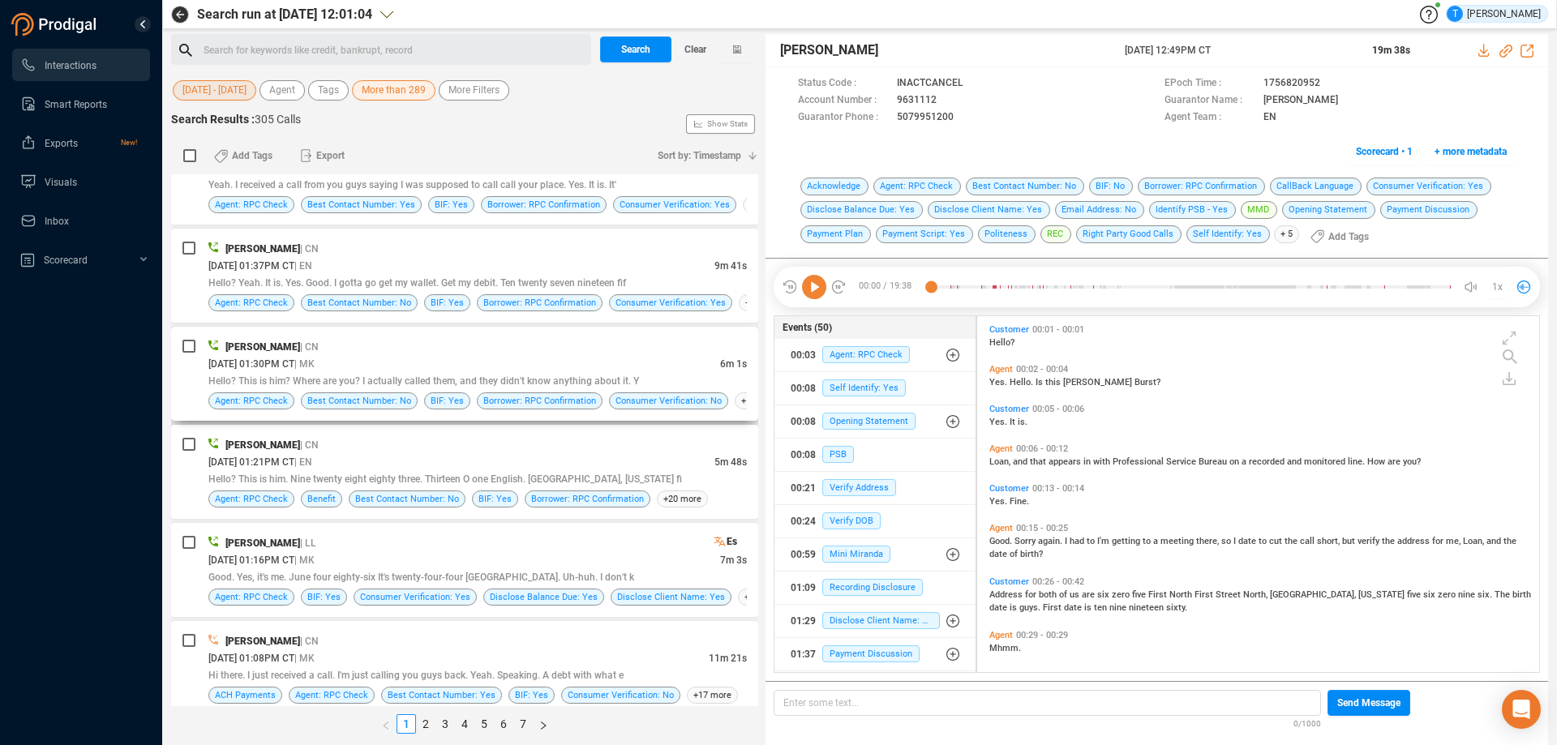
click at [431, 343] on div "[PERSON_NAME] | CN" at bounding box center [477, 346] width 539 height 17
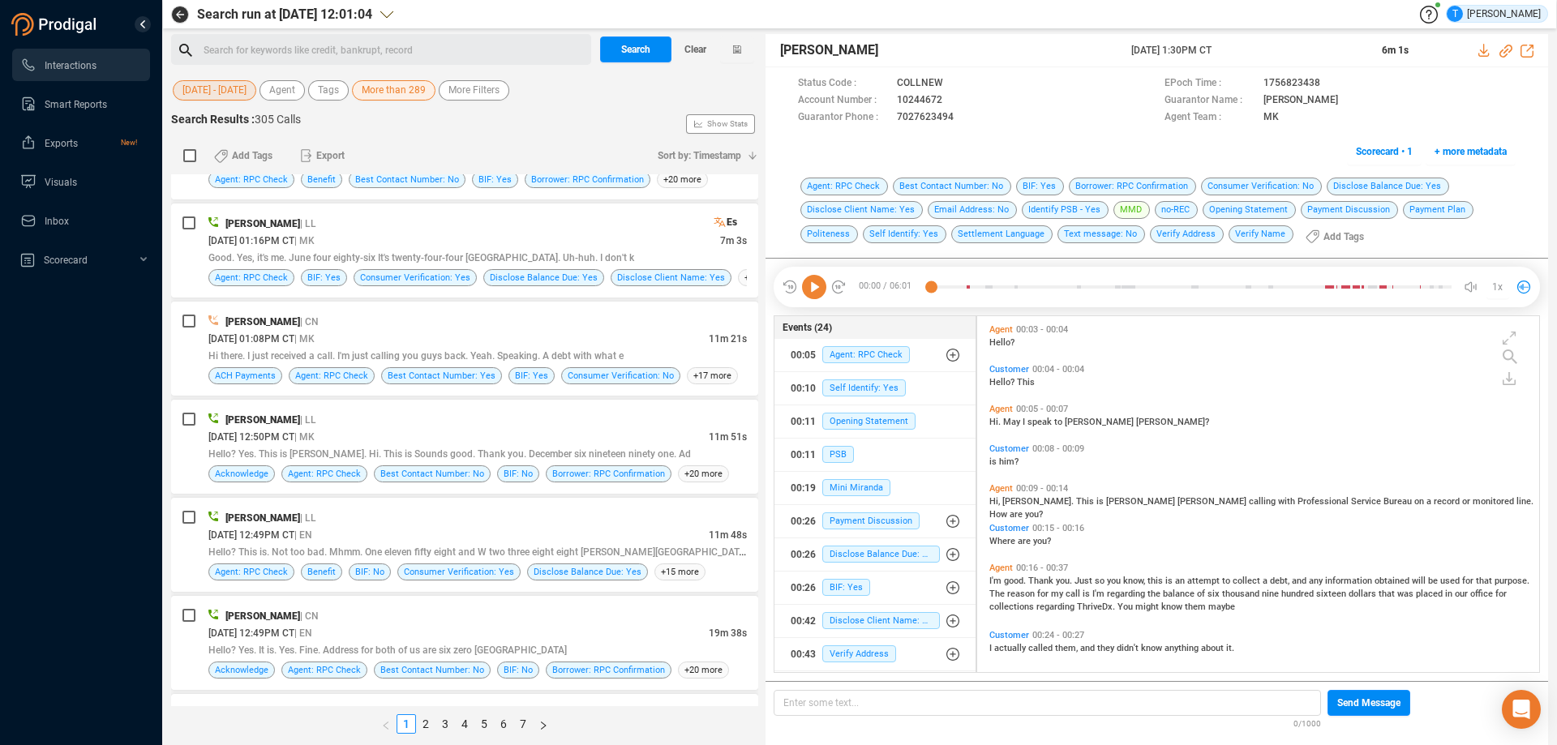
scroll to position [3001, 0]
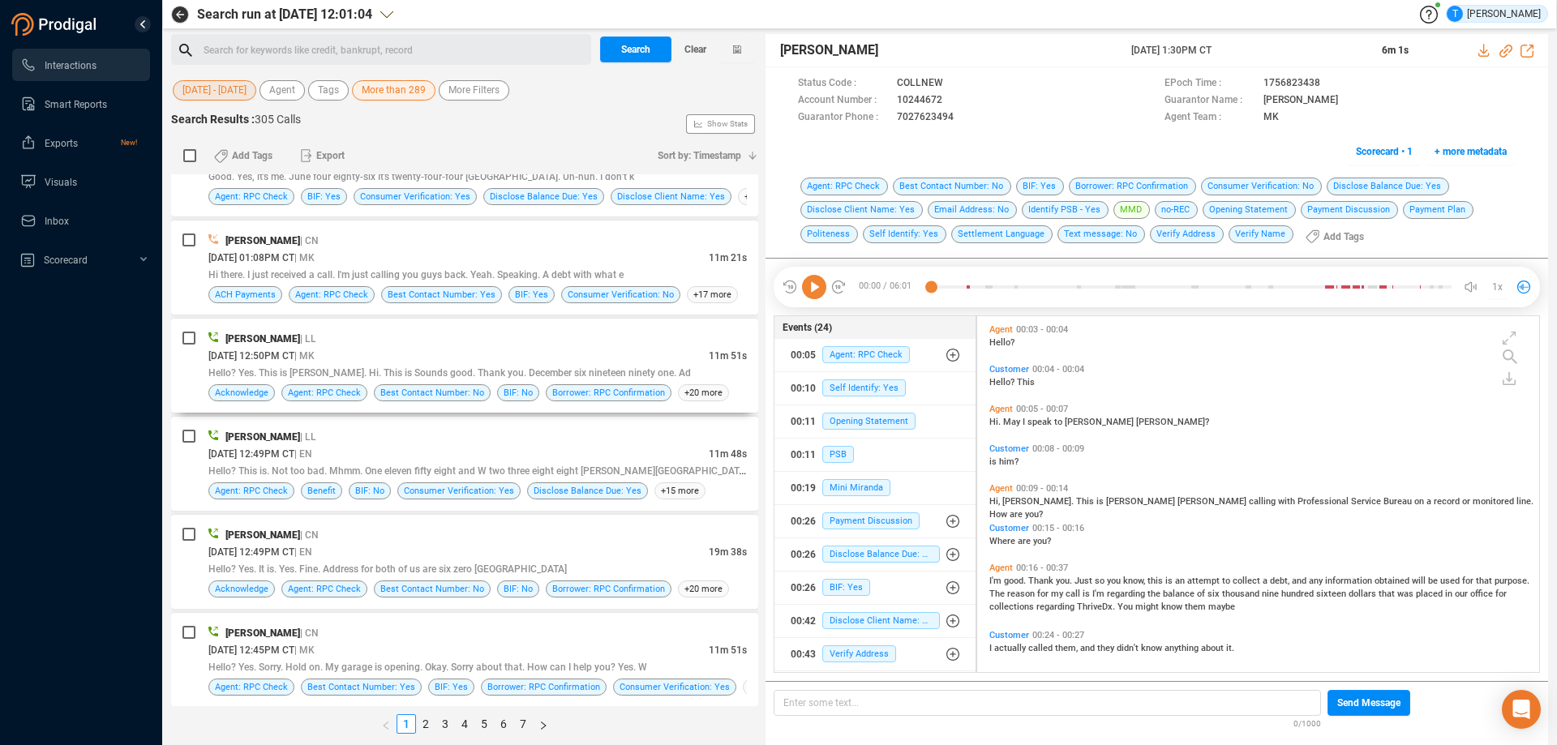
click at [454, 349] on div "[DATE] 12:50PM CT | MK" at bounding box center [458, 355] width 500 height 17
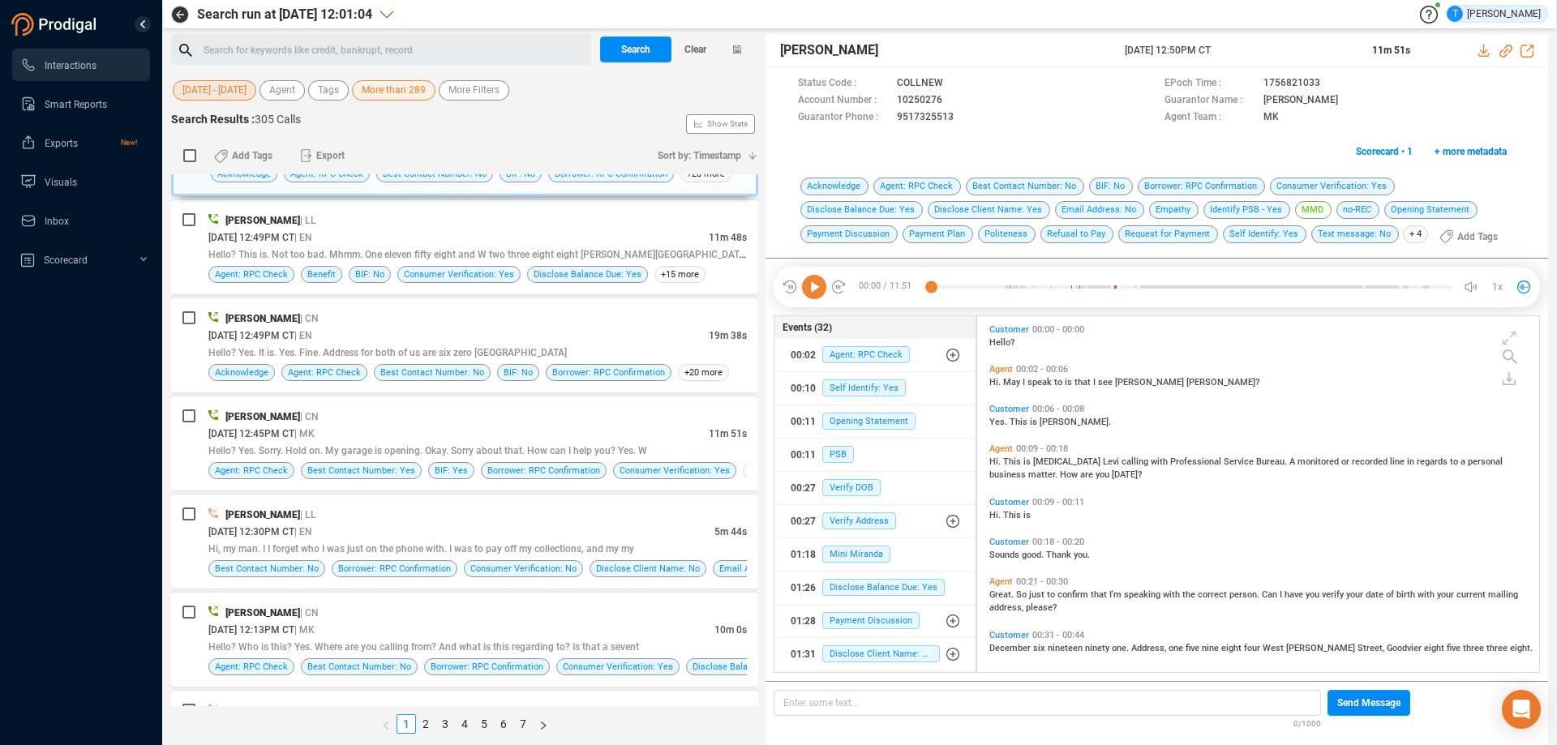
scroll to position [3239, 0]
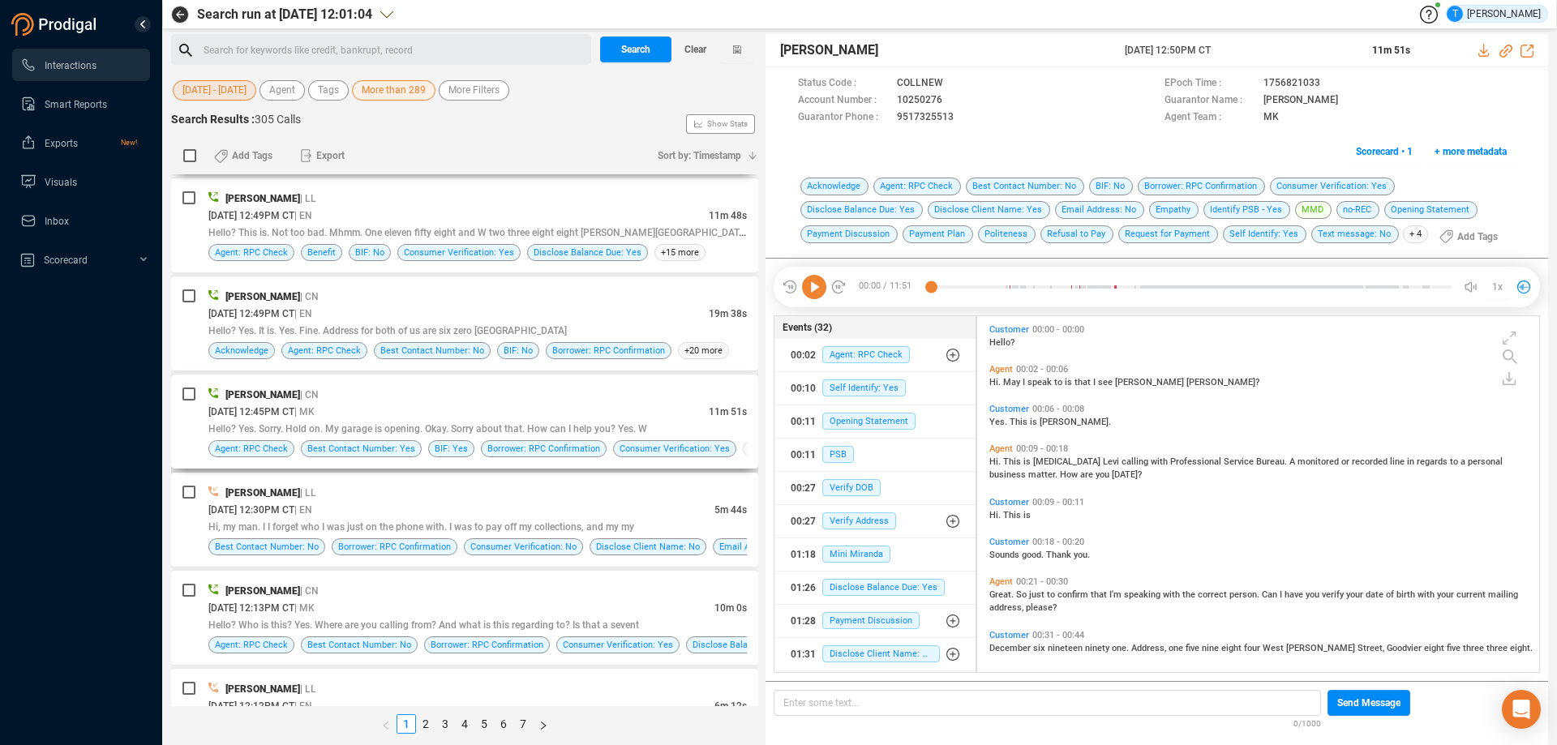
click at [469, 394] on div "[PERSON_NAME] | CN" at bounding box center [477, 394] width 539 height 17
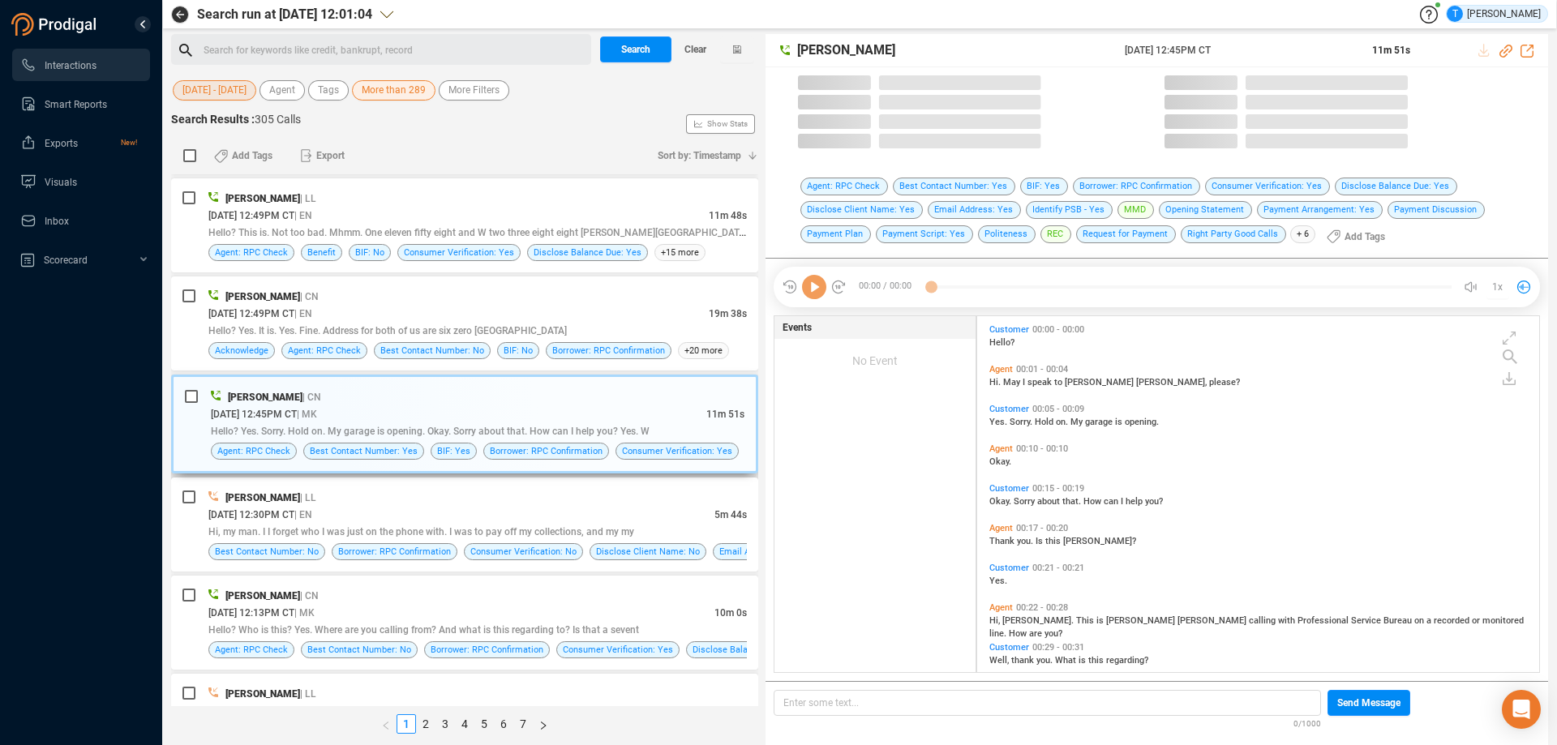
scroll to position [352, 554]
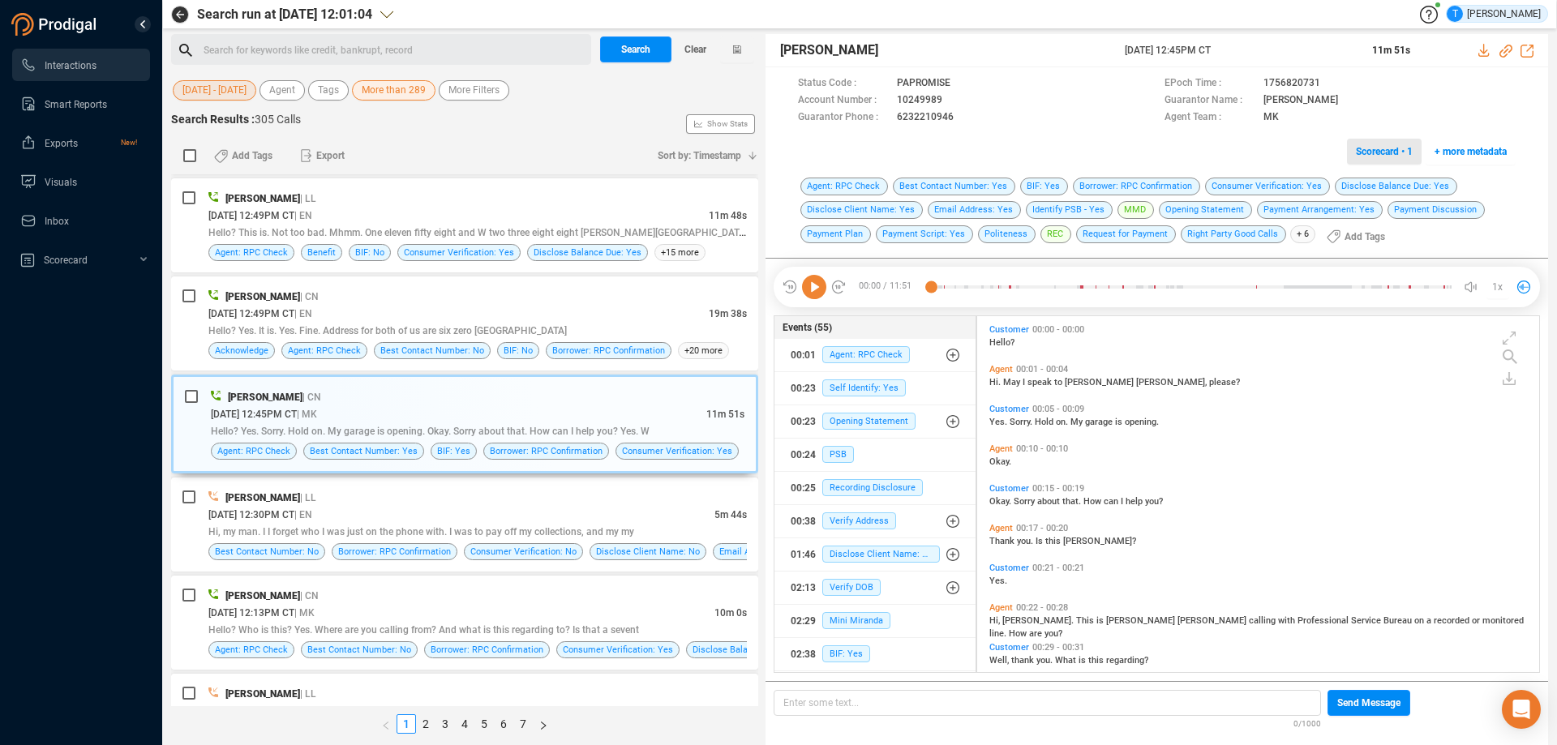
click at [1372, 152] on span "Scorecard • 1" at bounding box center [1384, 152] width 57 height 26
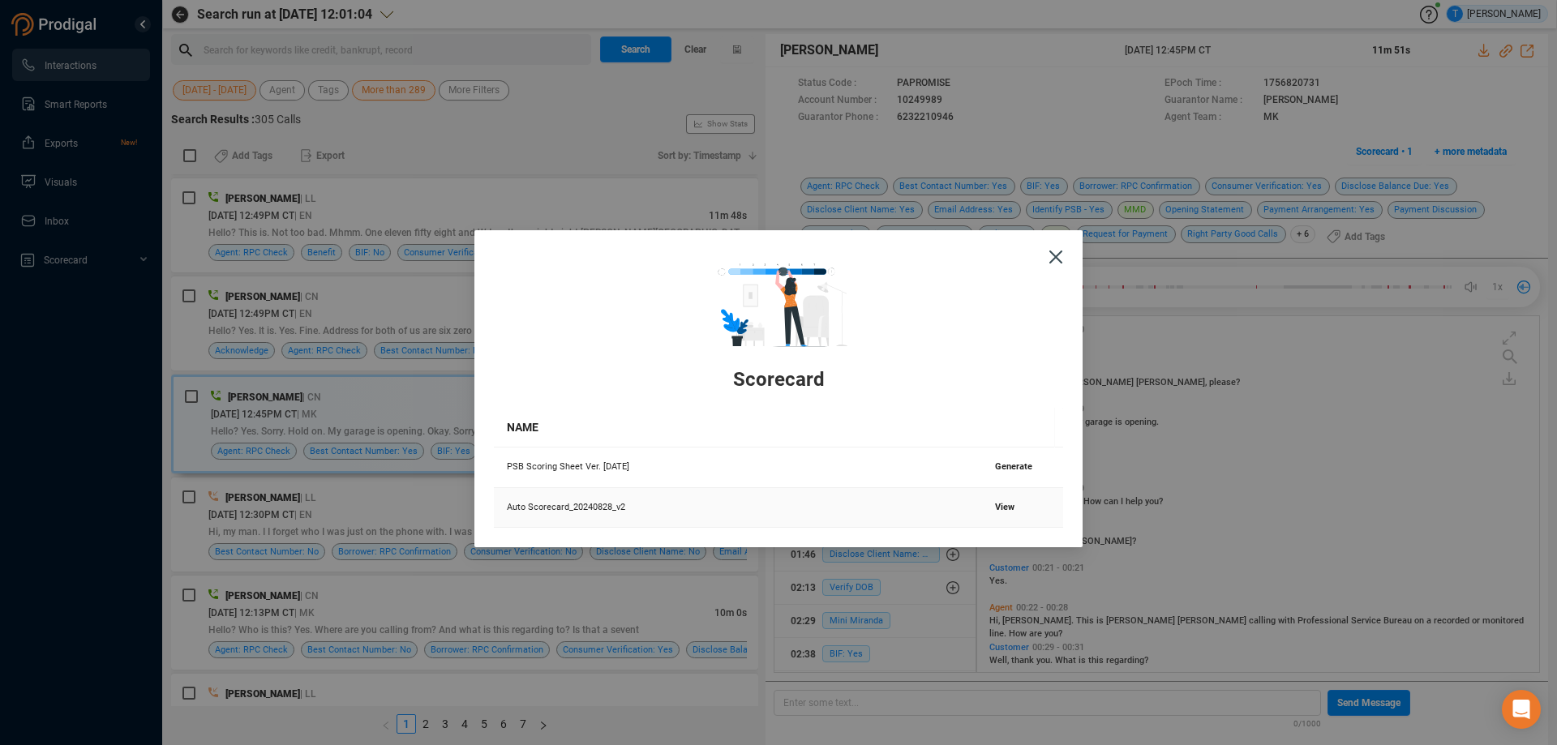
click at [1000, 503] on span "View" at bounding box center [1004, 507] width 19 height 11
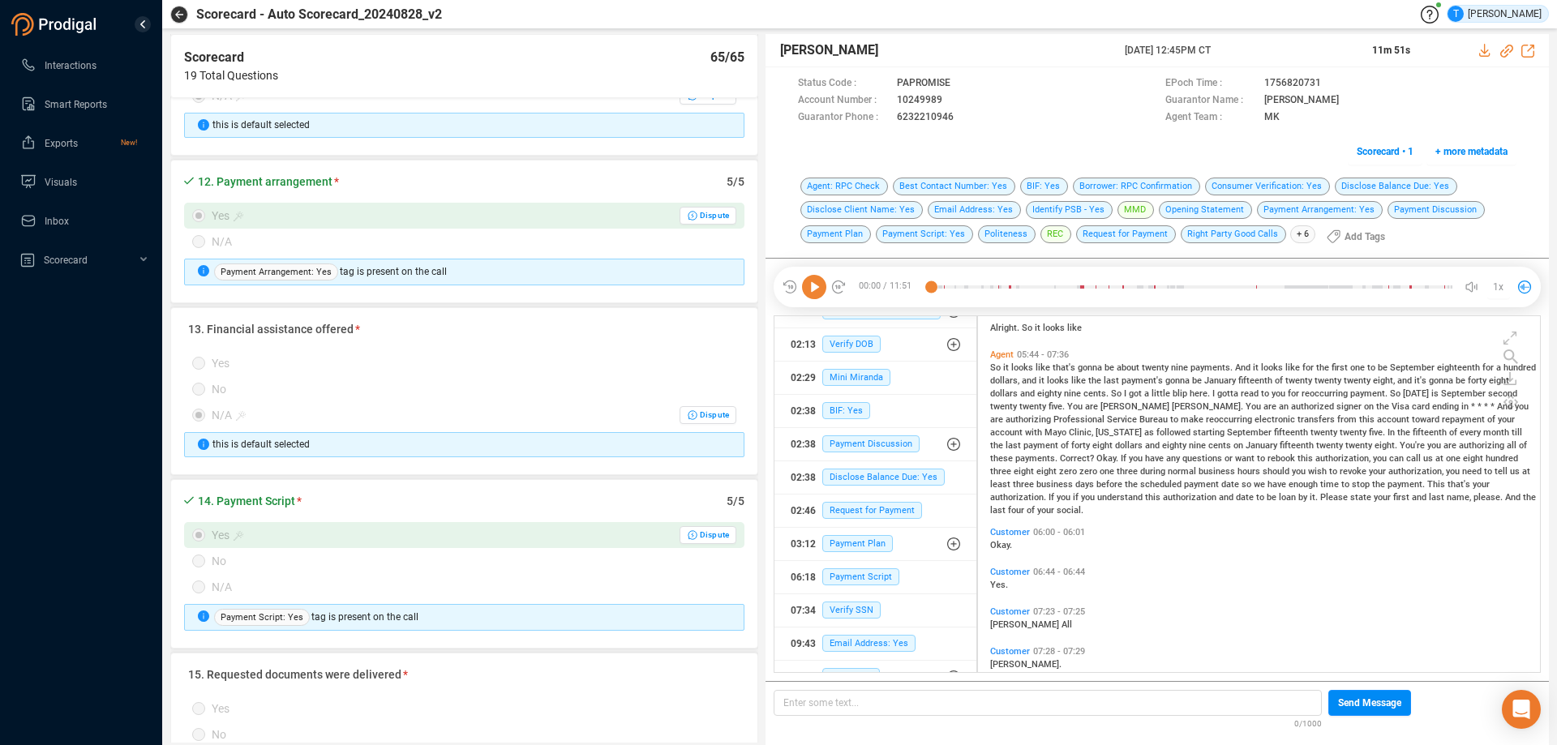
scroll to position [1946, 0]
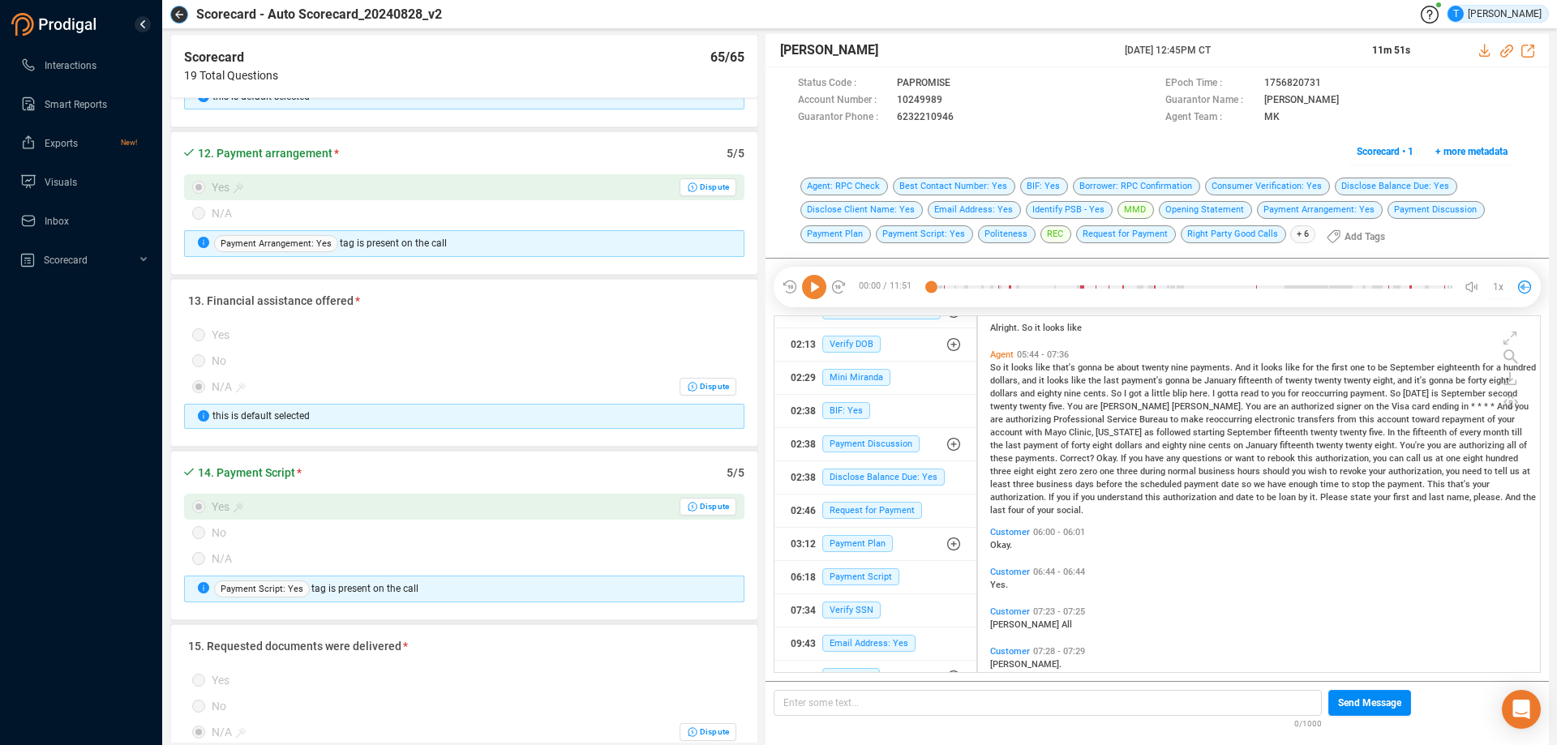
click at [179, 12] on icon "button" at bounding box center [179, 15] width 8 height 8
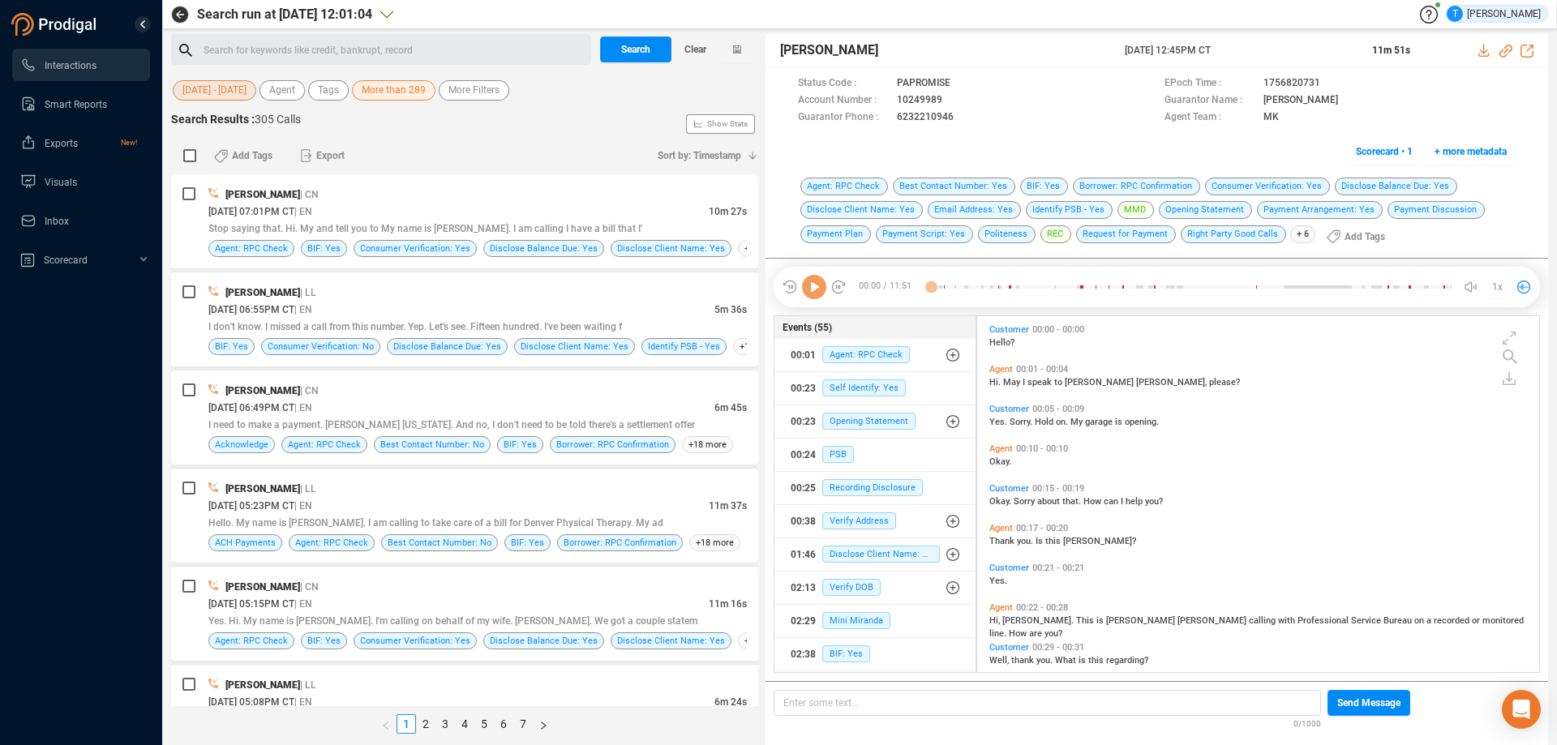
scroll to position [352, 554]
click at [182, 15] on icon "button" at bounding box center [180, 15] width 8 height 8
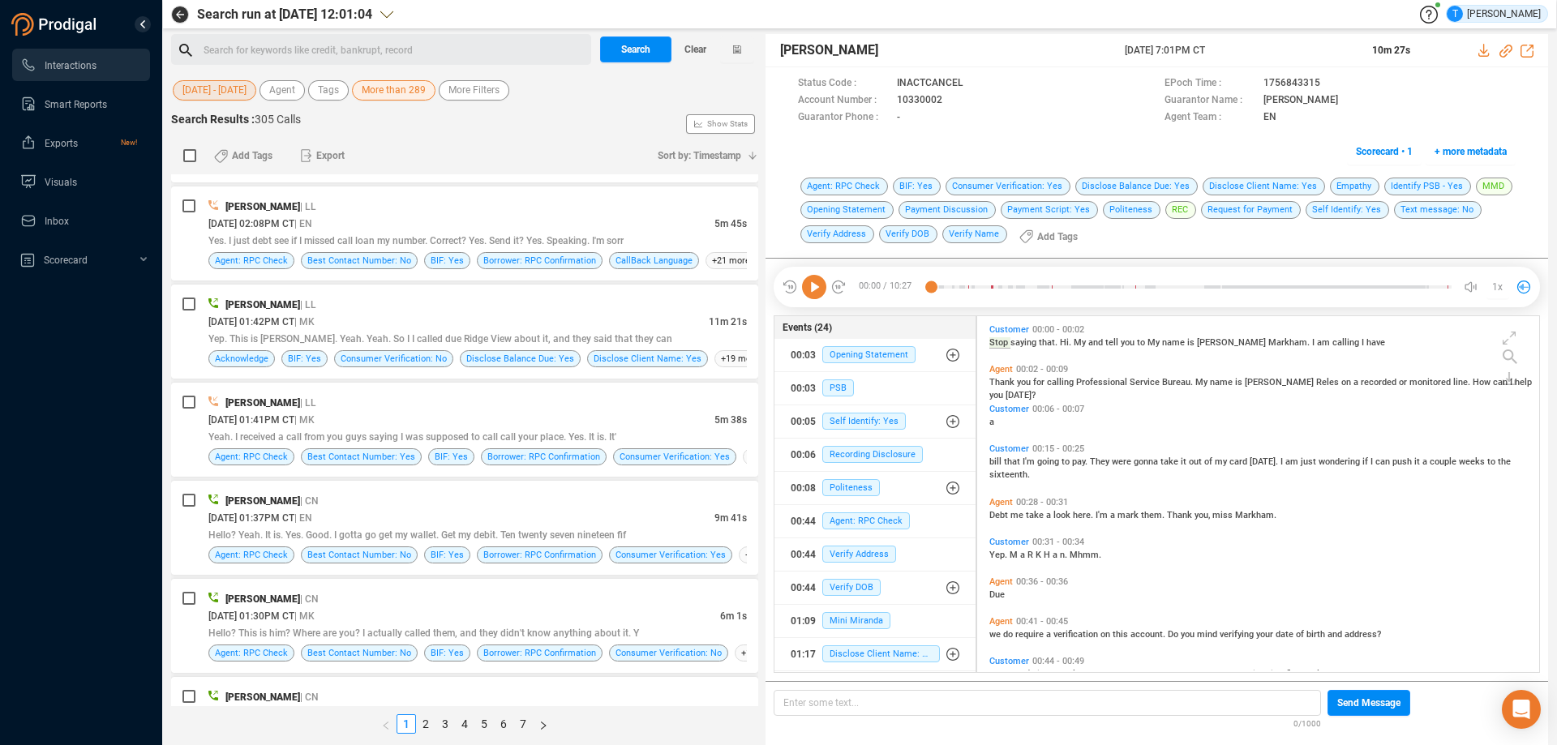
scroll to position [2190, 0]
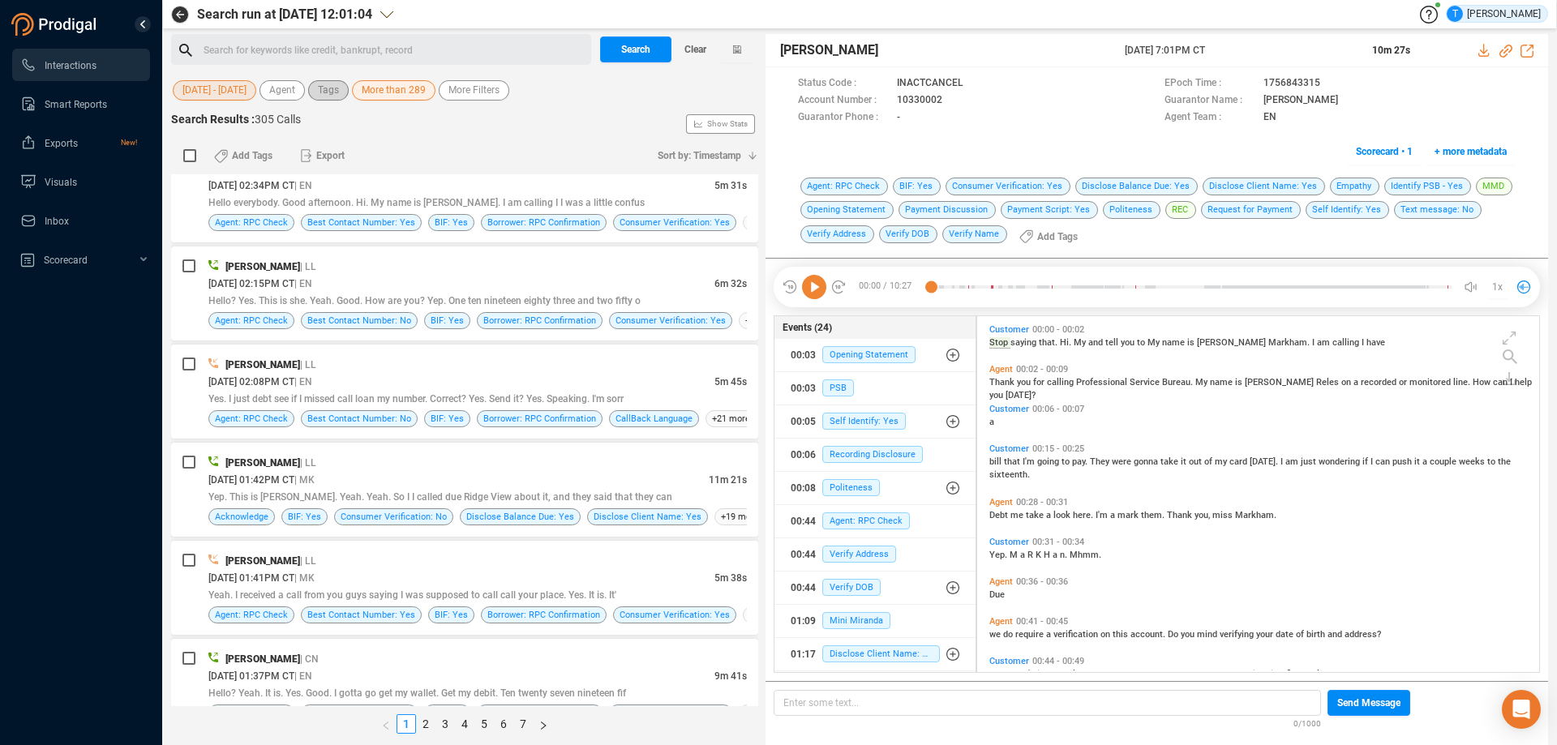
click at [333, 89] on span "Tags" at bounding box center [328, 90] width 21 height 20
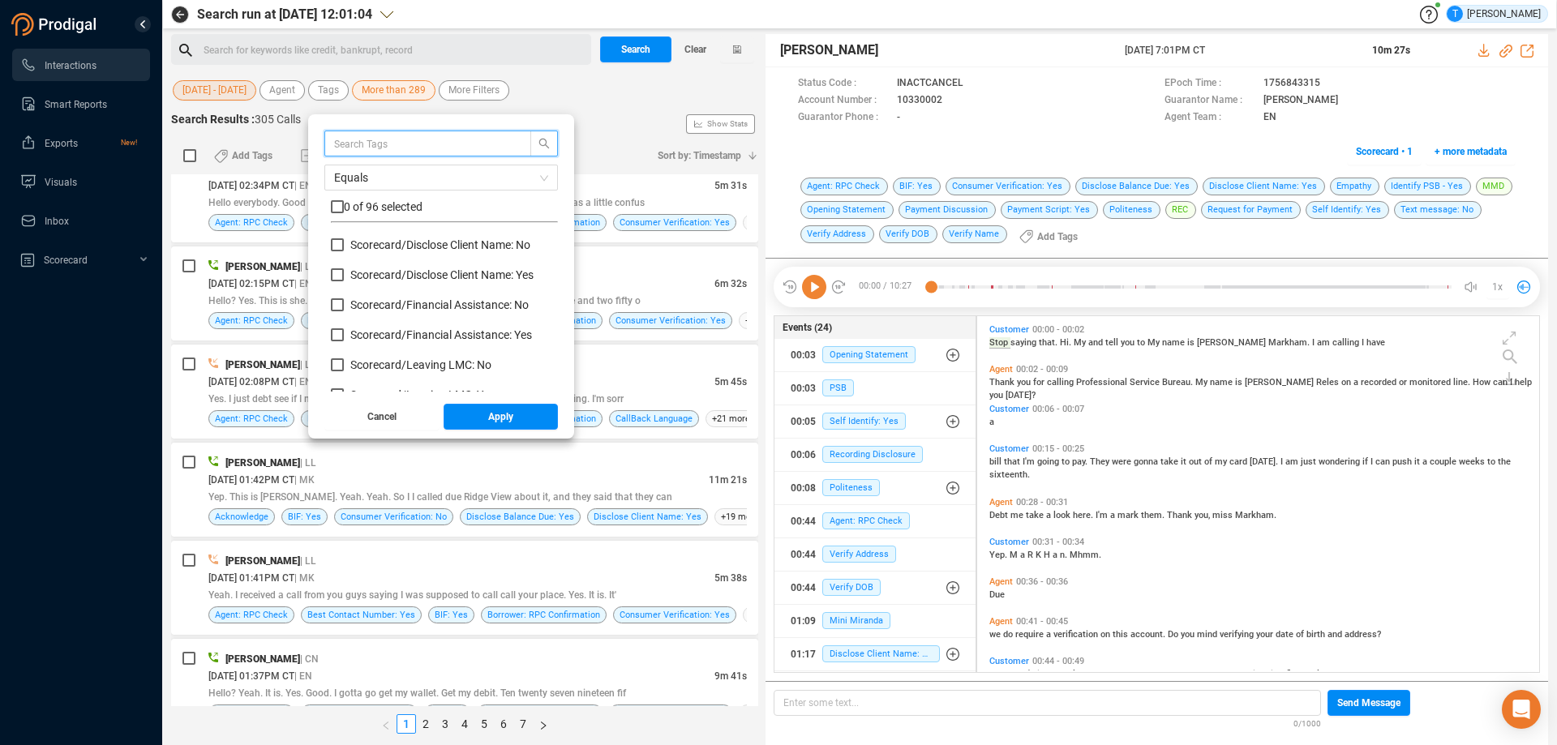
click at [383, 136] on input "text" at bounding box center [420, 144] width 172 height 18
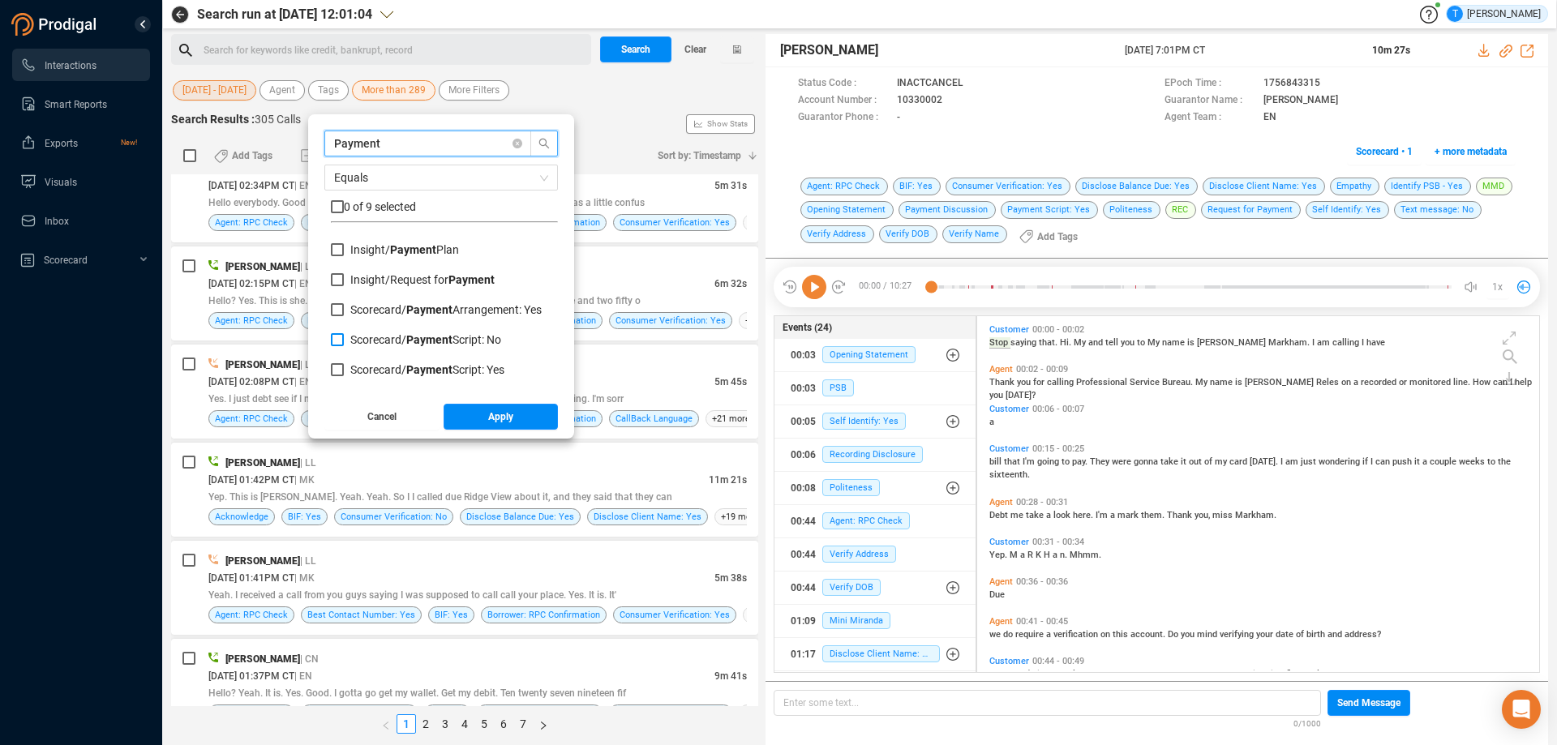
type input "Payment"
click at [342, 341] on input "Scorecard/ Payment Script: No" at bounding box center [337, 339] width 13 height 13
checkbox input "true"
click at [504, 414] on span "Apply" at bounding box center [500, 417] width 25 height 26
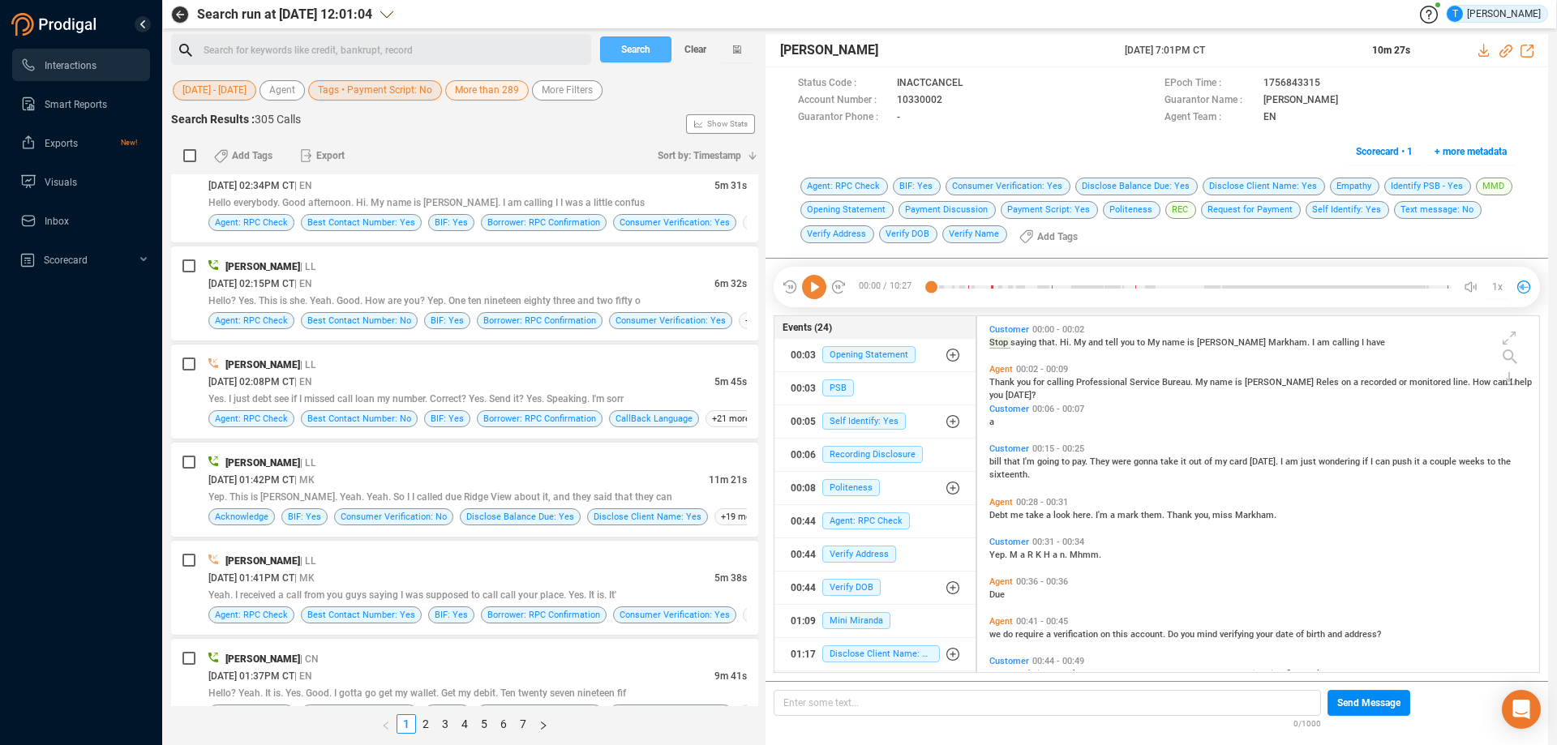
click at [632, 48] on span "Search" at bounding box center [635, 49] width 29 height 26
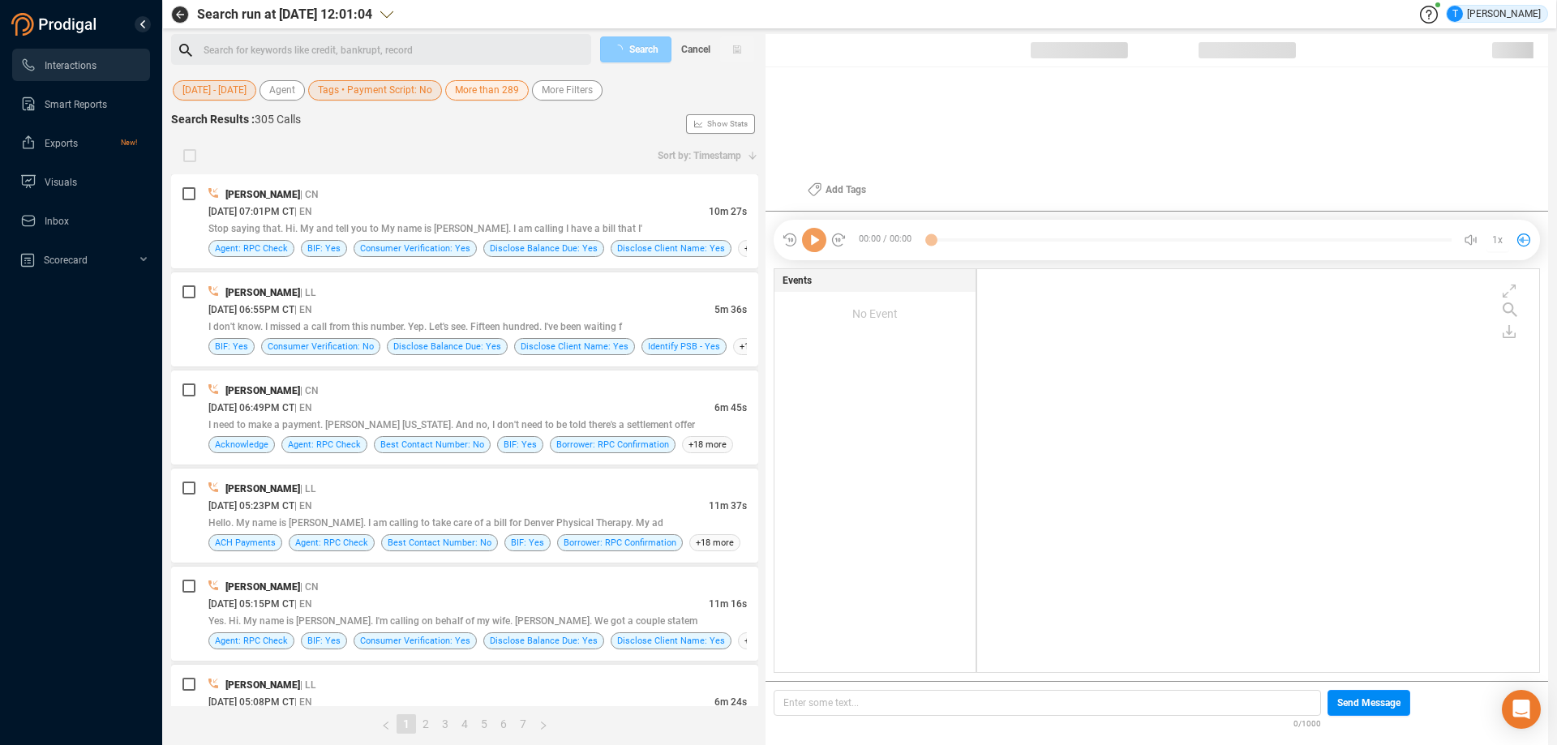
scroll to position [399, 554]
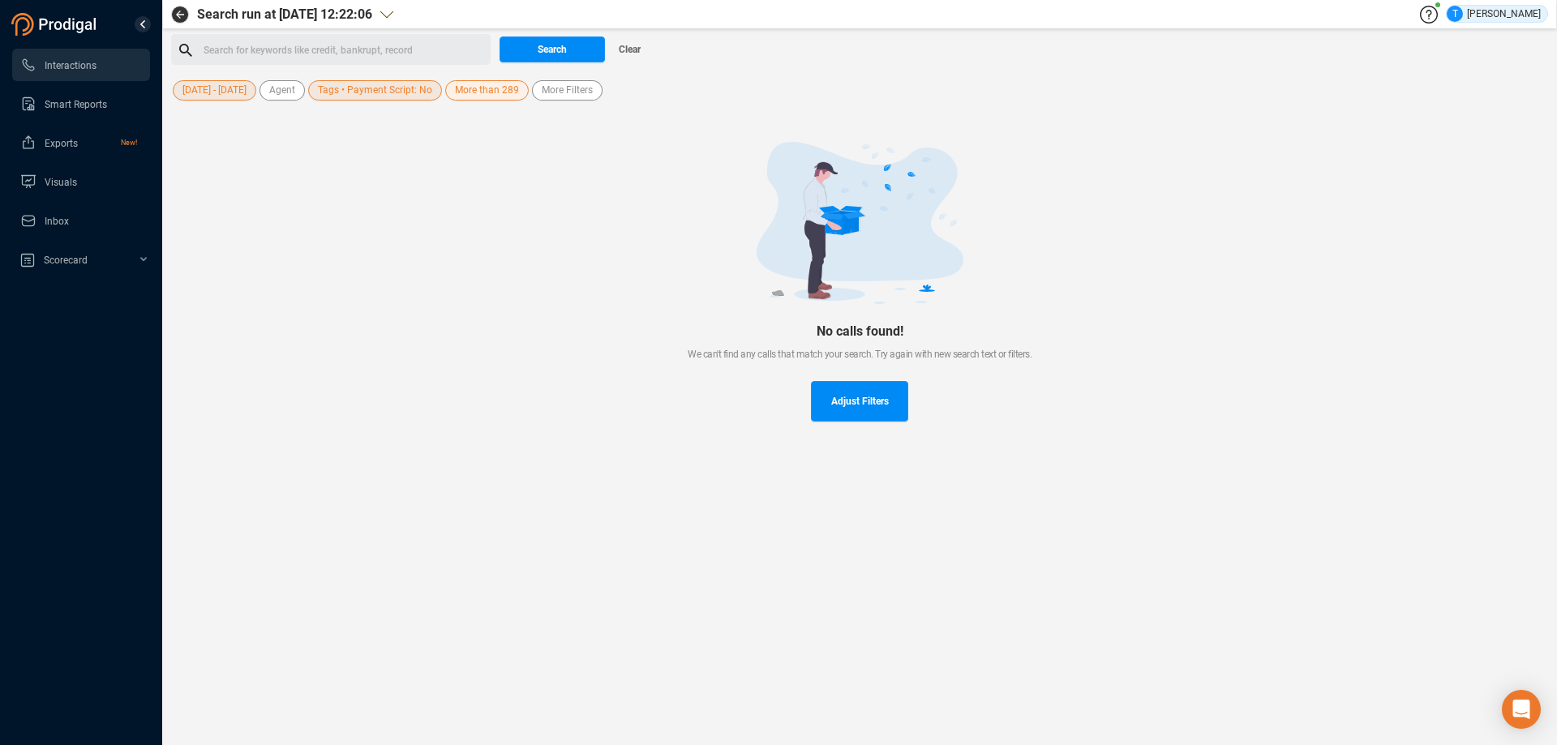
click at [385, 86] on span "Tags • Payment Script: No" at bounding box center [375, 90] width 114 height 20
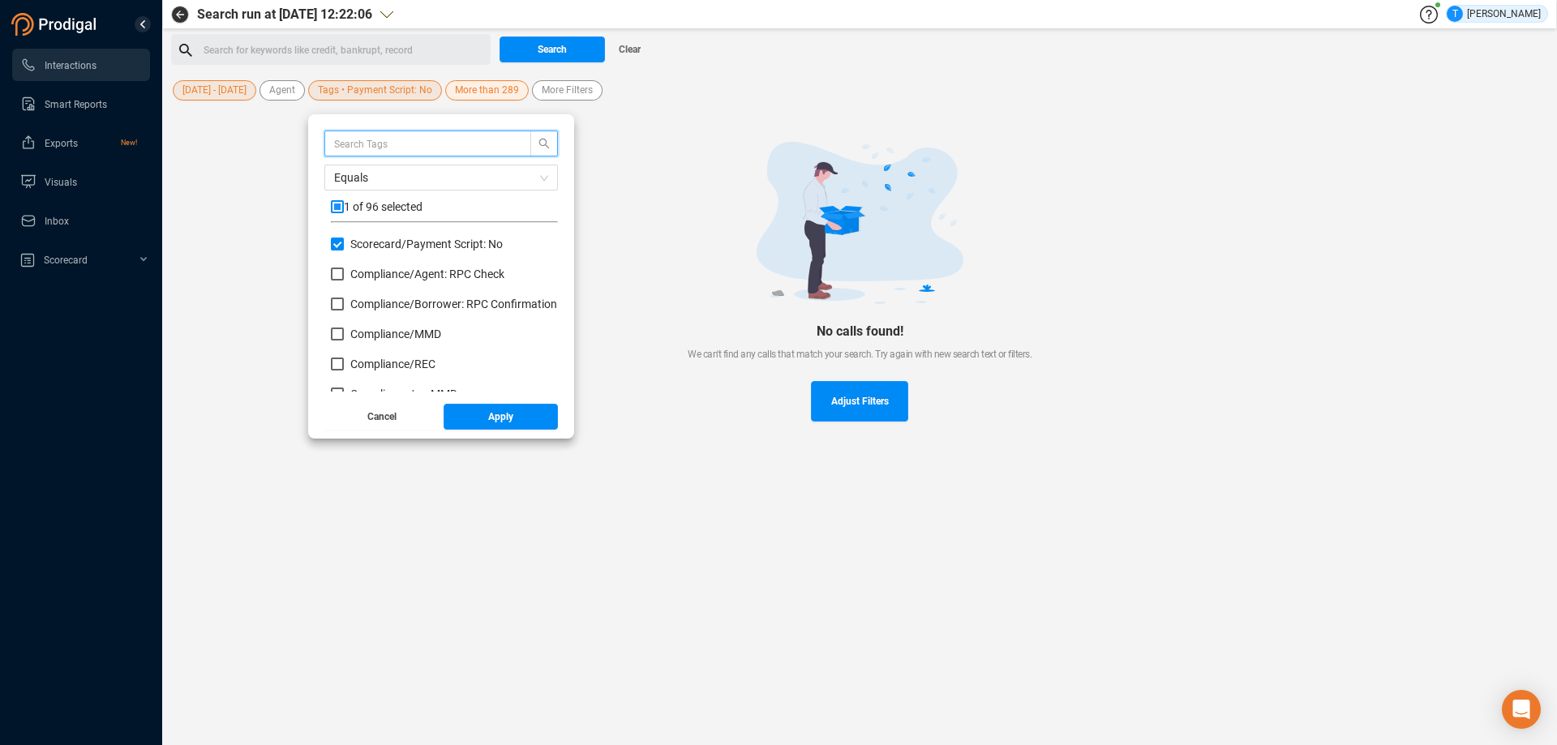
scroll to position [152, 219]
click at [341, 243] on input "Scorecard/ Payment Script: No" at bounding box center [337, 244] width 13 height 13
checkbox input "false"
click at [511, 417] on span "Apply" at bounding box center [500, 417] width 25 height 26
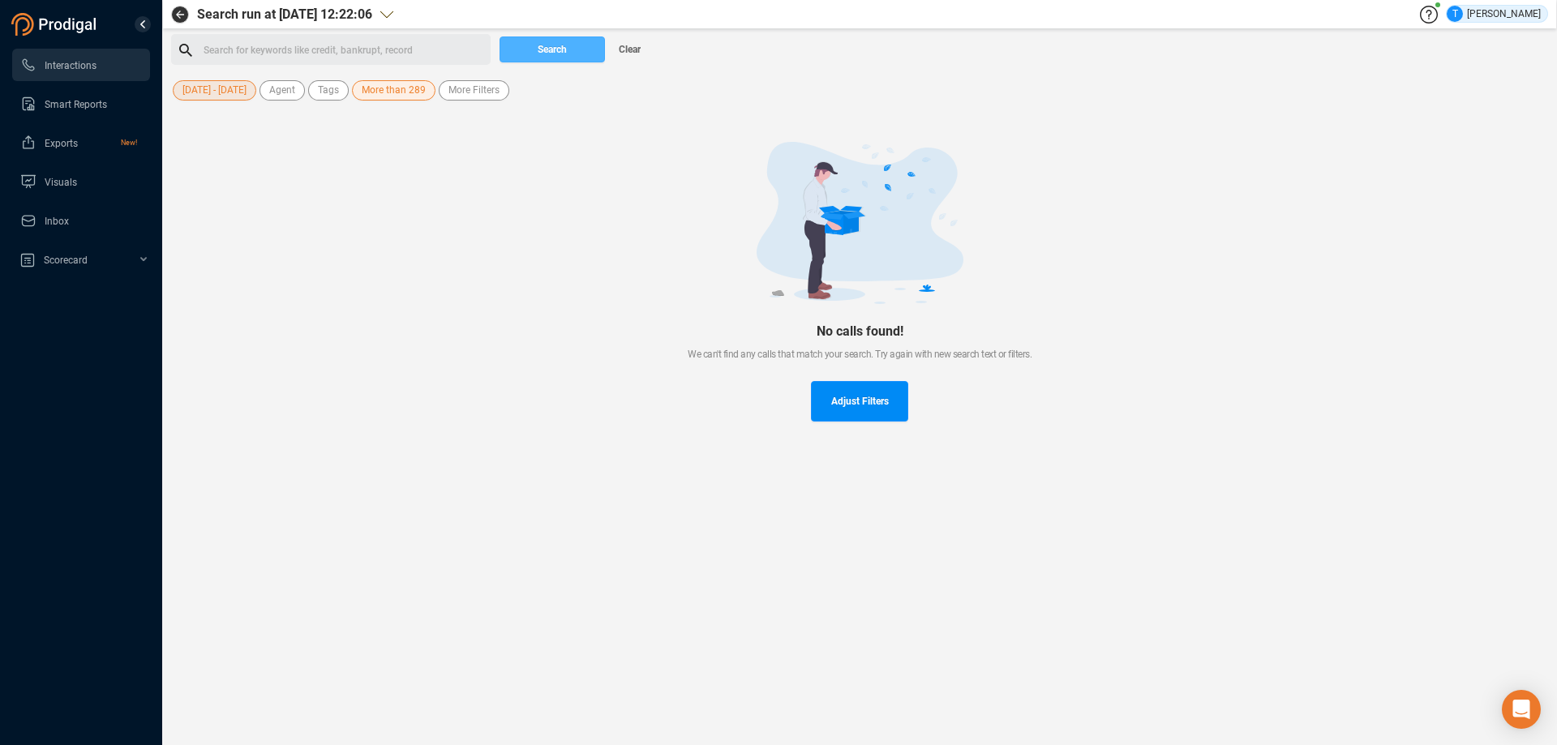
click at [540, 46] on span "Search" at bounding box center [552, 49] width 29 height 26
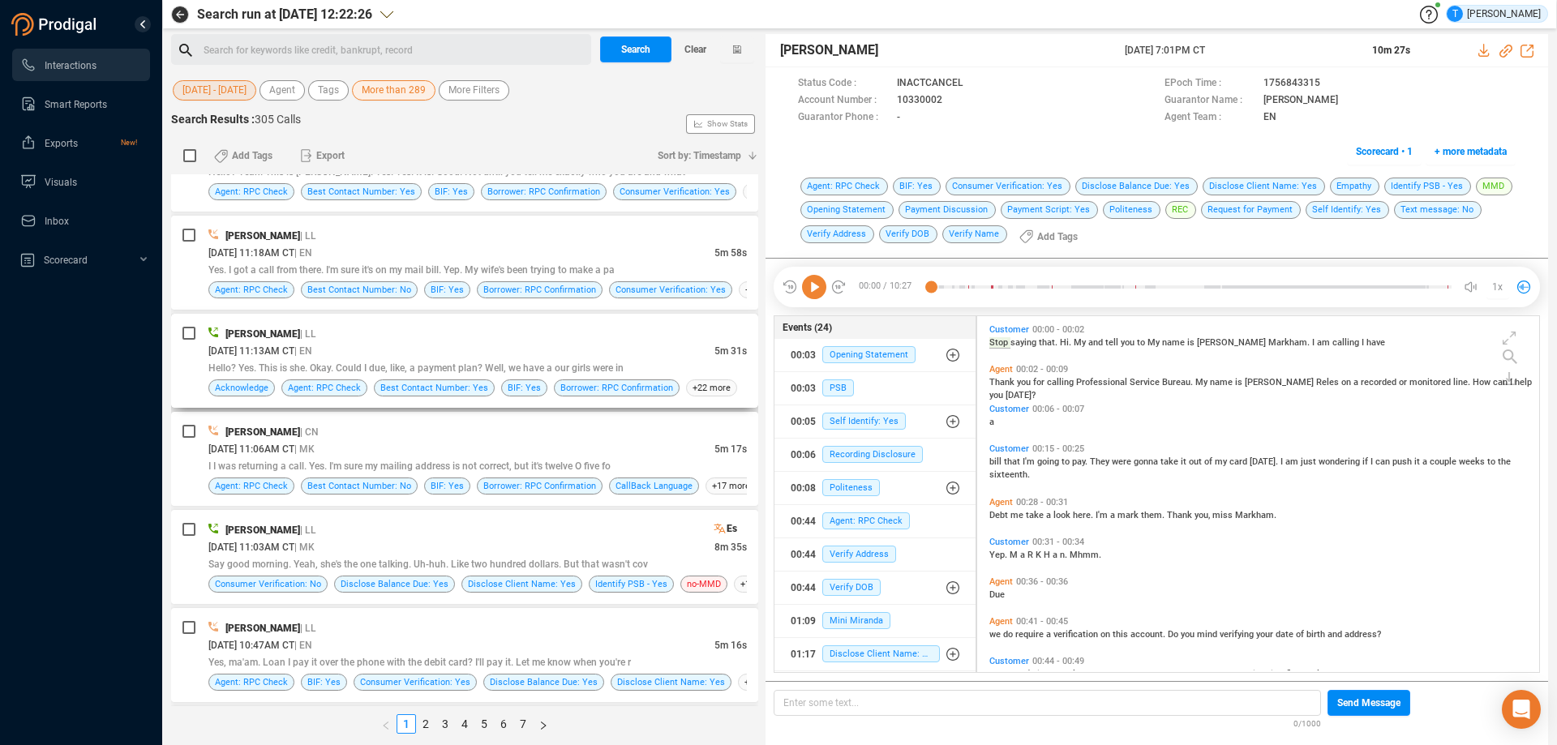
scroll to position [4380, 0]
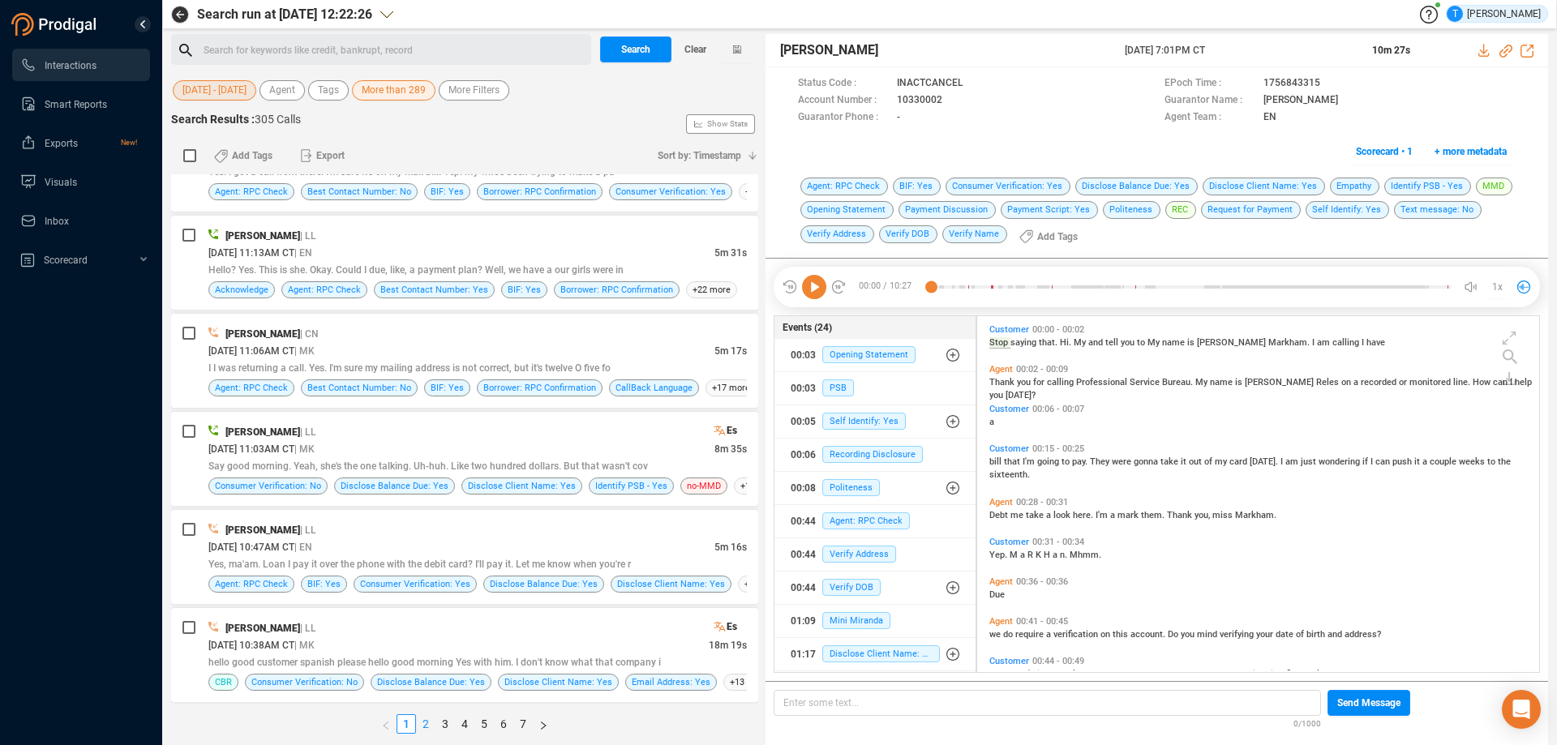
click at [423, 723] on link "2" at bounding box center [426, 724] width 18 height 18
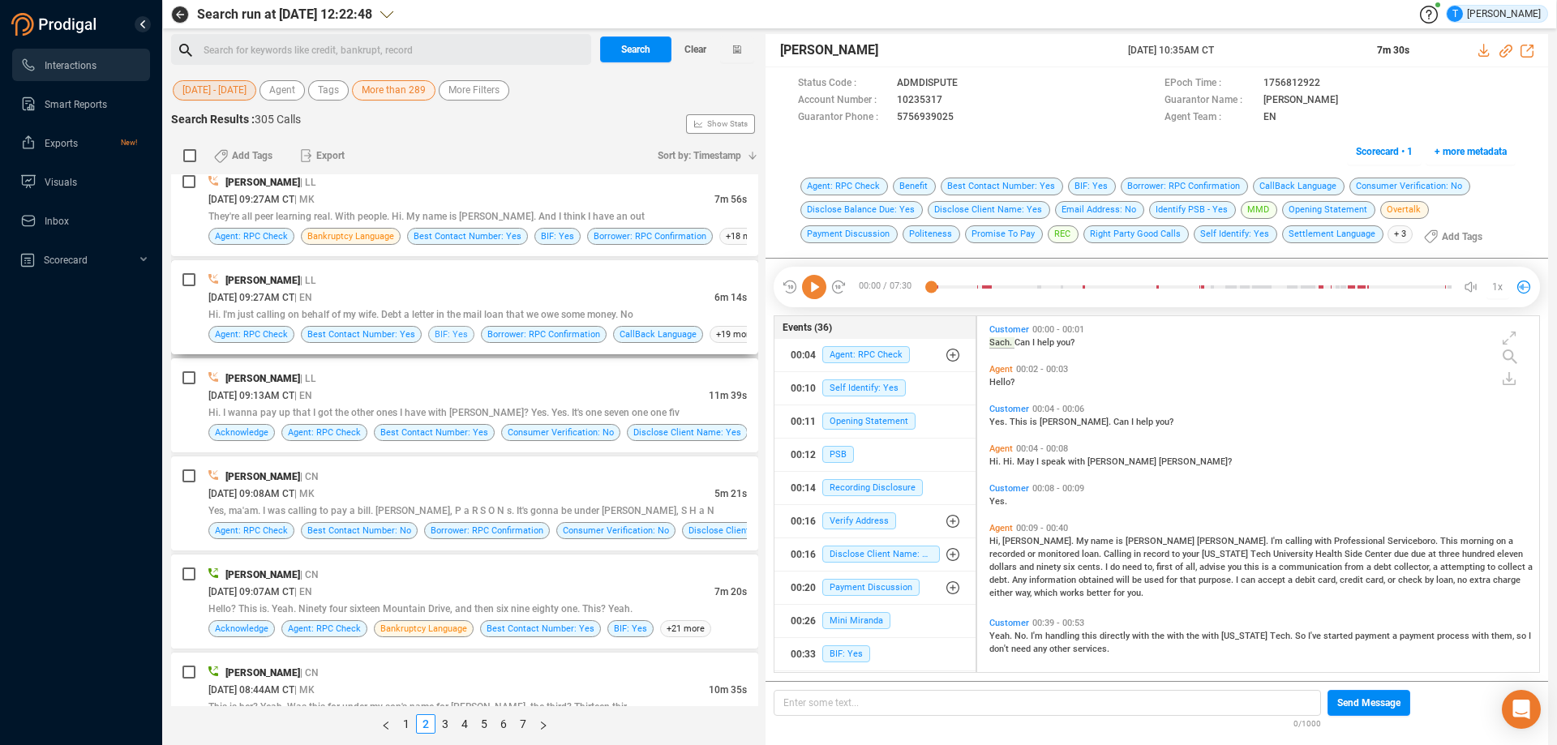
scroll to position [730, 0]
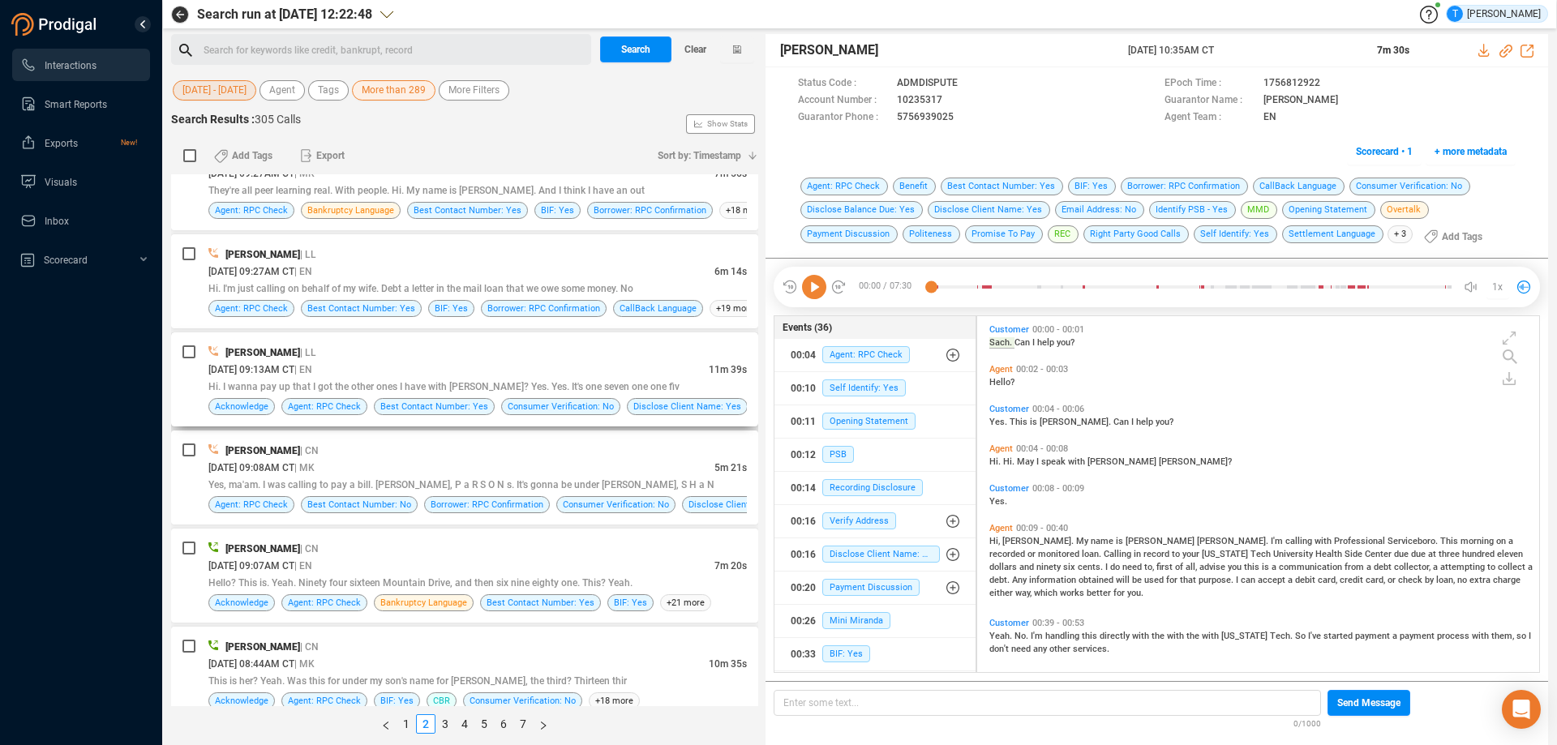
click at [444, 358] on div "[PERSON_NAME] | LL" at bounding box center [477, 352] width 539 height 17
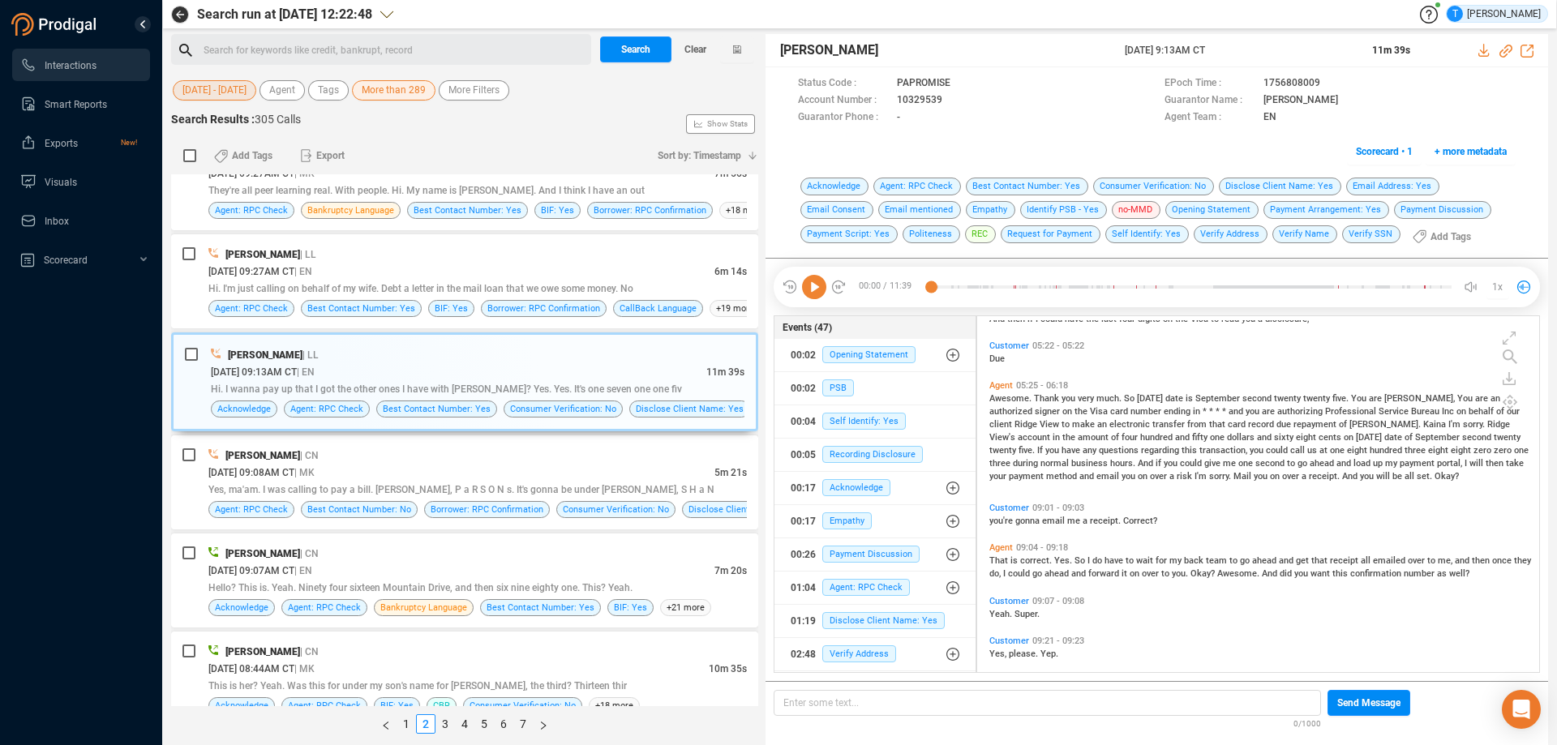
scroll to position [1946, 0]
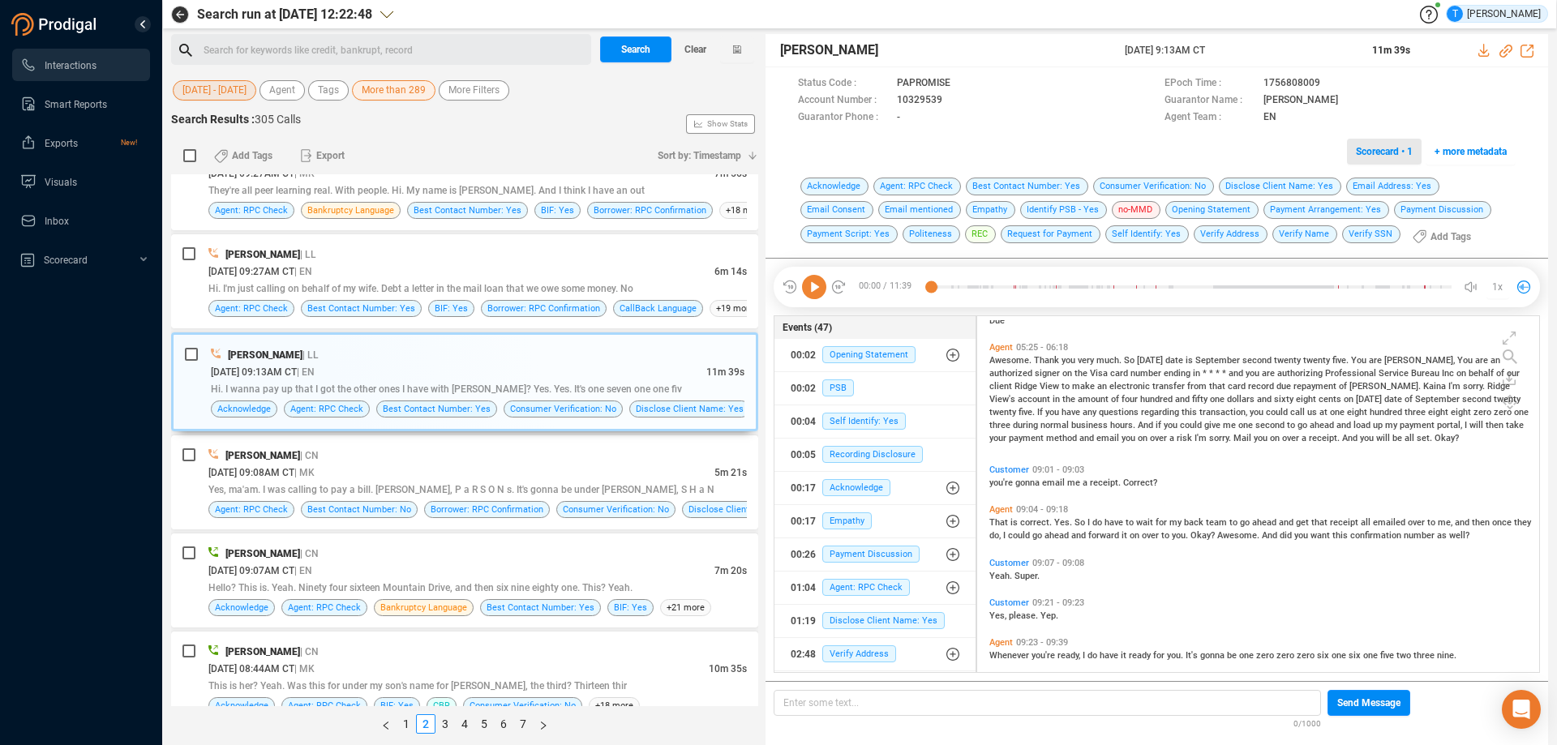
click at [1373, 151] on span "Scorecard • 1" at bounding box center [1384, 152] width 57 height 26
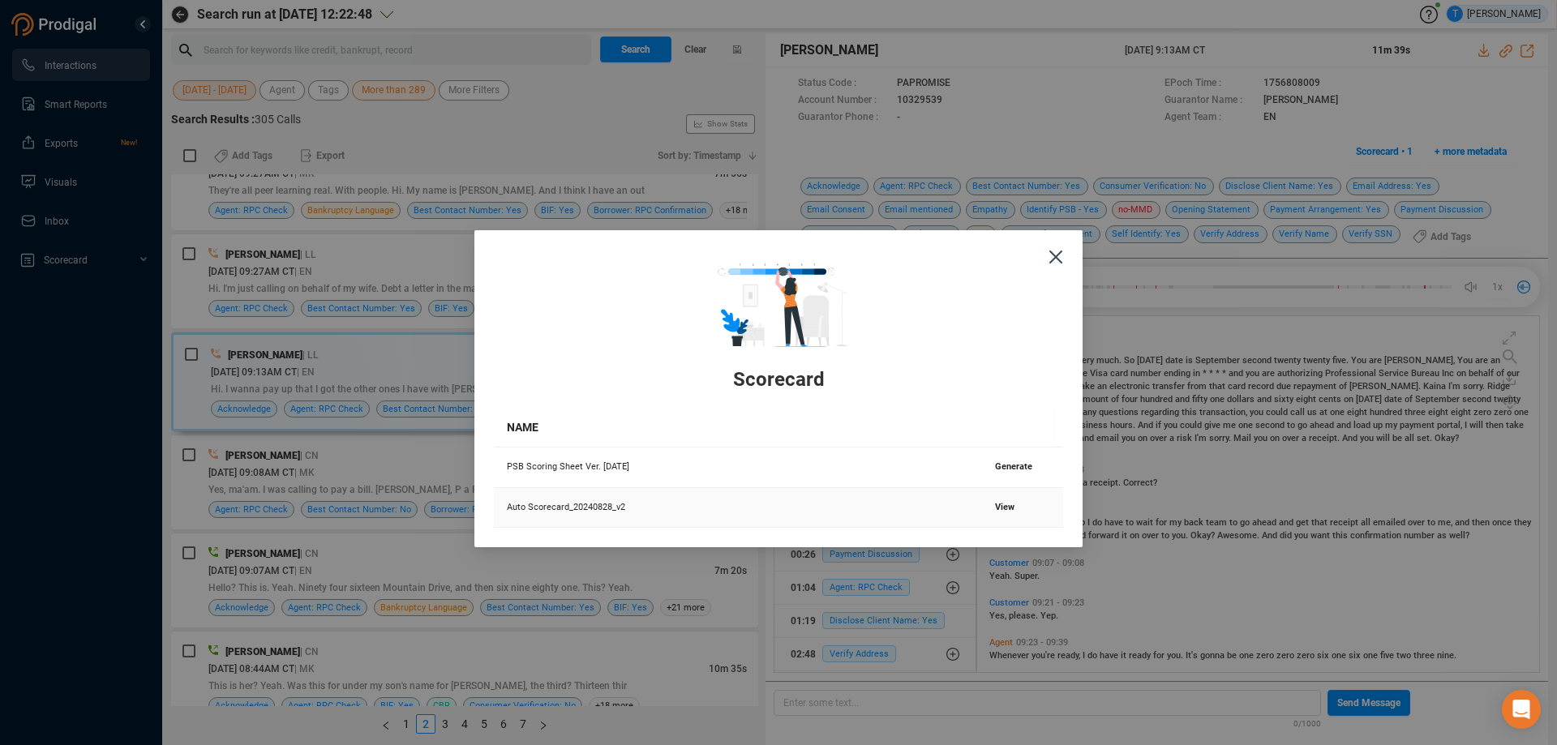
click at [998, 497] on td "View" at bounding box center [1022, 508] width 81 height 41
click at [998, 500] on td "View" at bounding box center [1022, 508] width 81 height 41
click at [995, 508] on span "View" at bounding box center [1004, 507] width 19 height 11
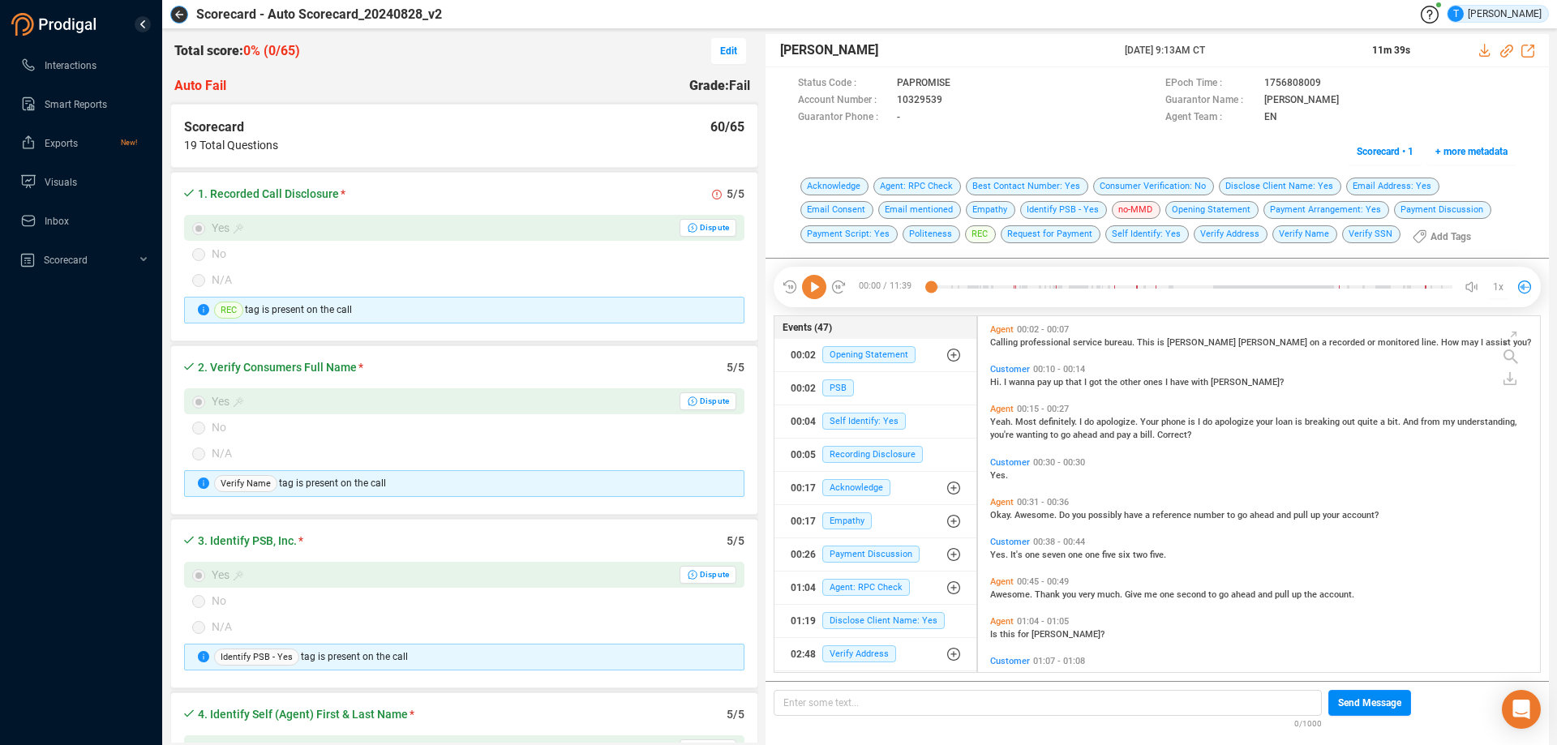
click at [181, 15] on icon "button" at bounding box center [179, 15] width 8 height 8
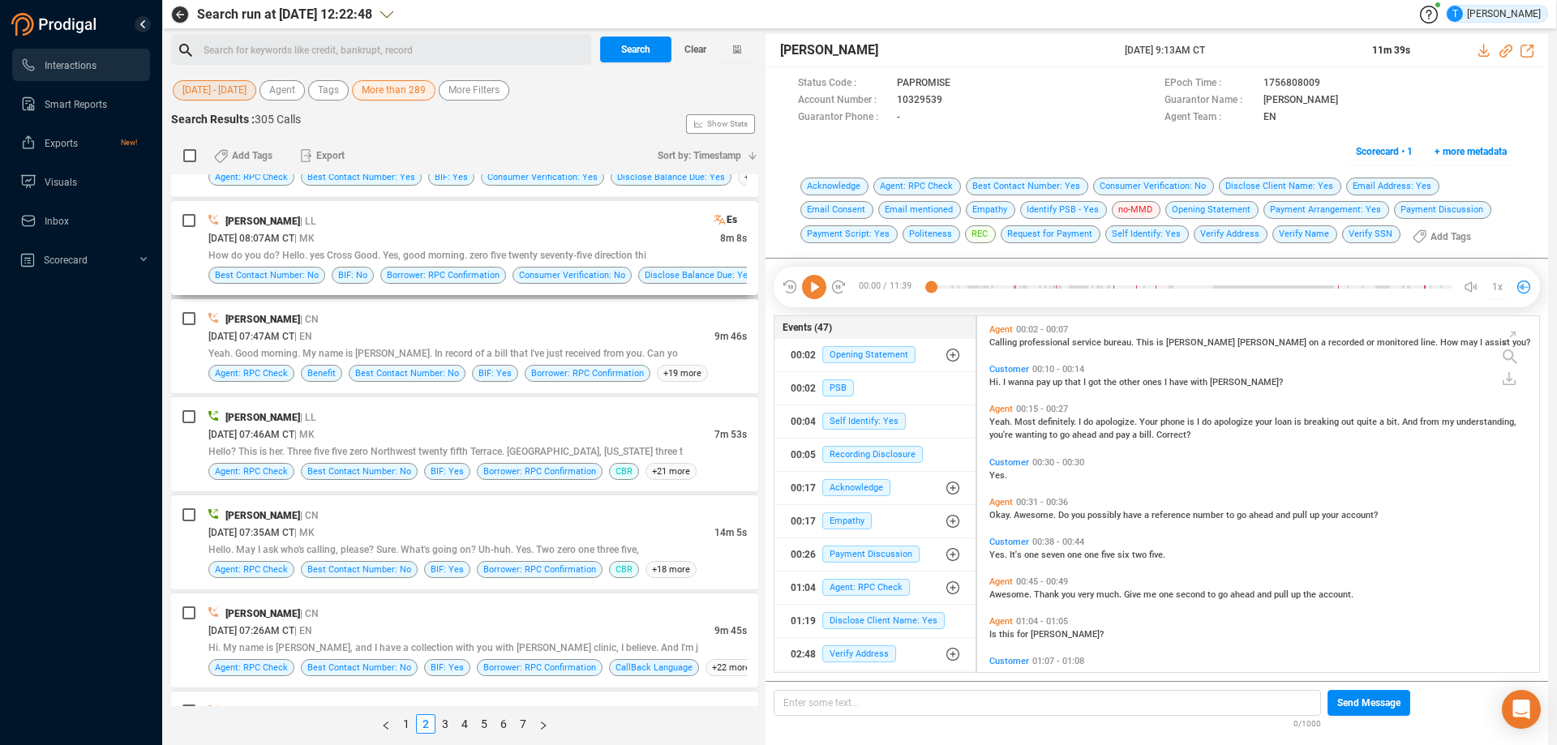
scroll to position [1460, 0]
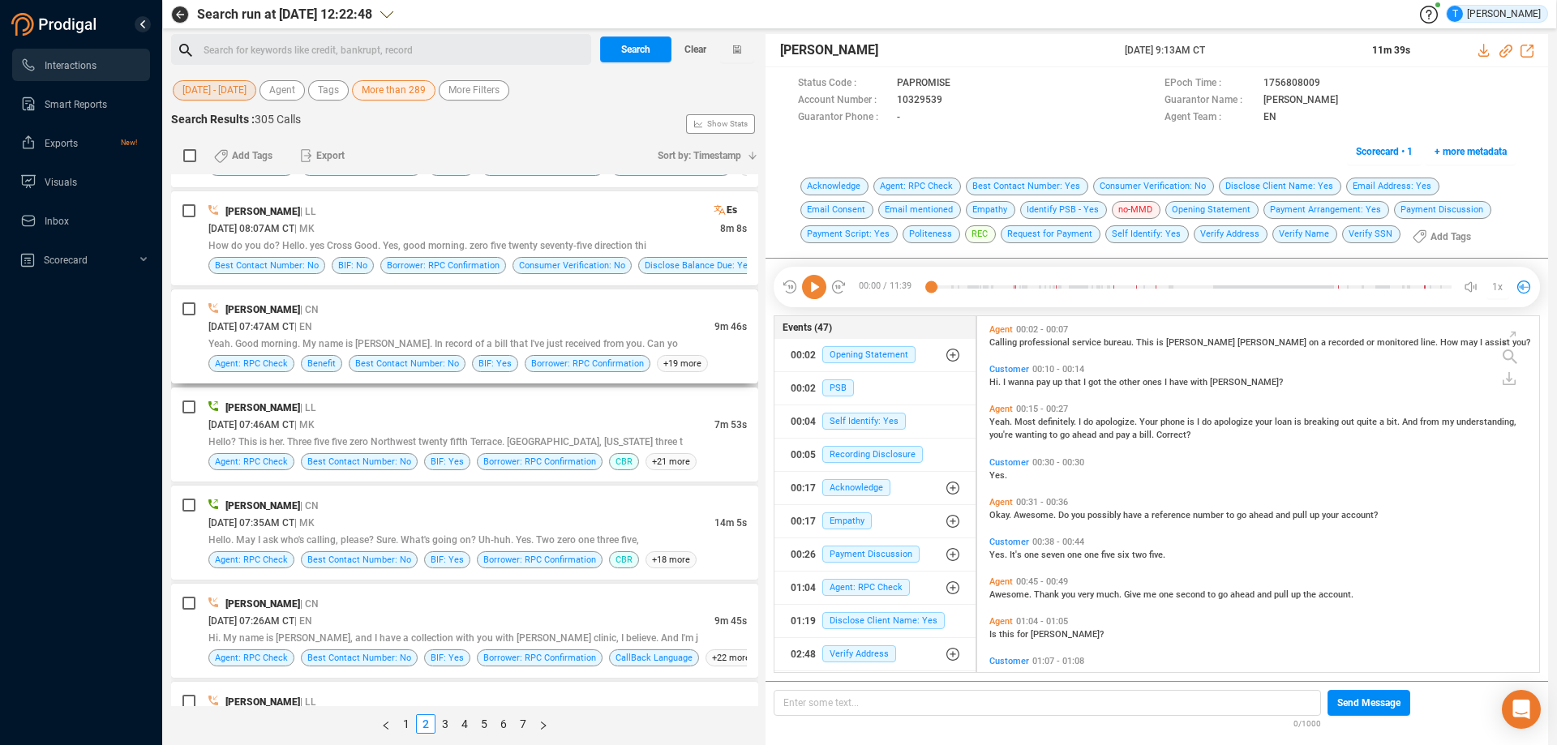
click at [472, 320] on div "[DATE] 07:47AM CT | EN" at bounding box center [461, 326] width 506 height 17
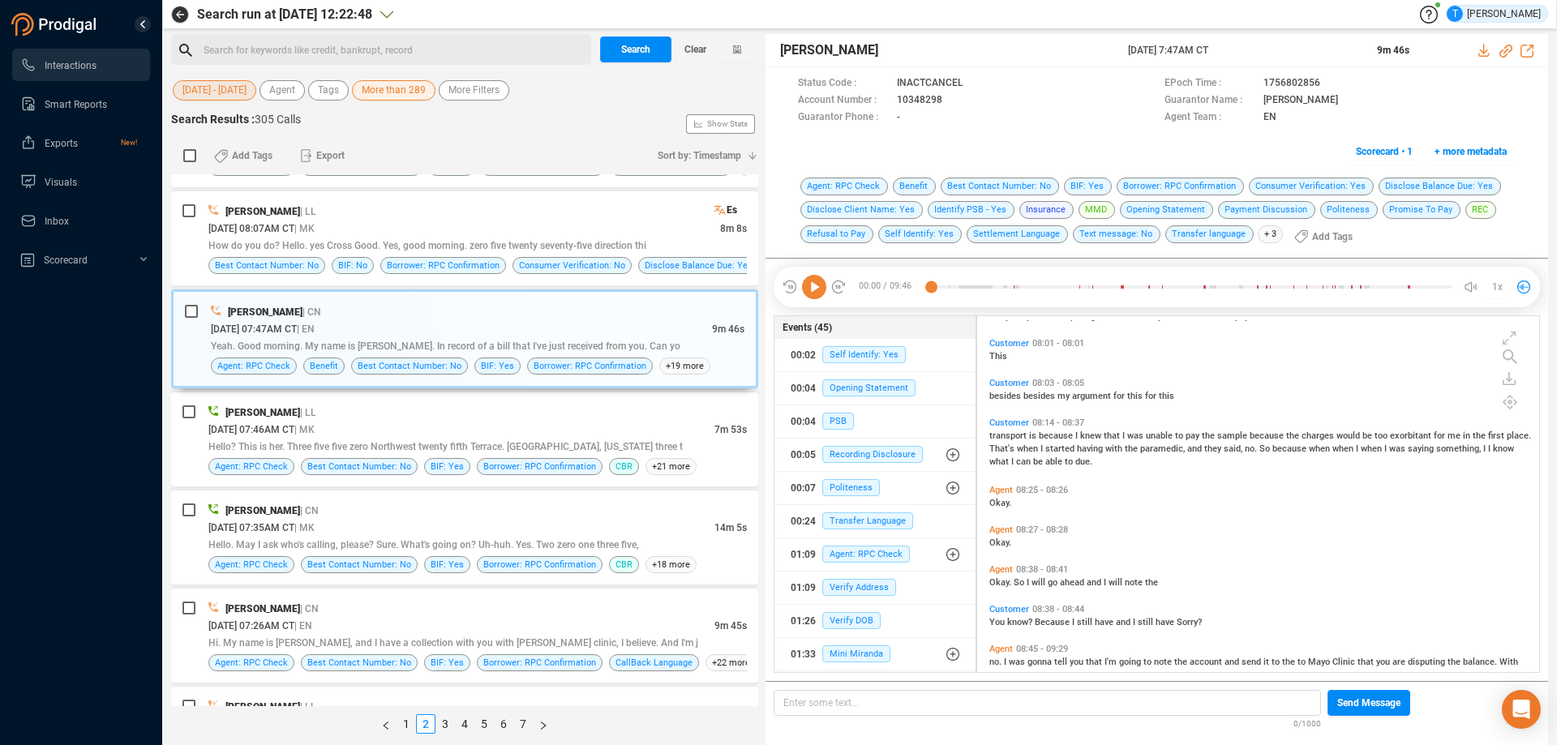
scroll to position [2443, 0]
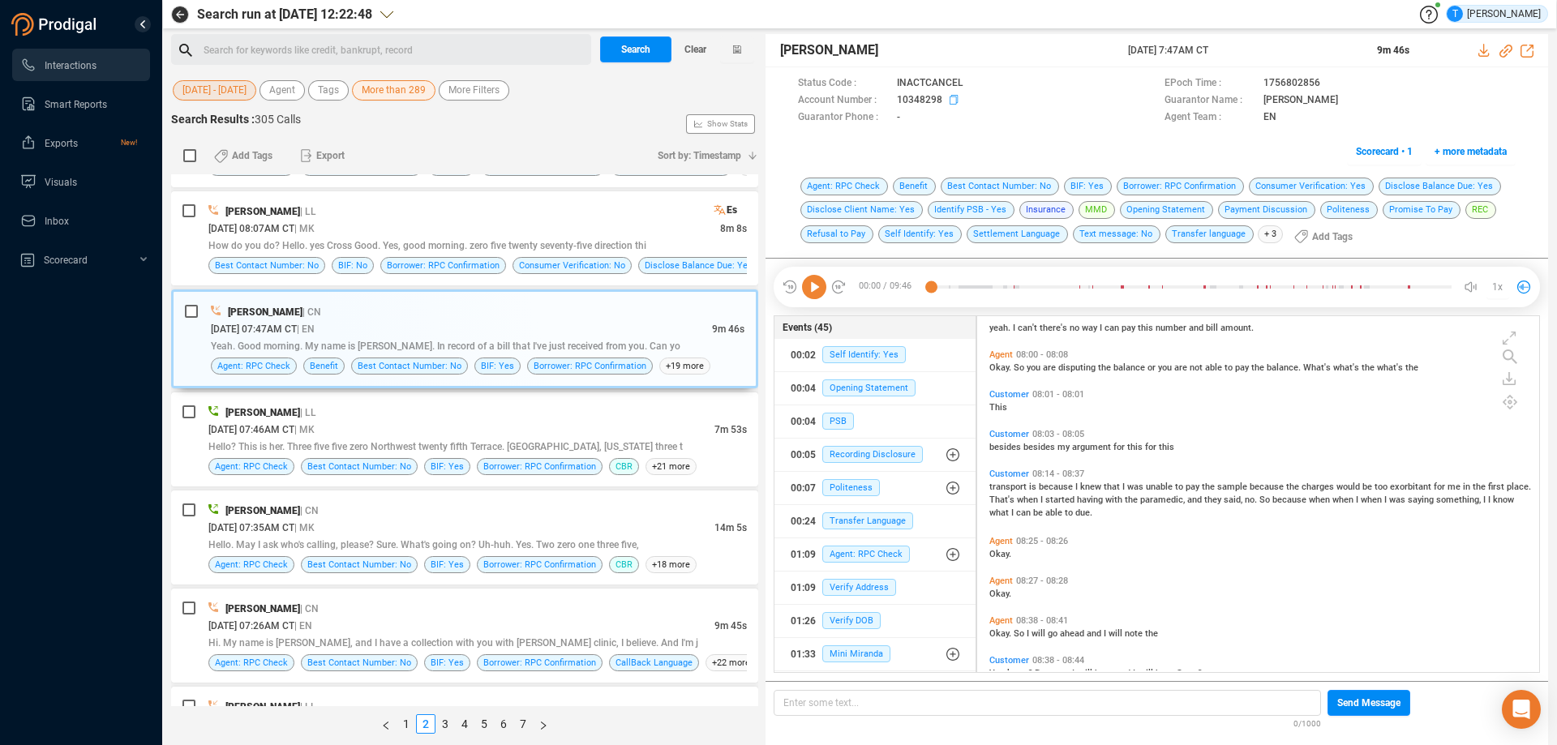
click at [954, 99] on icon at bounding box center [956, 101] width 13 height 13
click at [508, 504] on div "[PERSON_NAME] | CN" at bounding box center [477, 510] width 539 height 17
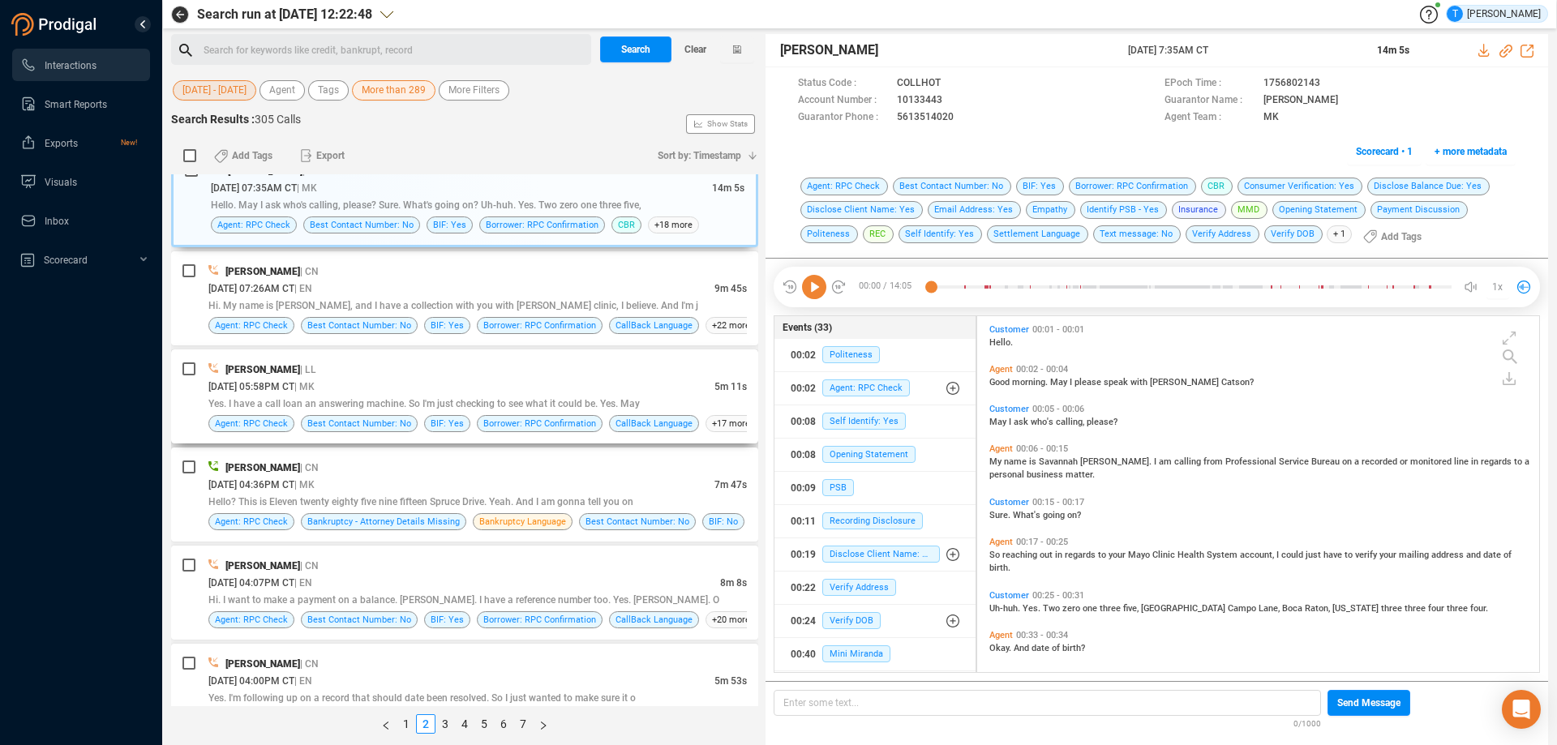
scroll to position [1861, 0]
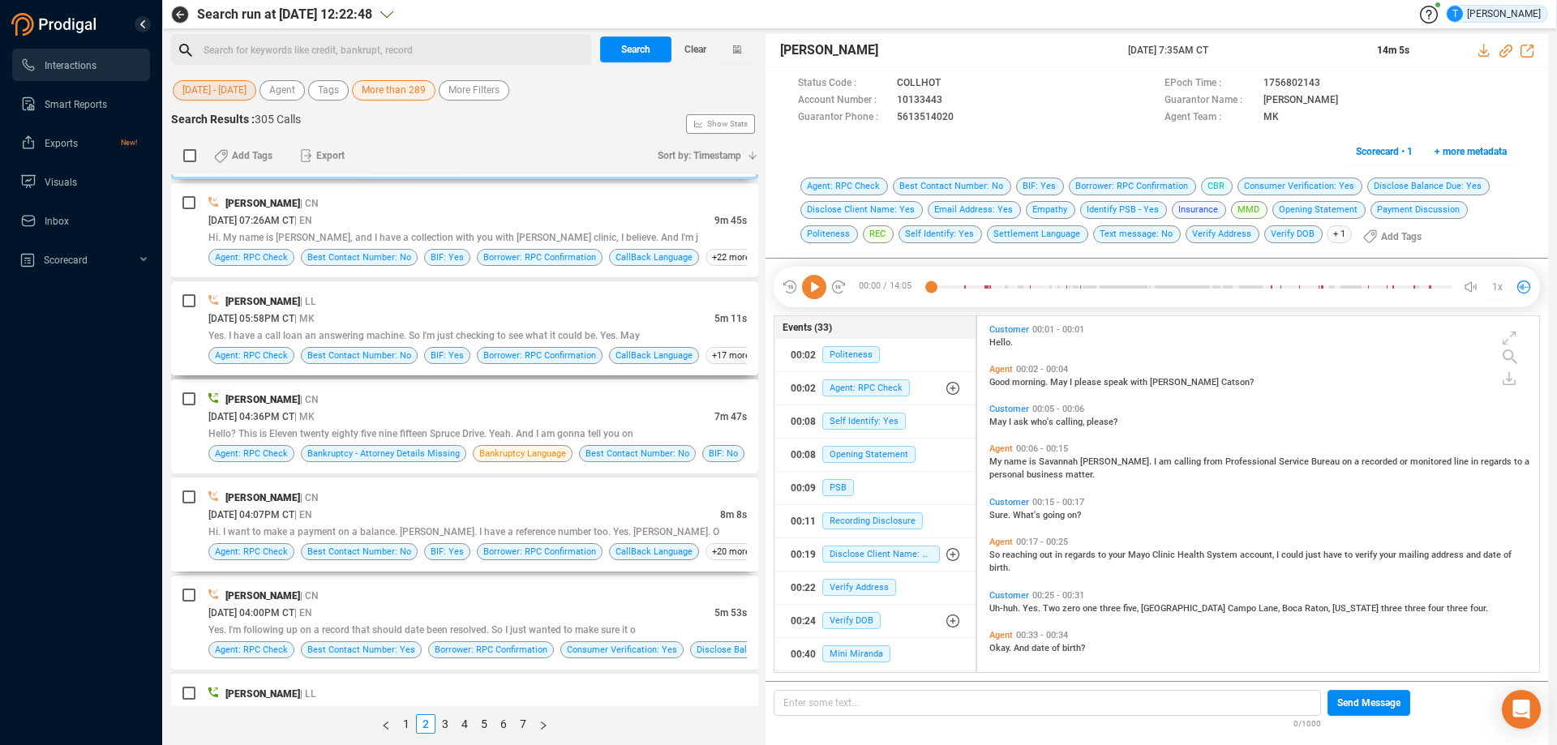
click at [509, 482] on div "[PERSON_NAME] | CN [DATE] 04:07PM CT | EN 8m 8s Hi. I want to make a payment on…" at bounding box center [464, 525] width 587 height 94
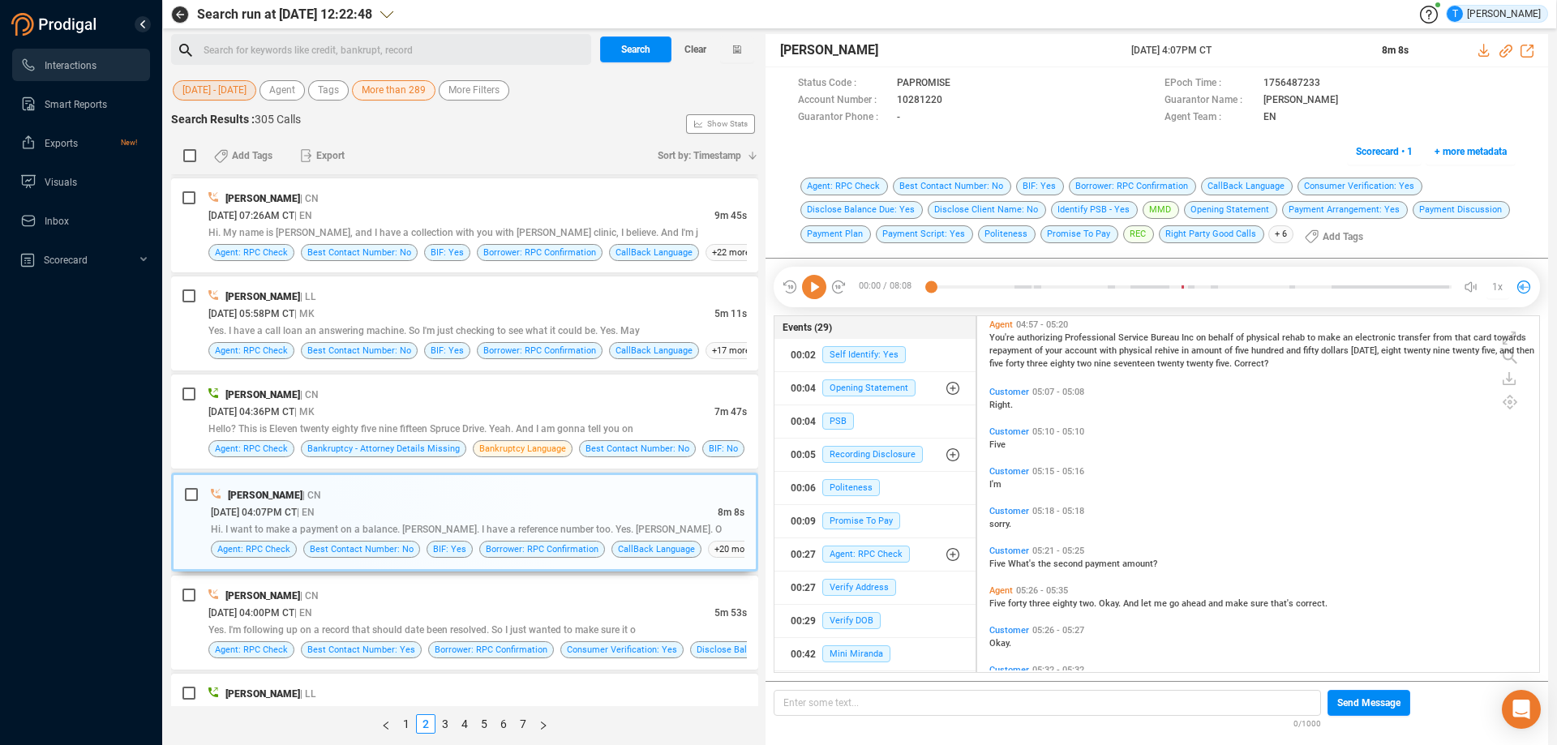
scroll to position [1505, 0]
click at [1369, 152] on span "Scorecard • 1" at bounding box center [1384, 152] width 57 height 26
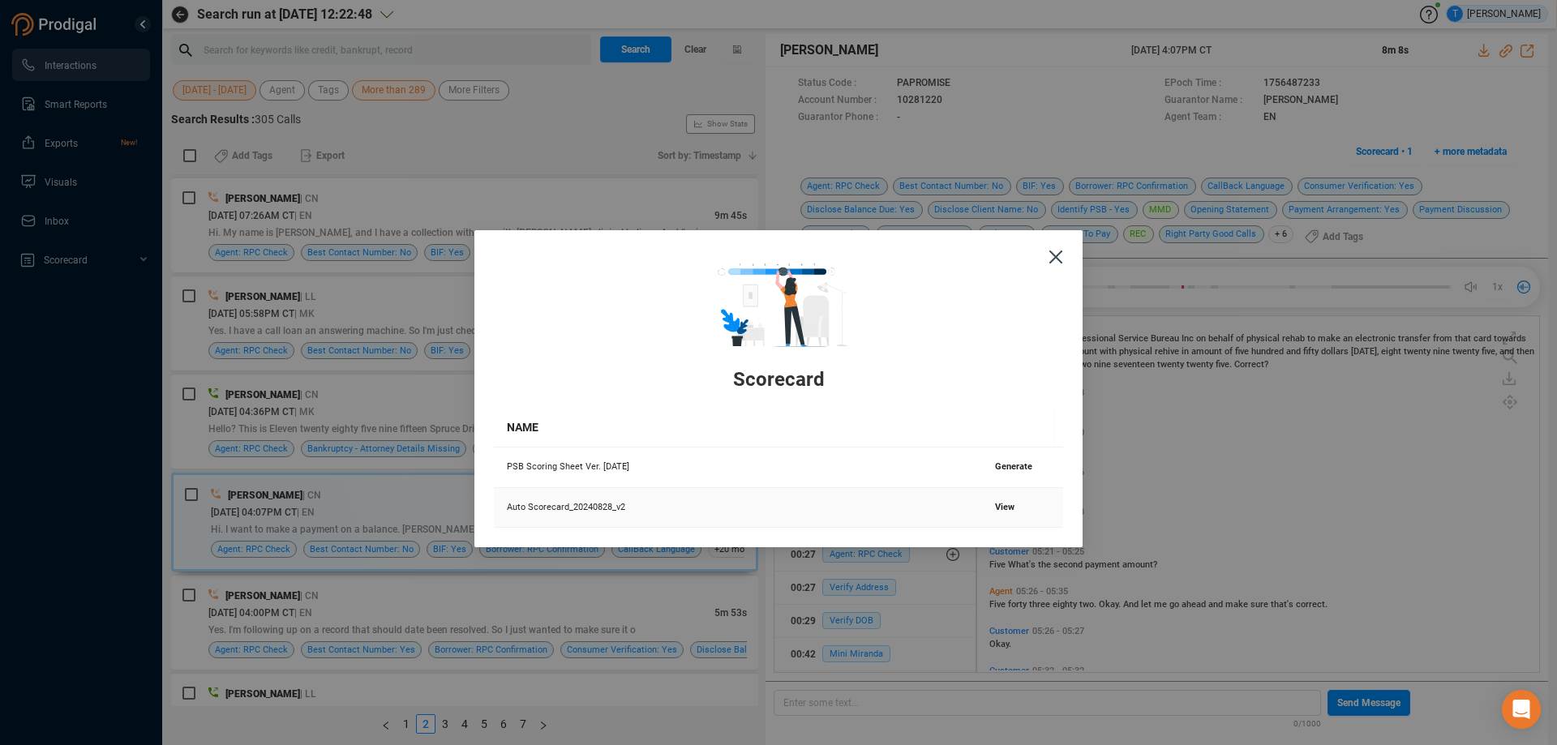
click at [1000, 501] on td "View" at bounding box center [1022, 508] width 81 height 41
click at [999, 504] on span "View" at bounding box center [1004, 507] width 19 height 11
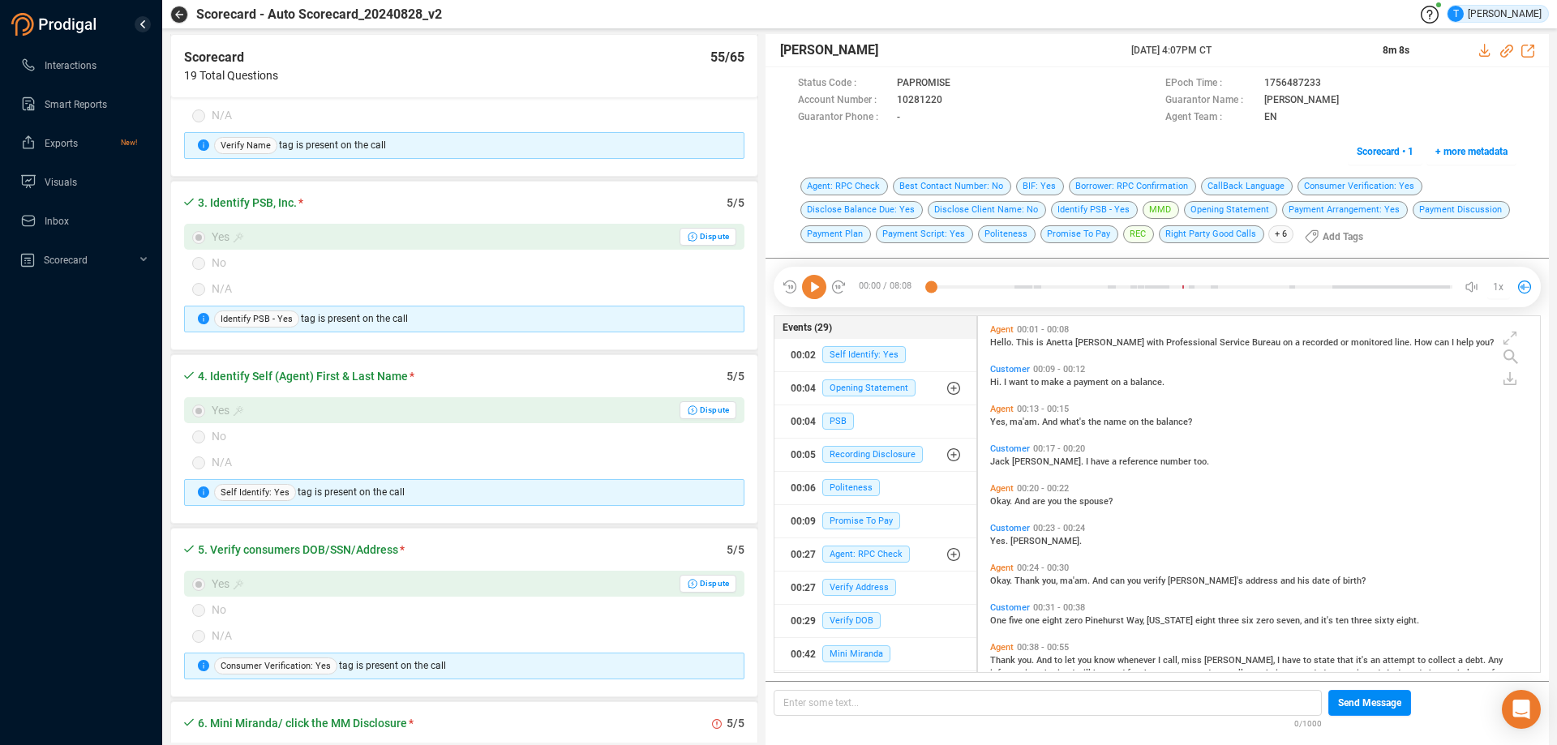
scroll to position [324, 0]
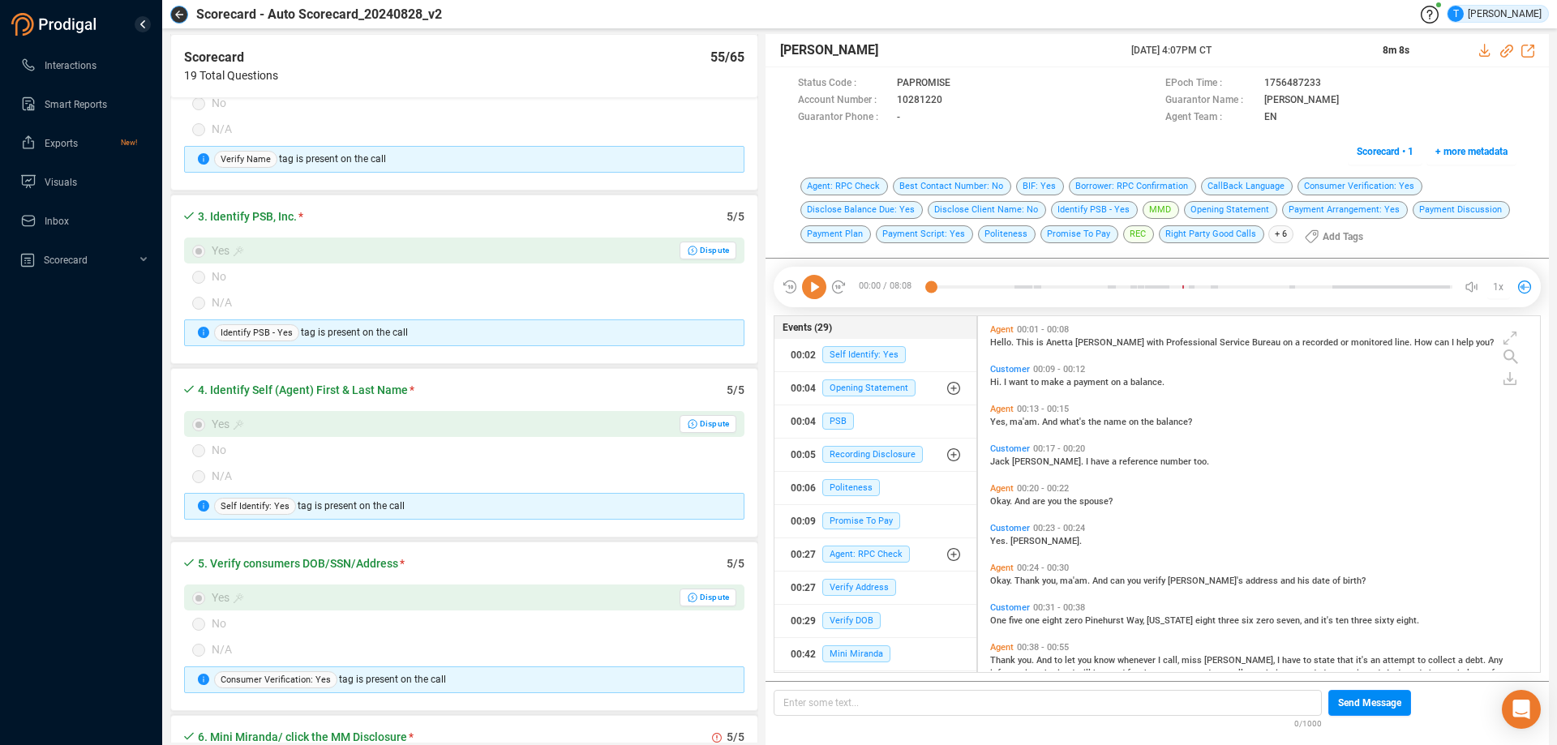
click at [181, 14] on icon "button" at bounding box center [179, 15] width 8 height 8
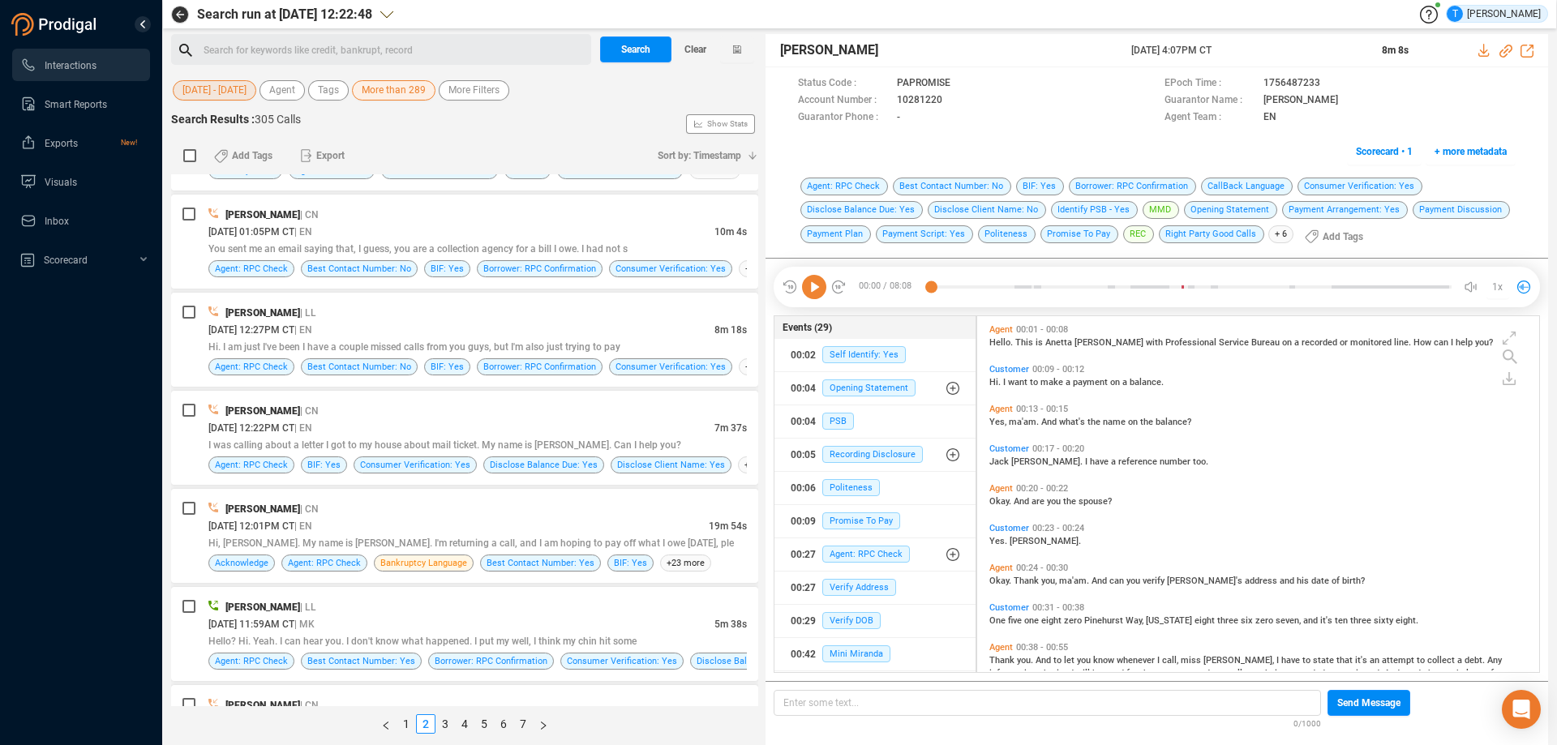
scroll to position [3893, 0]
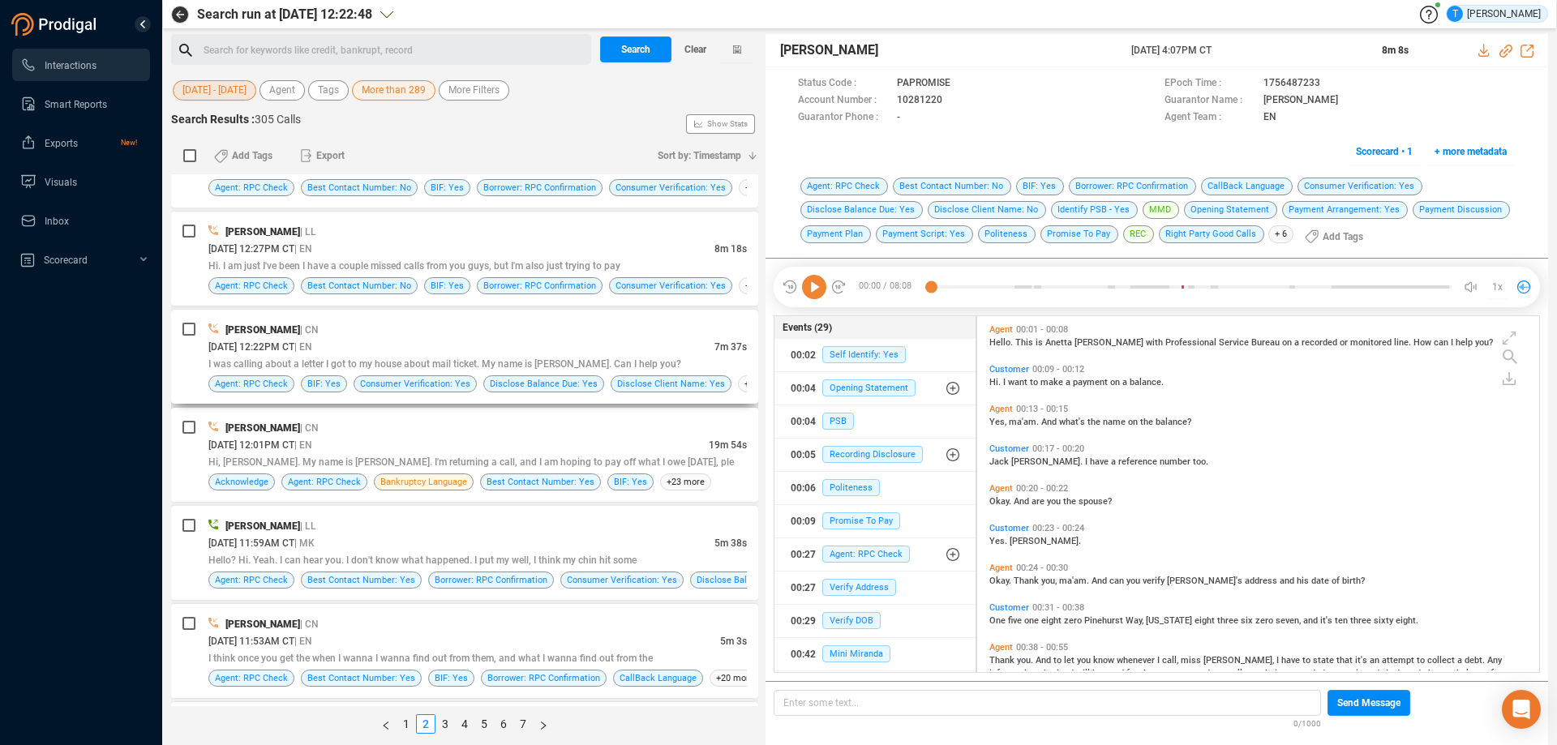
click at [454, 346] on div "[DATE] 12:22PM CT | EN" at bounding box center [461, 346] width 506 height 17
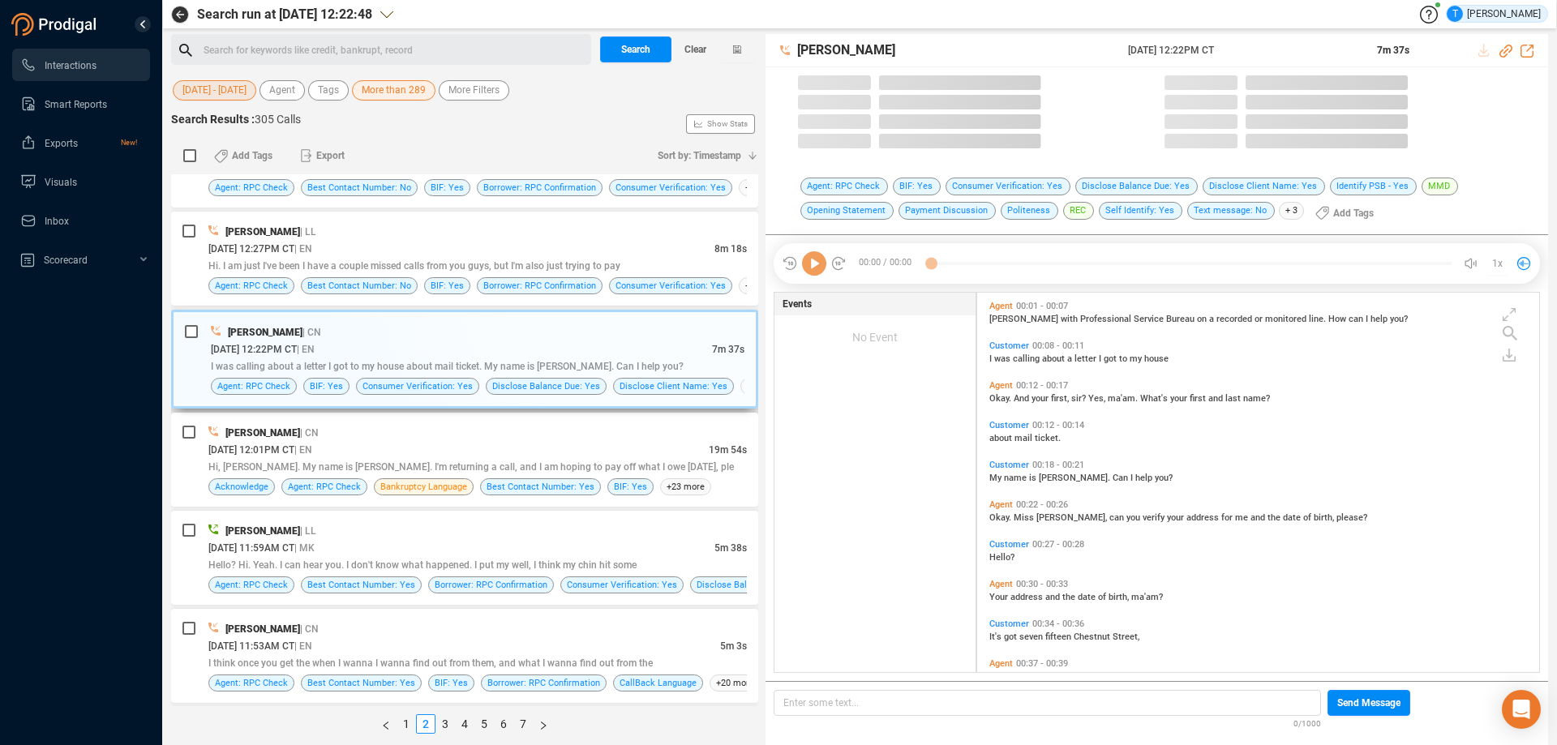
scroll to position [376, 554]
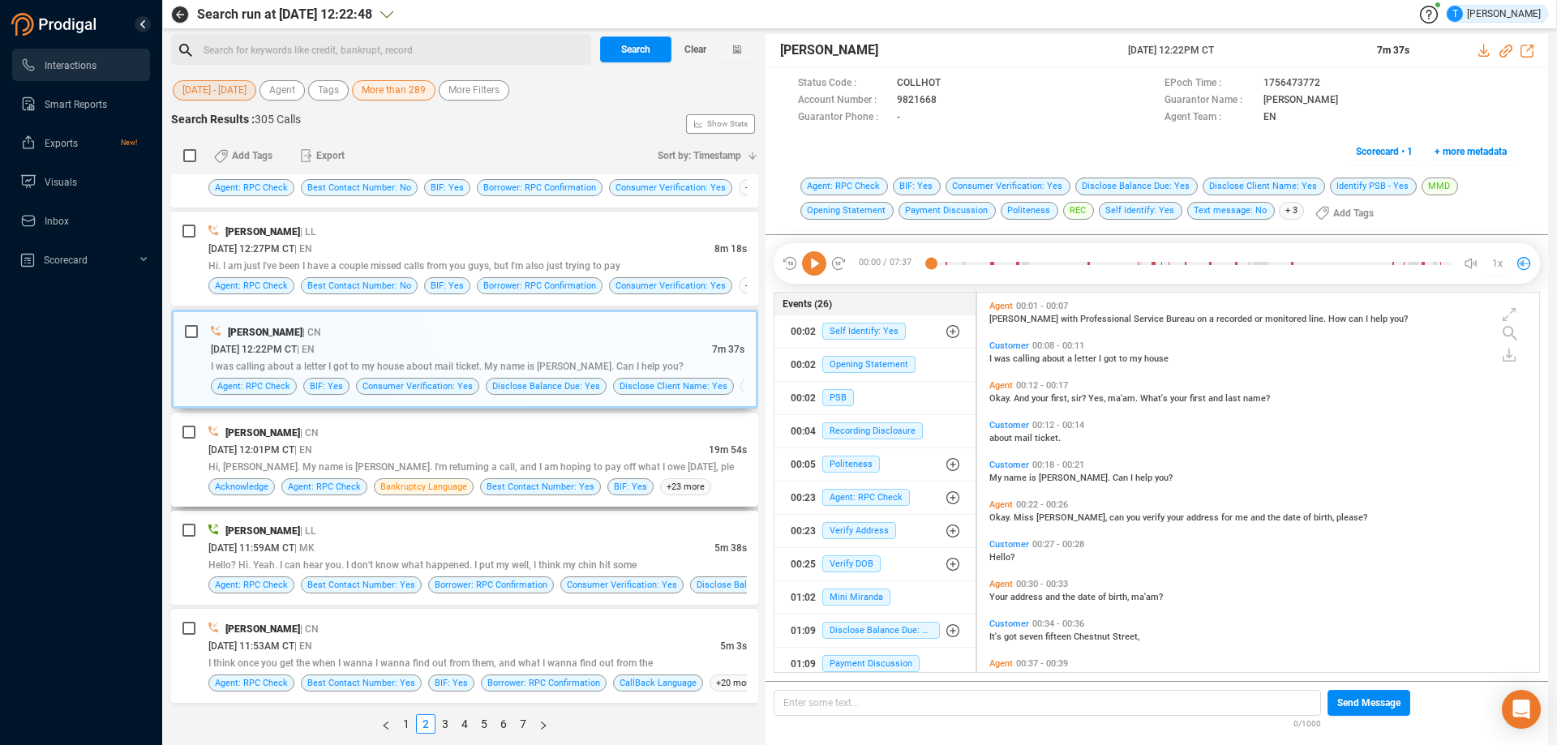
click at [547, 435] on div "[PERSON_NAME] | CN" at bounding box center [477, 432] width 539 height 17
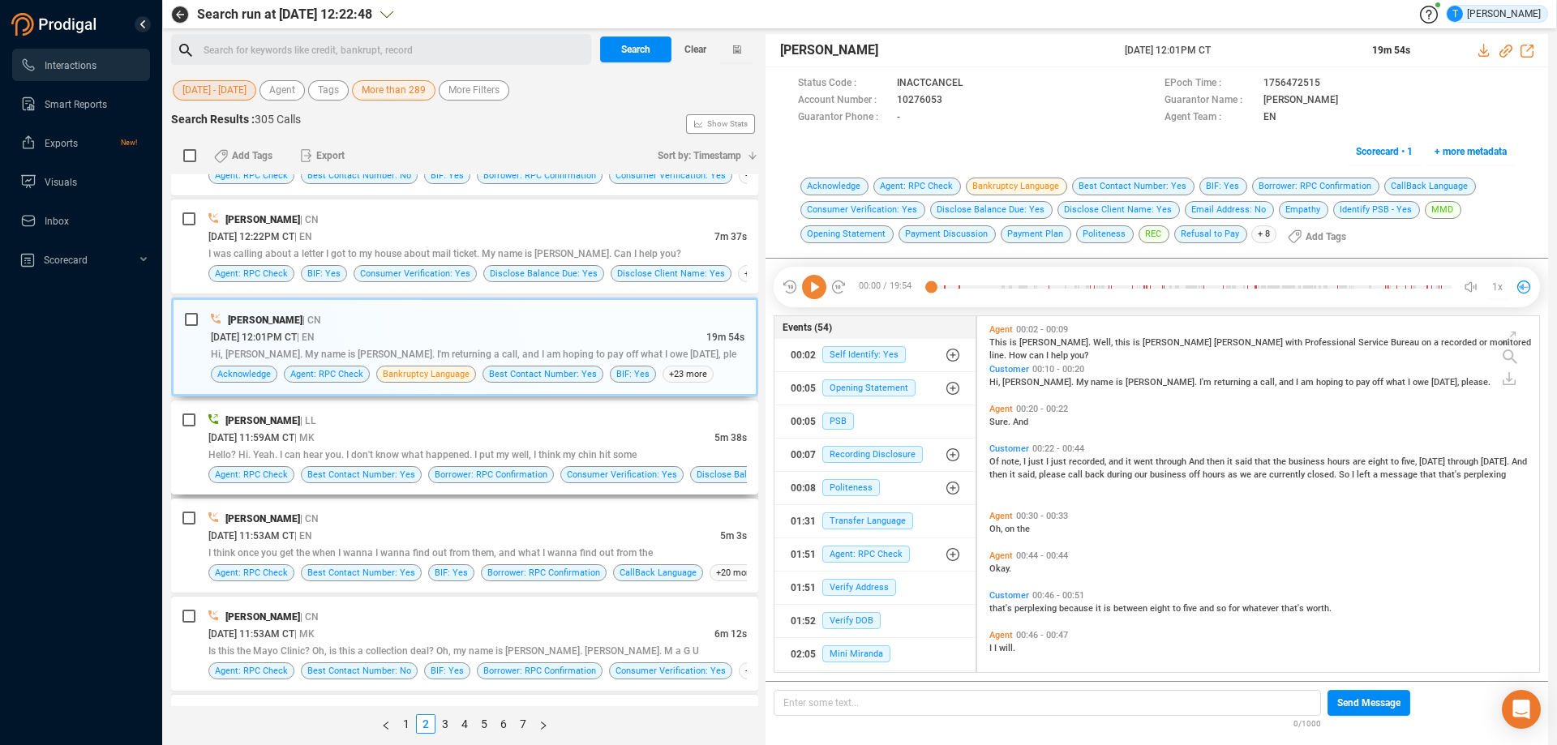
scroll to position [4050, 0]
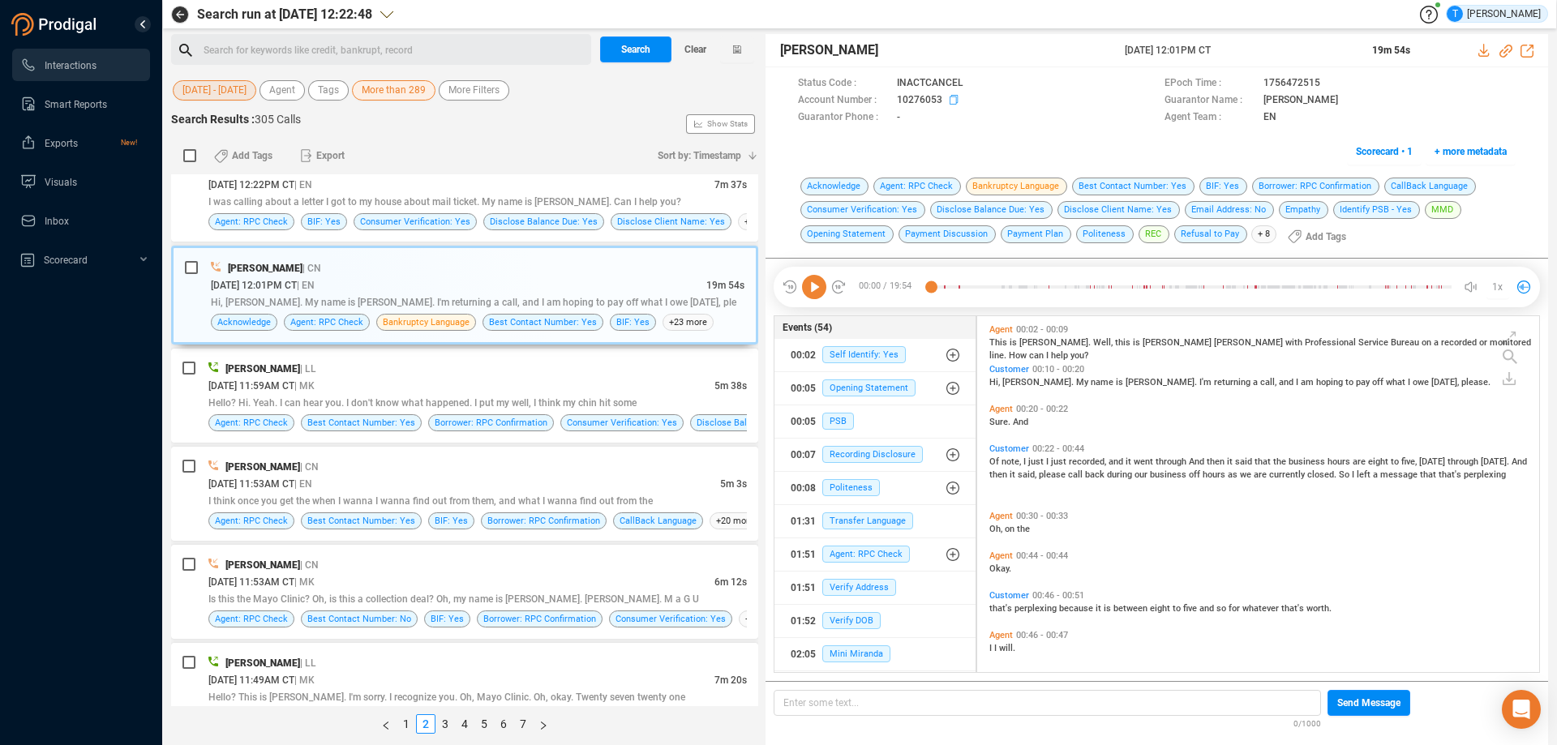
click at [950, 97] on icon at bounding box center [954, 100] width 8 height 10
click at [513, 381] on div "[DATE] 11:59AM CT | MK" at bounding box center [461, 385] width 506 height 17
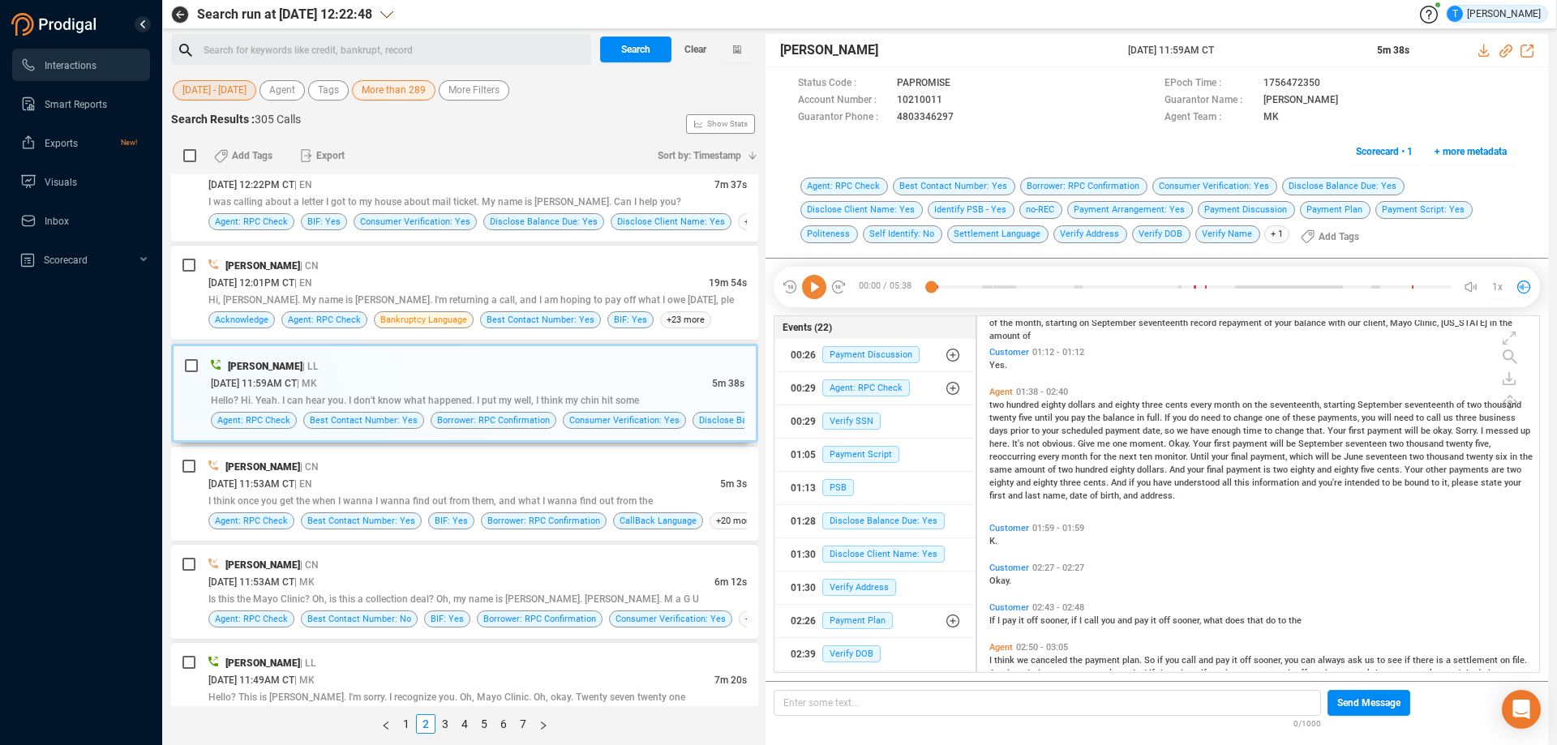
scroll to position [243, 0]
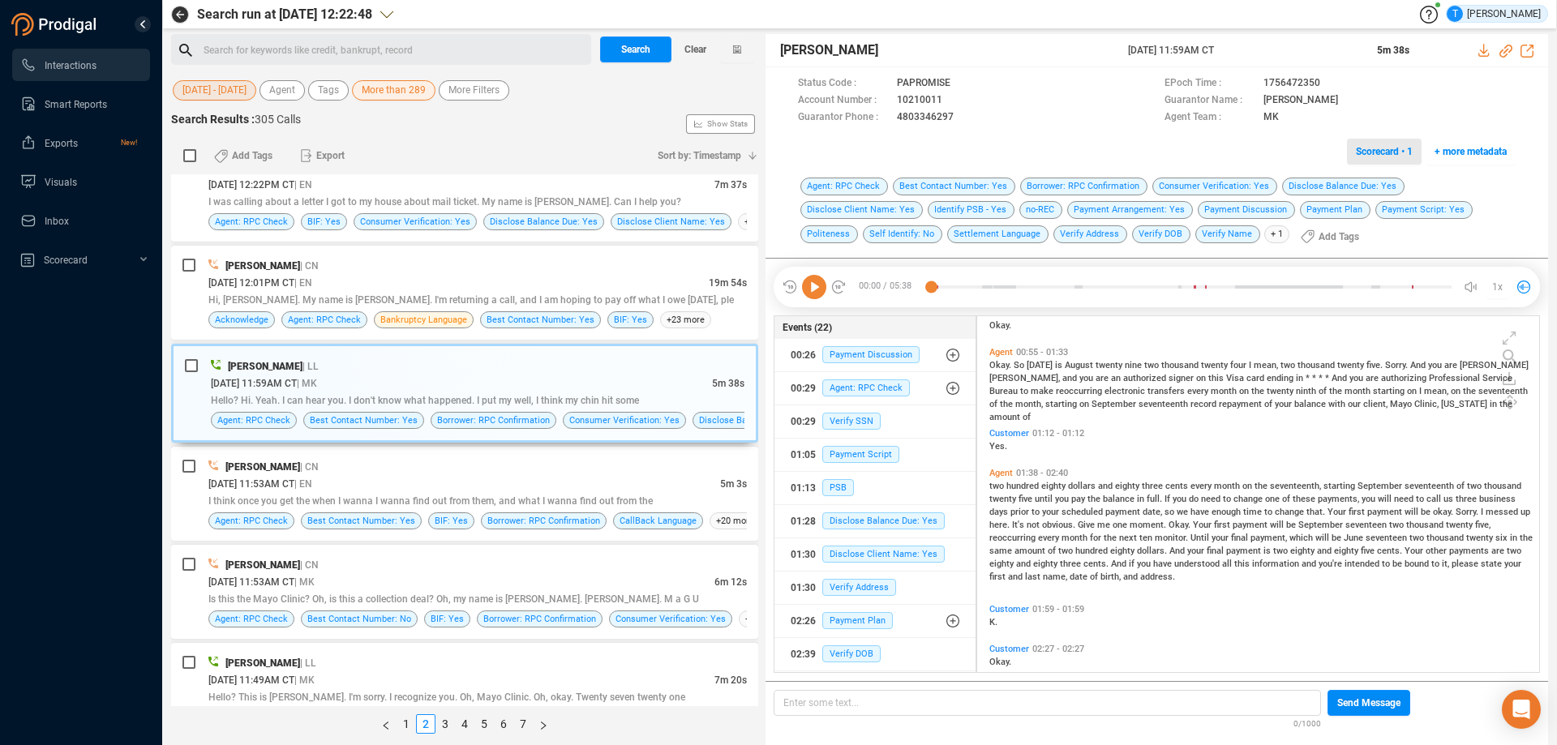
click at [1373, 155] on span "Scorecard • 1" at bounding box center [1384, 152] width 57 height 26
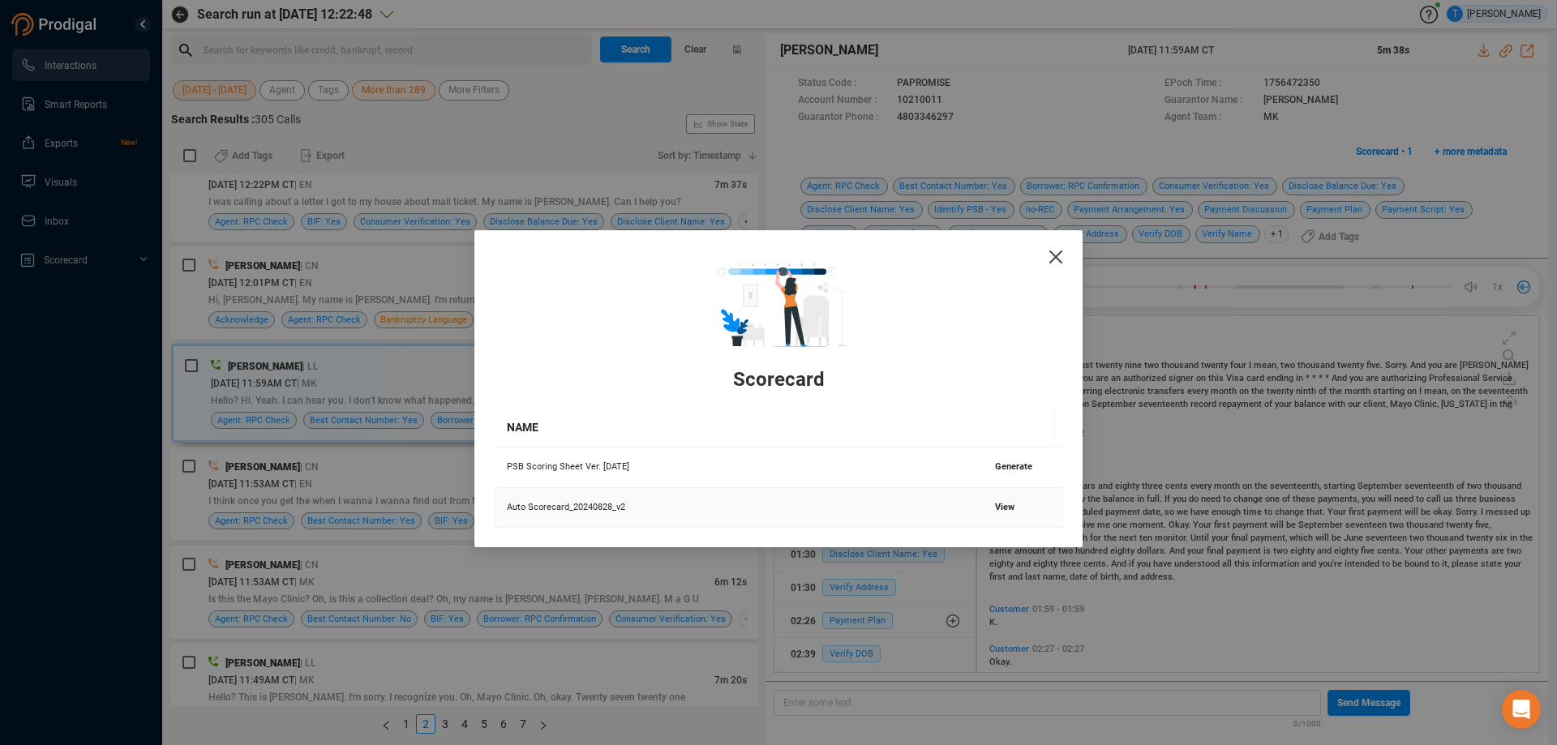
click at [1001, 500] on td "View" at bounding box center [1022, 508] width 81 height 41
click at [996, 504] on span "View" at bounding box center [1004, 507] width 19 height 11
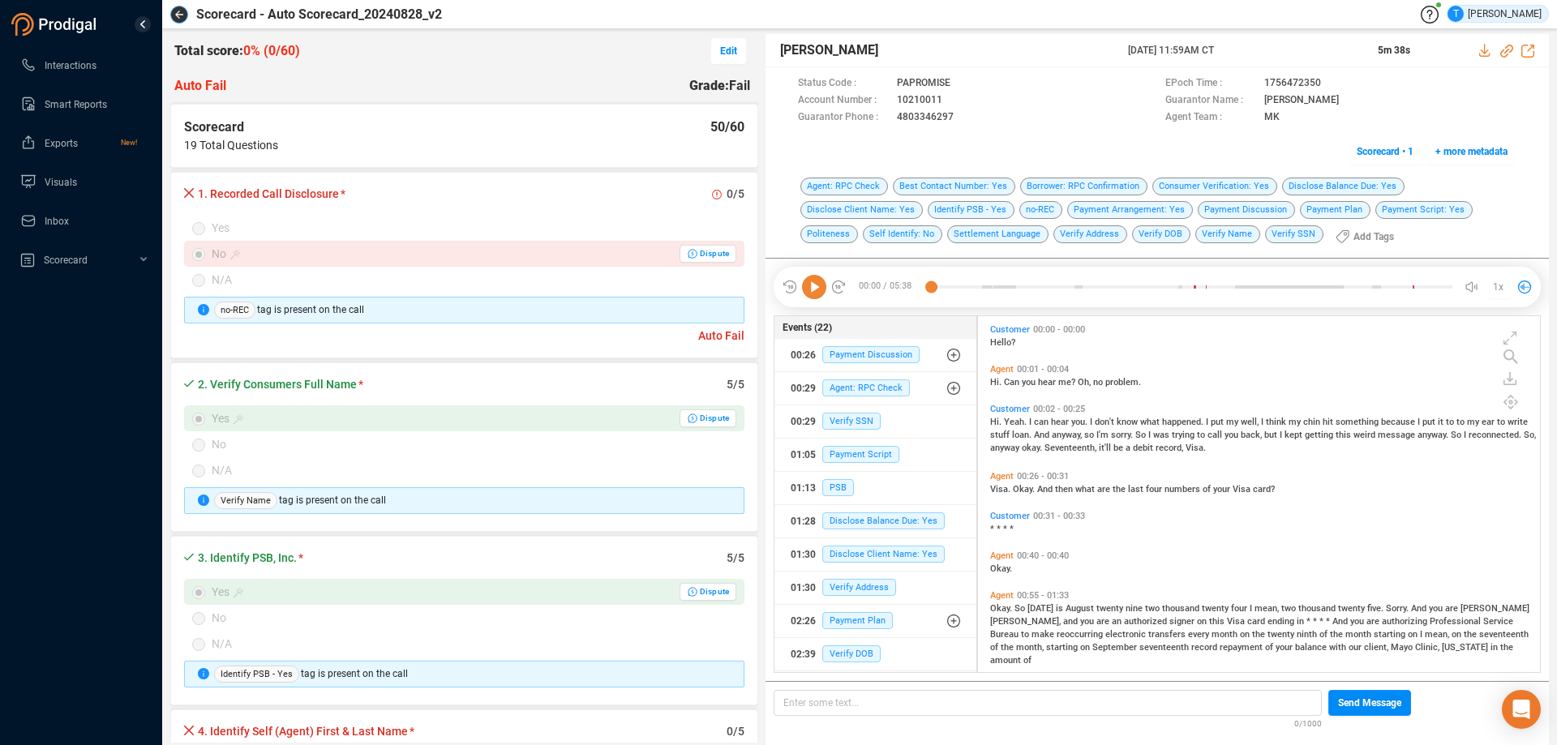
click at [184, 12] on button "button" at bounding box center [179, 15] width 18 height 18
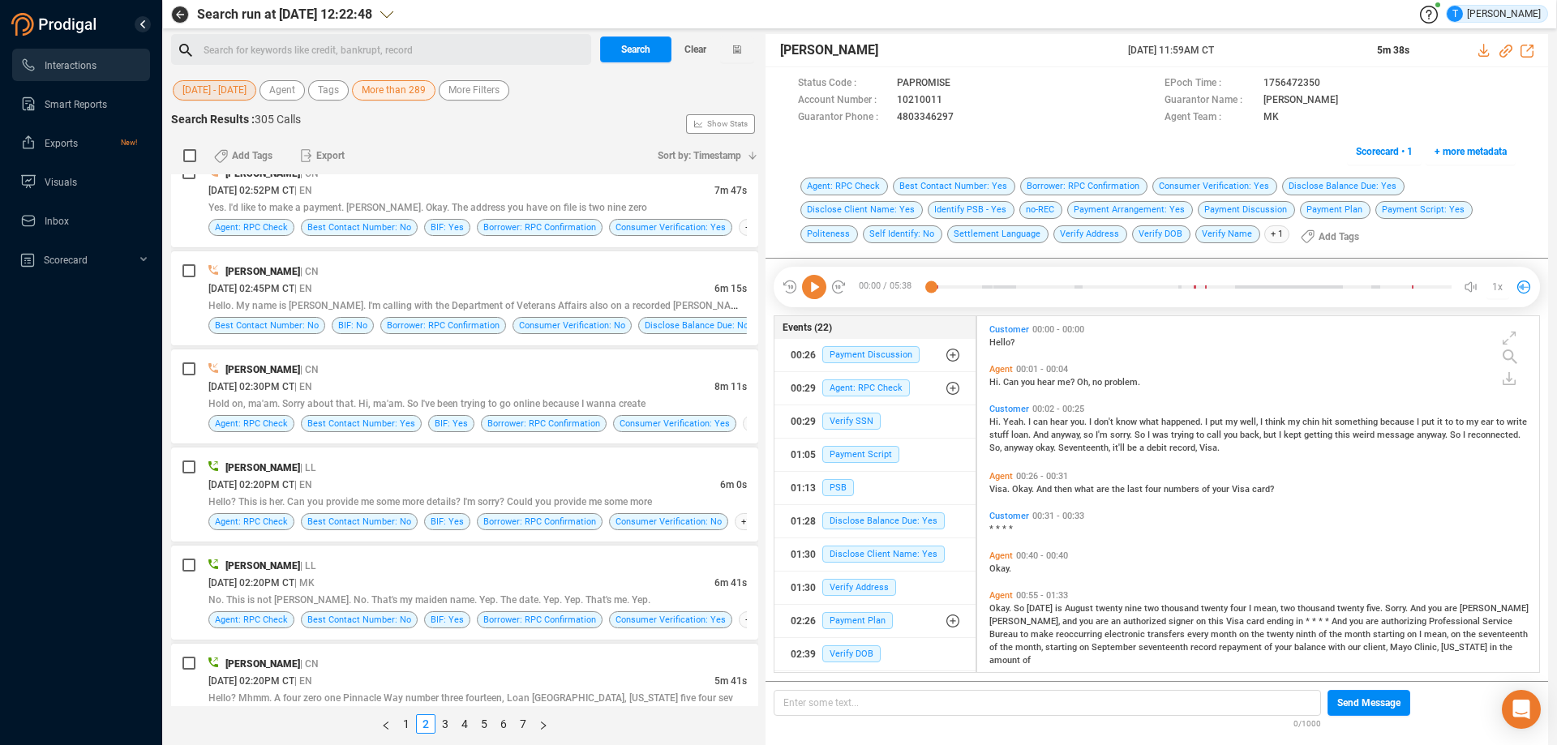
scroll to position [2920, 0]
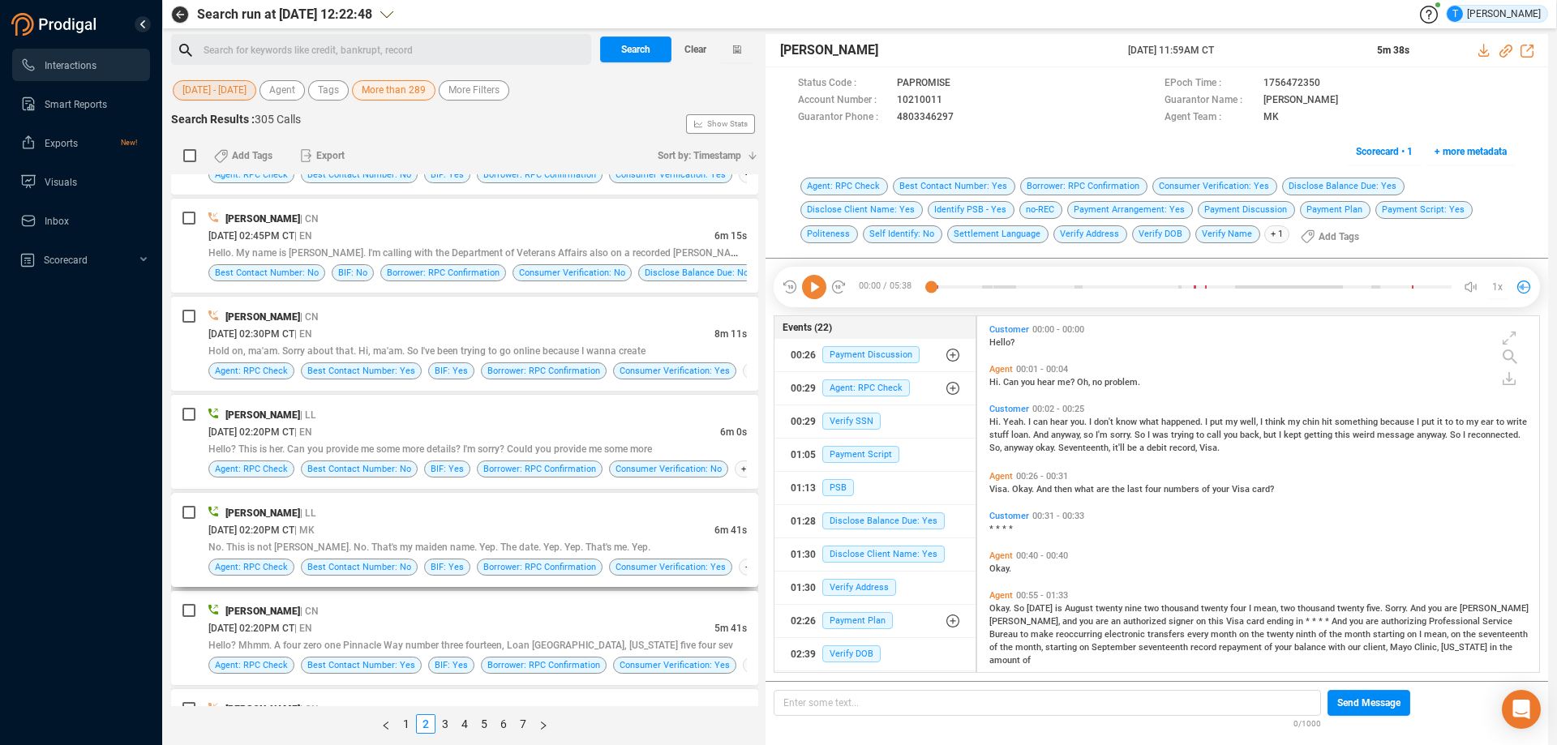
click at [457, 506] on div "[PERSON_NAME] | LL" at bounding box center [477, 512] width 539 height 17
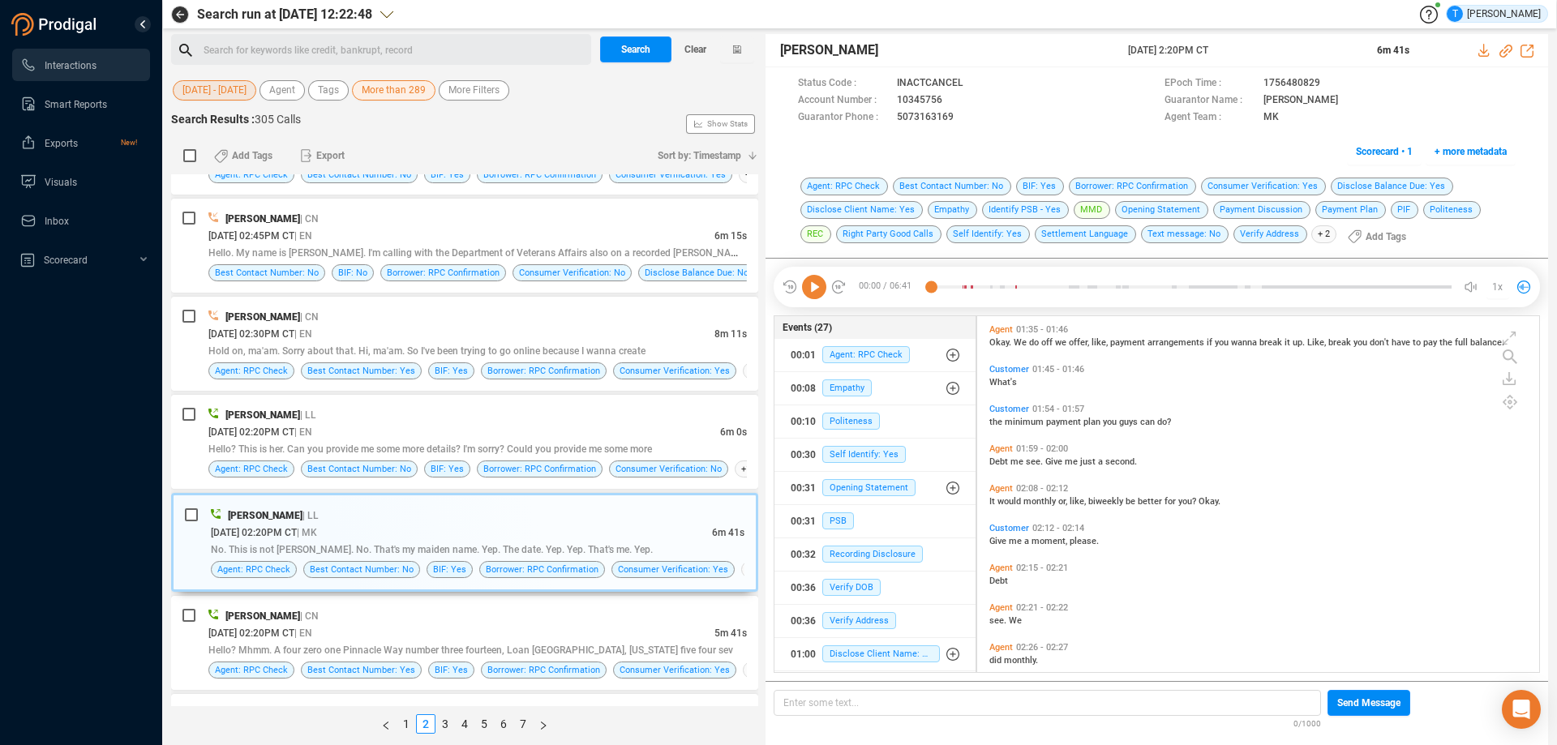
scroll to position [823, 0]
click at [952, 99] on icon at bounding box center [956, 101] width 13 height 13
click at [1369, 148] on span "Scorecard • 1" at bounding box center [1384, 152] width 57 height 26
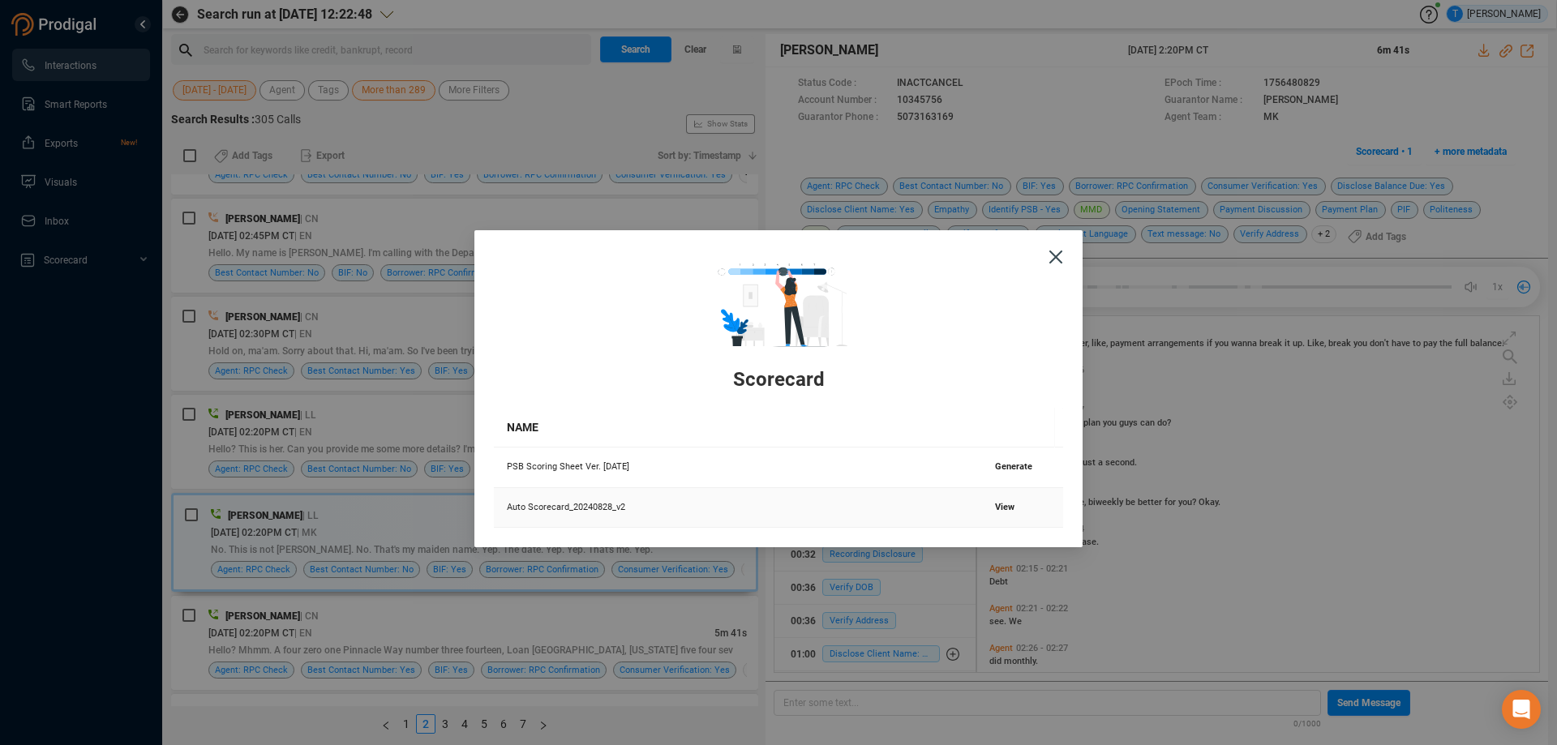
click at [999, 504] on span "View" at bounding box center [1004, 507] width 19 height 11
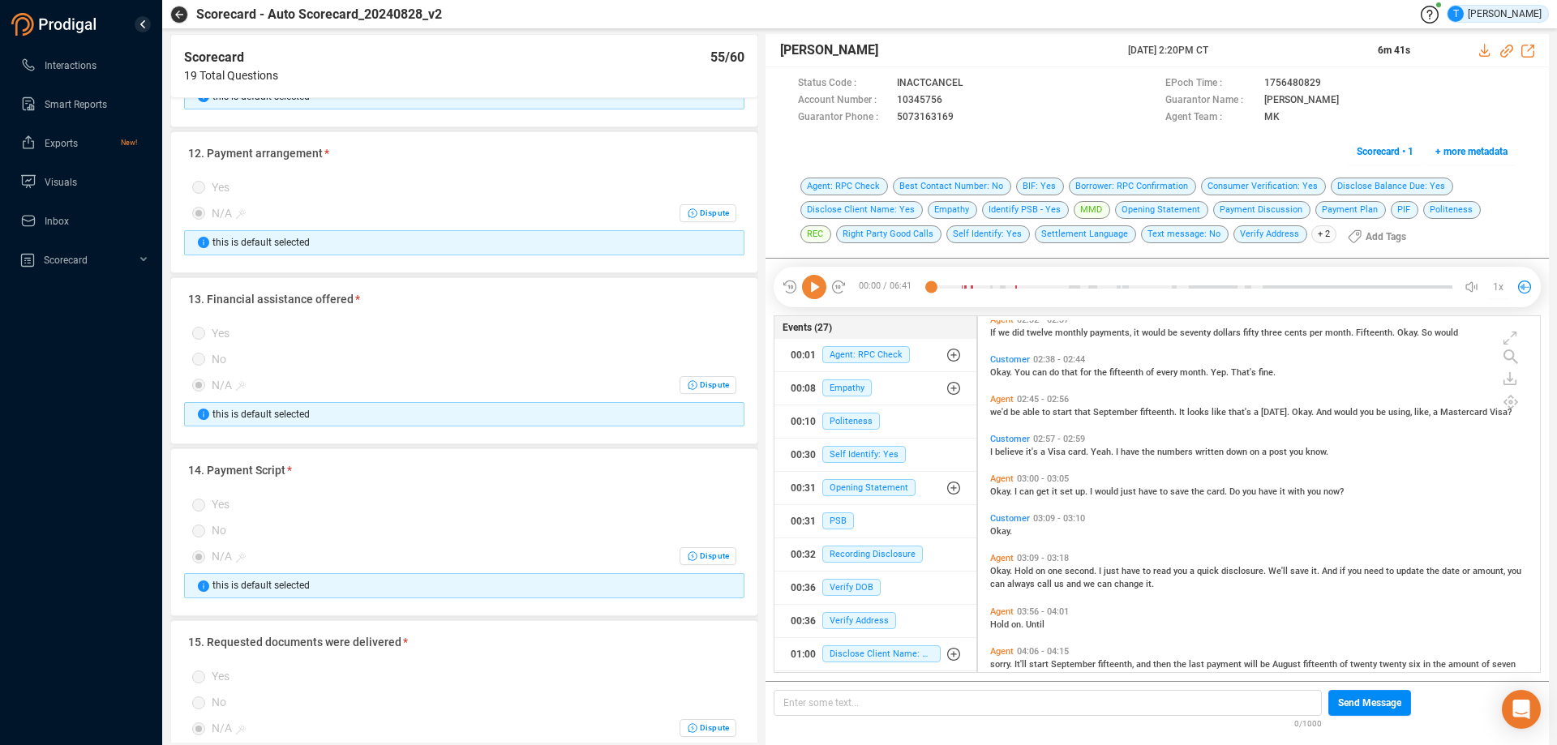
scroll to position [1215, 0]
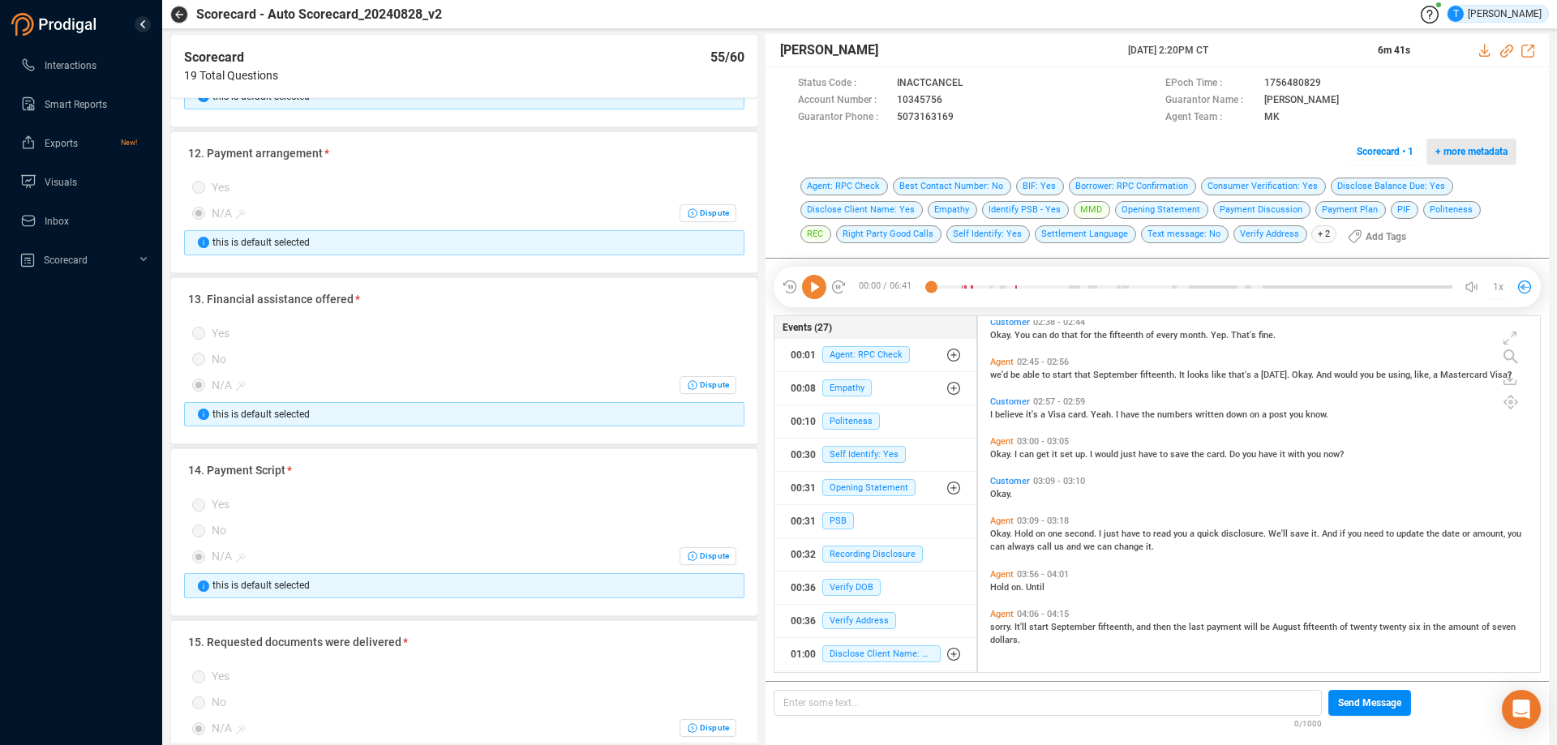
click at [1460, 147] on span "+ more metadata" at bounding box center [1472, 152] width 72 height 26
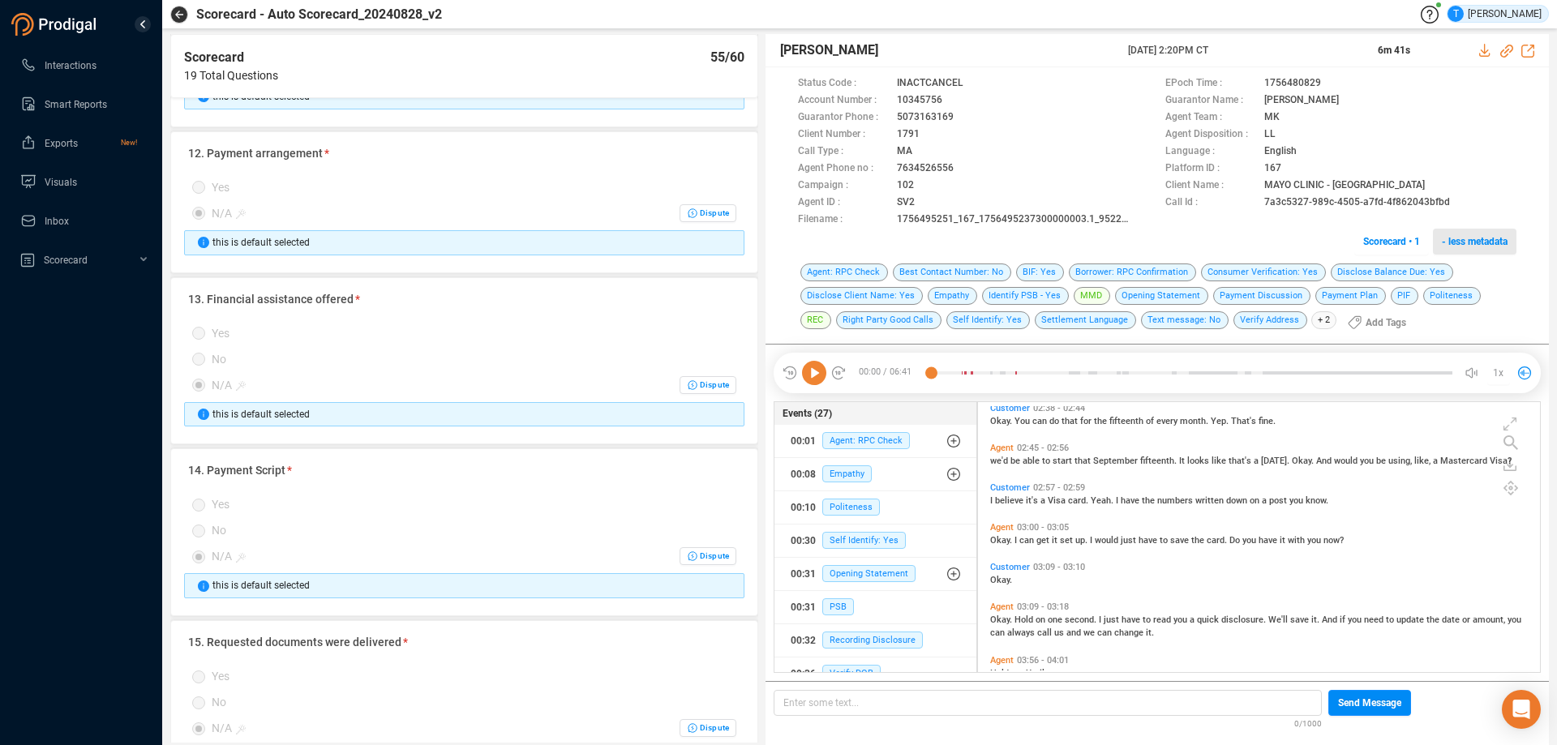
scroll to position [266, 554]
click at [1459, 204] on icon at bounding box center [1463, 203] width 13 height 13
click at [179, 15] on icon "button" at bounding box center [179, 15] width 8 height 8
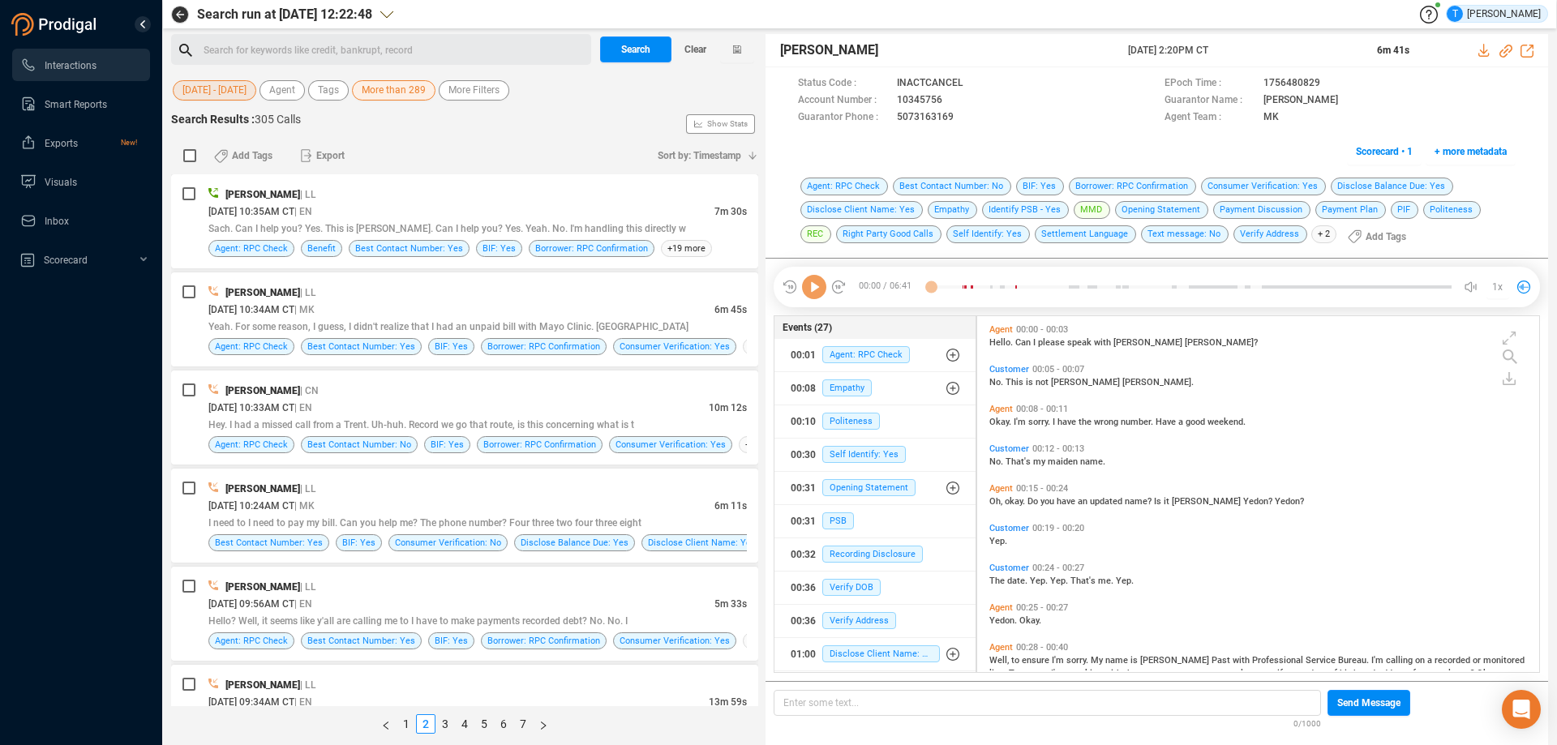
scroll to position [352, 554]
click at [326, 92] on span "Tags" at bounding box center [328, 90] width 21 height 20
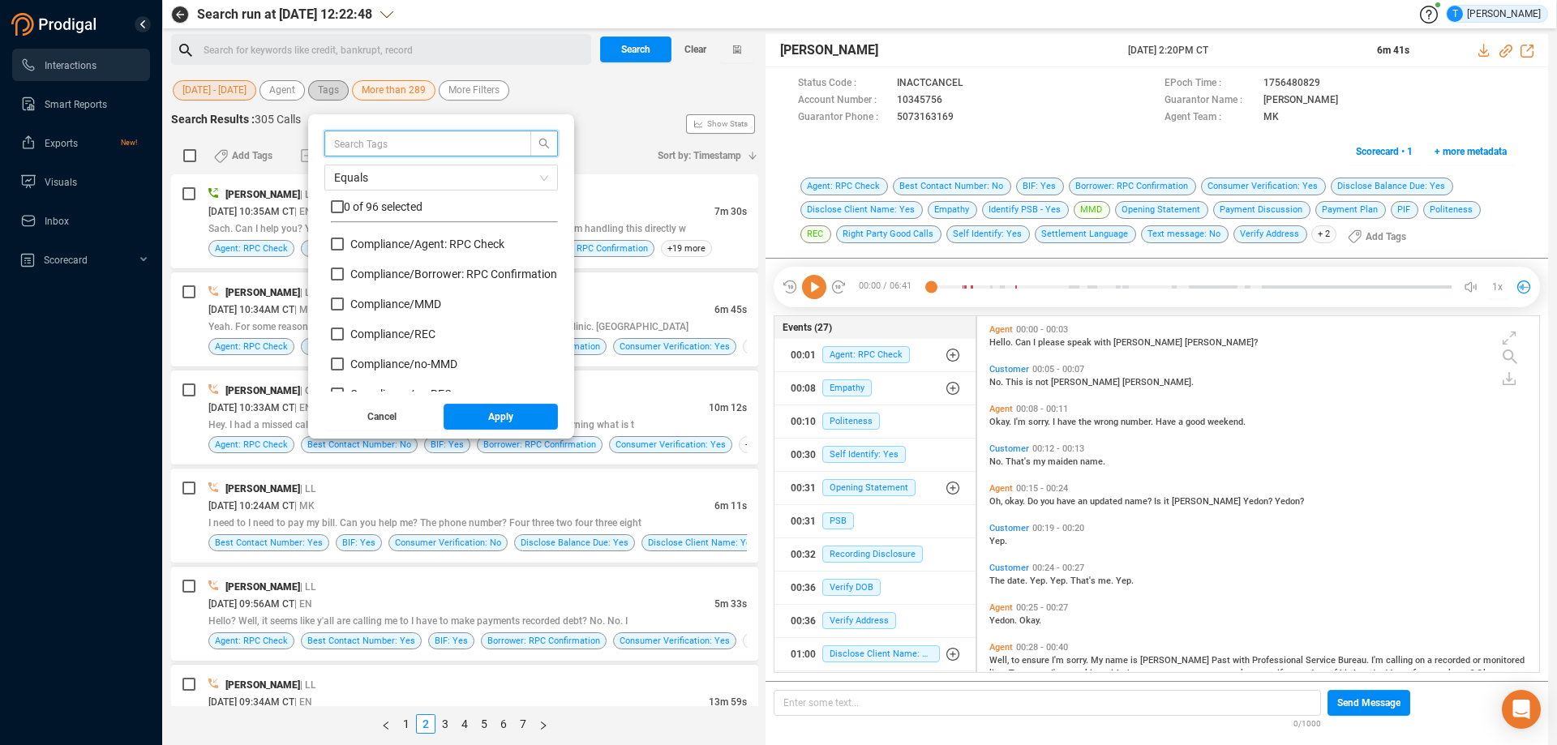
scroll to position [152, 219]
click at [371, 139] on input "text" at bounding box center [420, 144] width 172 height 18
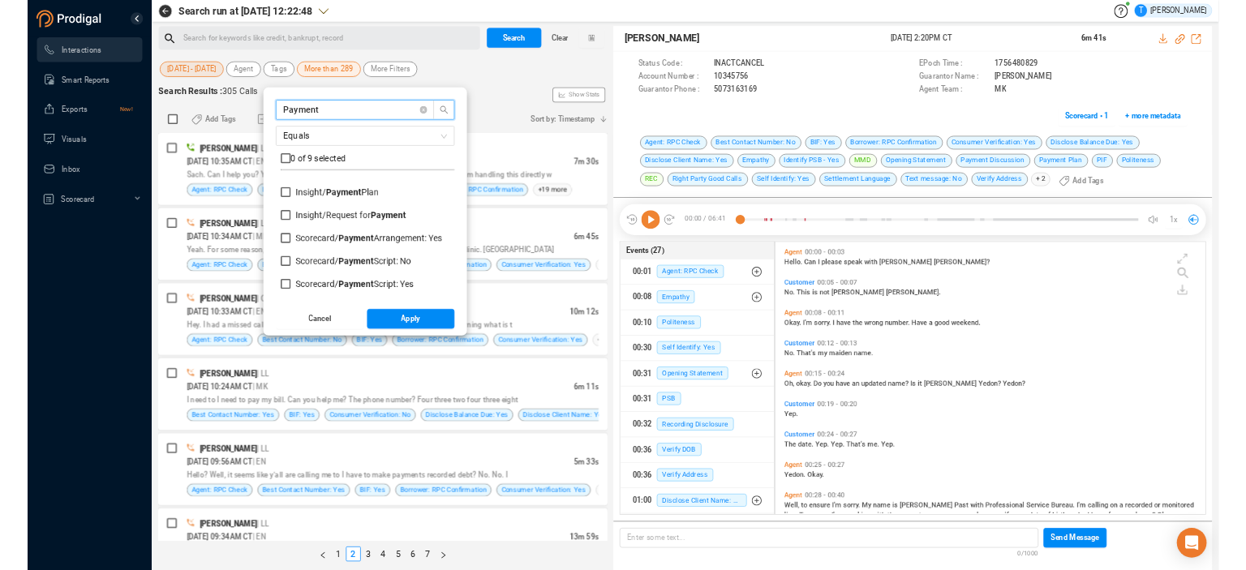
scroll to position [114, 0]
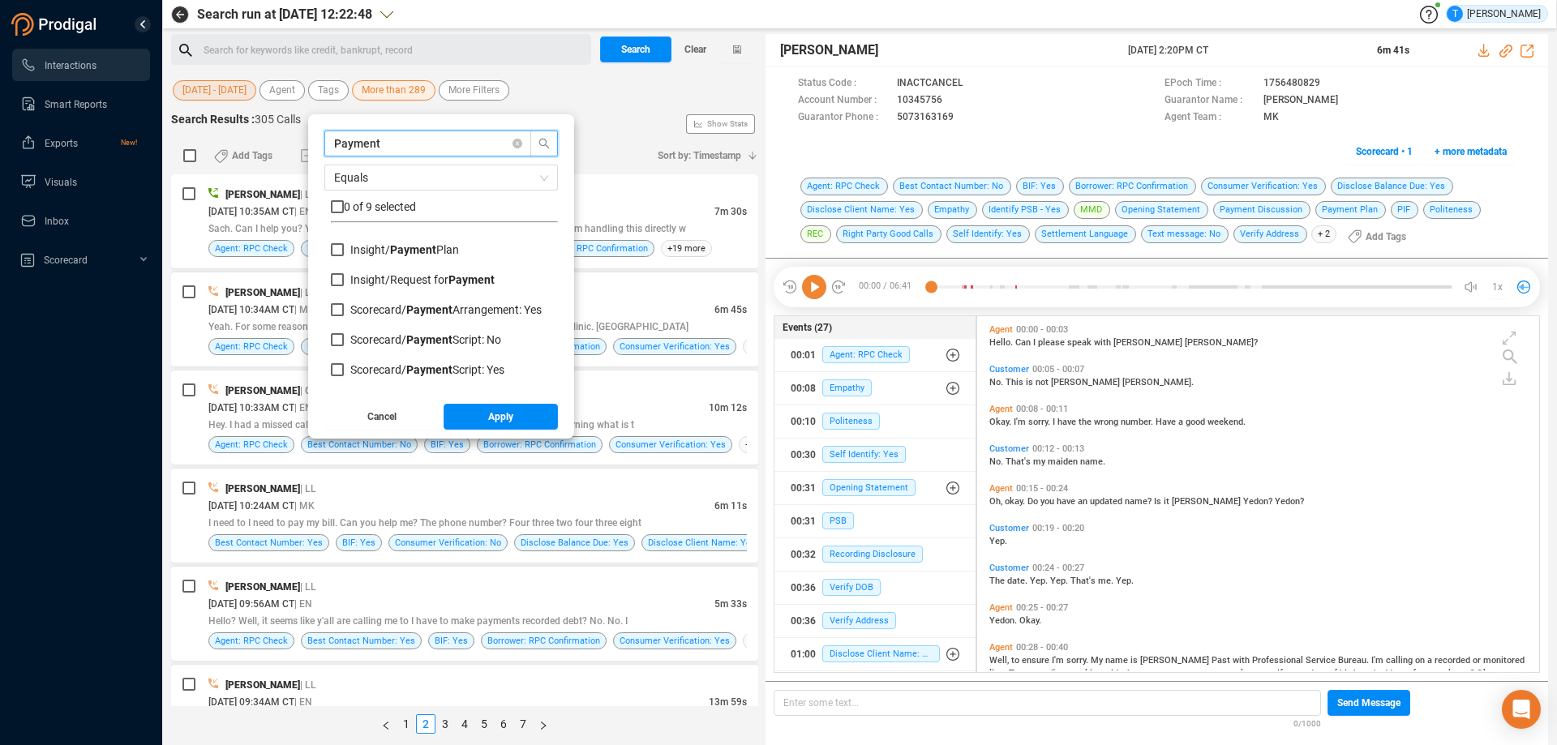
type input "Payment"
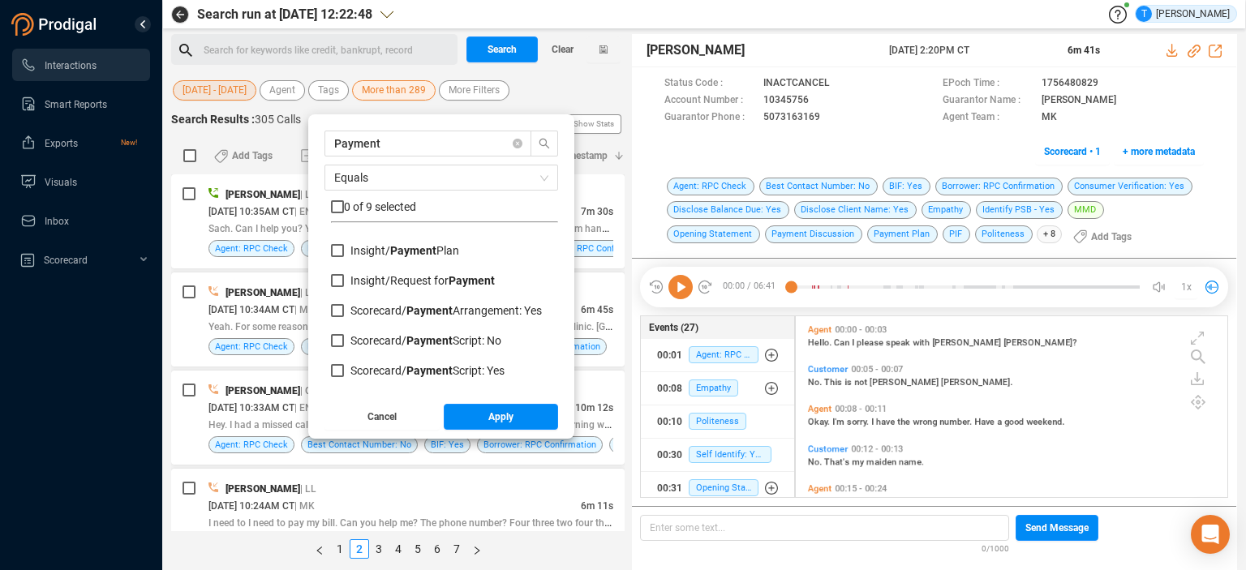
scroll to position [178, 424]
click at [396, 410] on span "Cancel" at bounding box center [381, 417] width 29 height 26
